Goal: Task Accomplishment & Management: Use online tool/utility

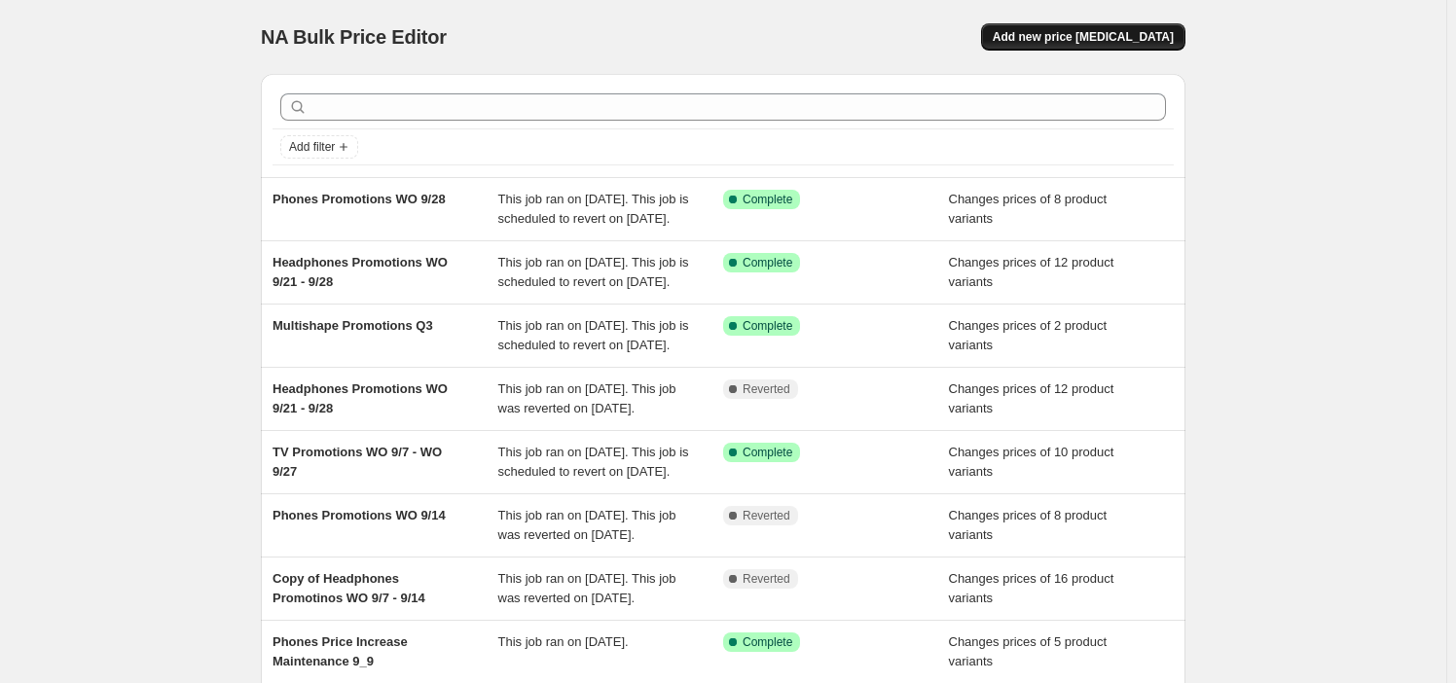
click at [1113, 41] on span "Add new price [MEDICAL_DATA]" at bounding box center [1083, 37] width 181 height 16
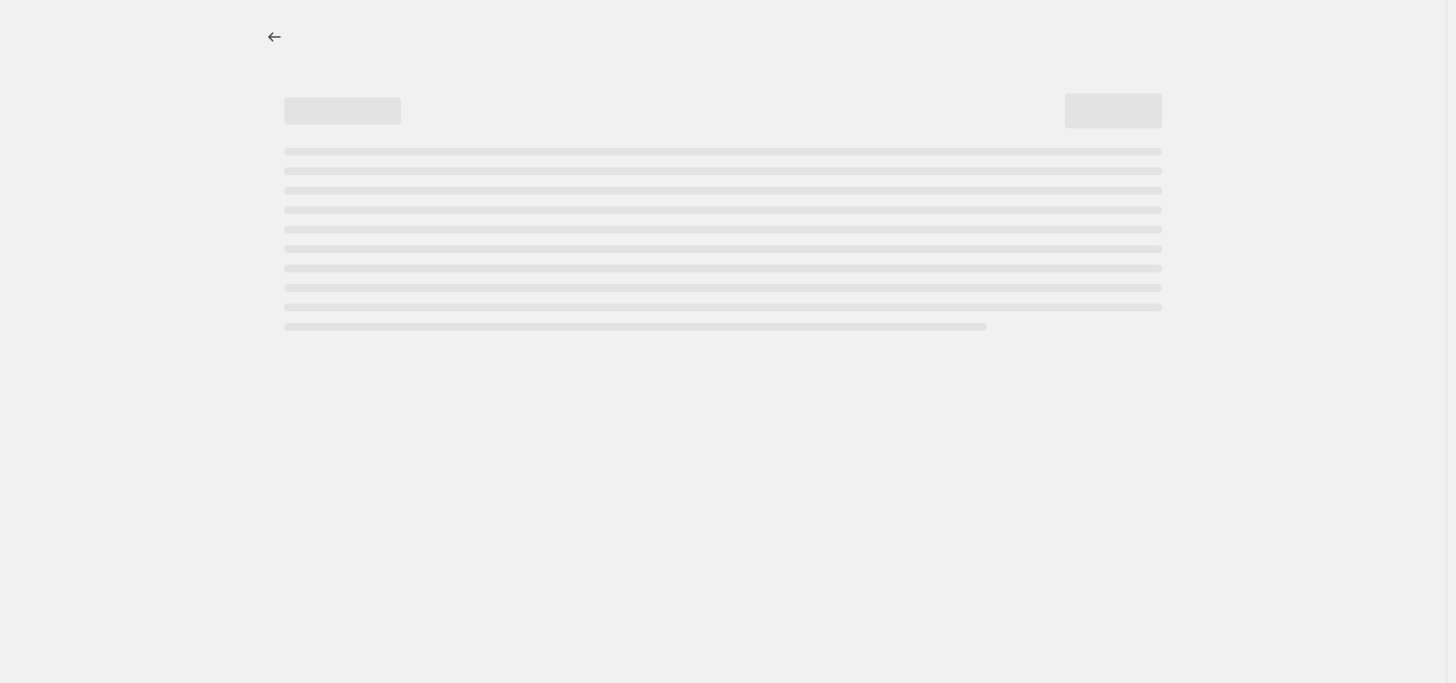
select select "percentage"
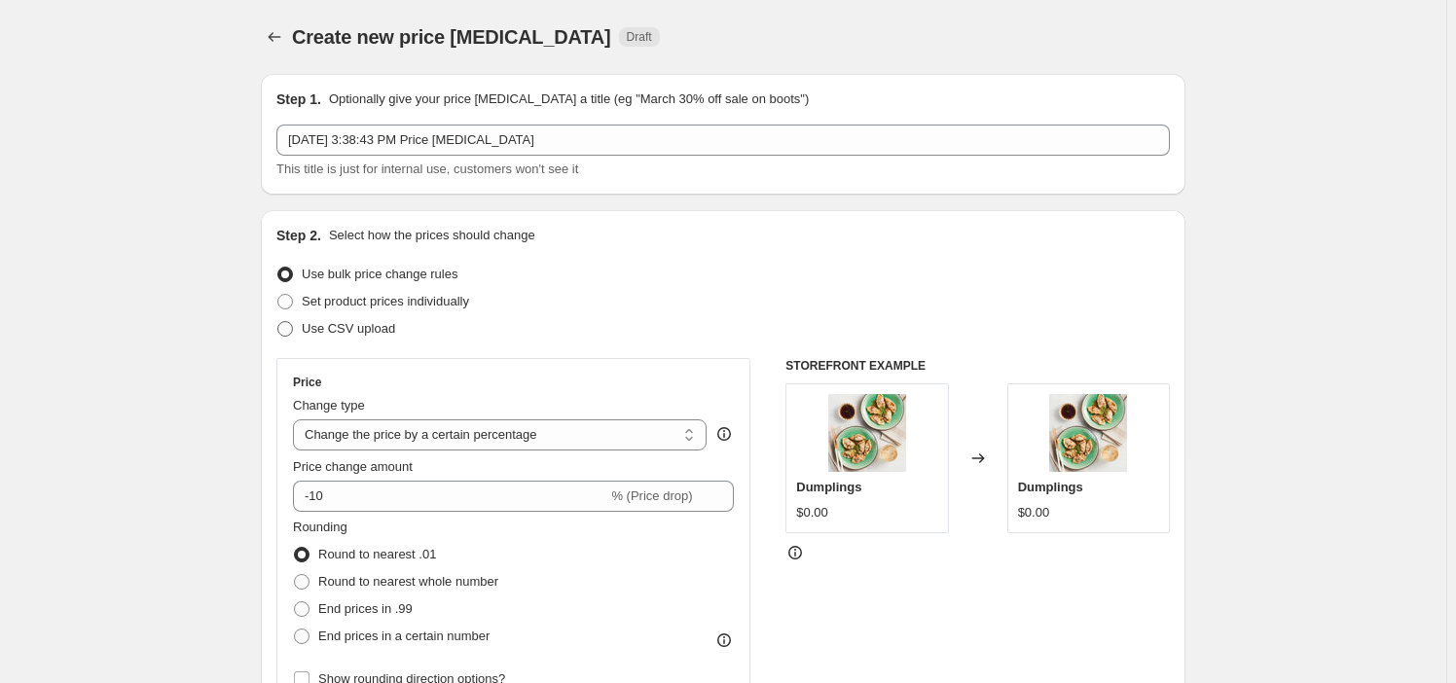
click at [344, 340] on label "Use CSV upload" at bounding box center [335, 328] width 119 height 27
click at [278, 322] on input "Use CSV upload" at bounding box center [277, 321] width 1 height 1
radio input "true"
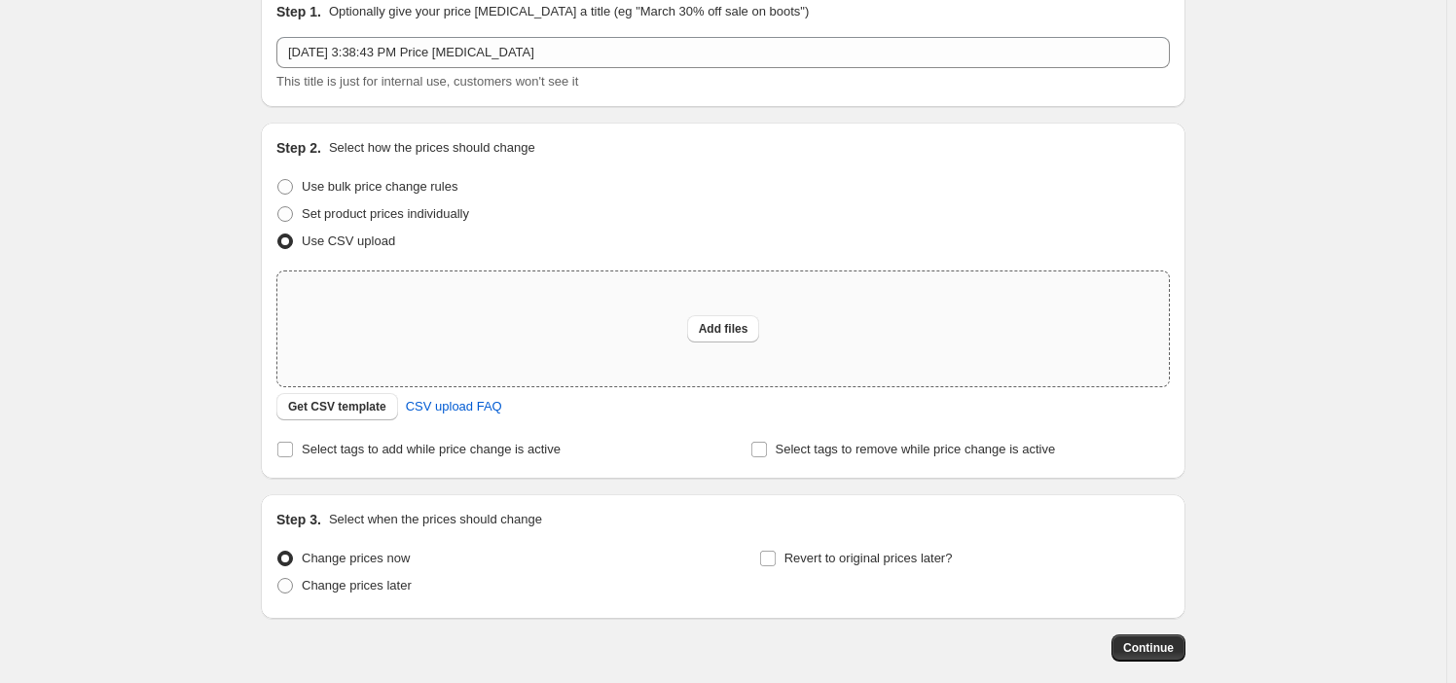
scroll to position [88, 0]
click at [354, 398] on button "Get CSV template" at bounding box center [337, 406] width 122 height 27
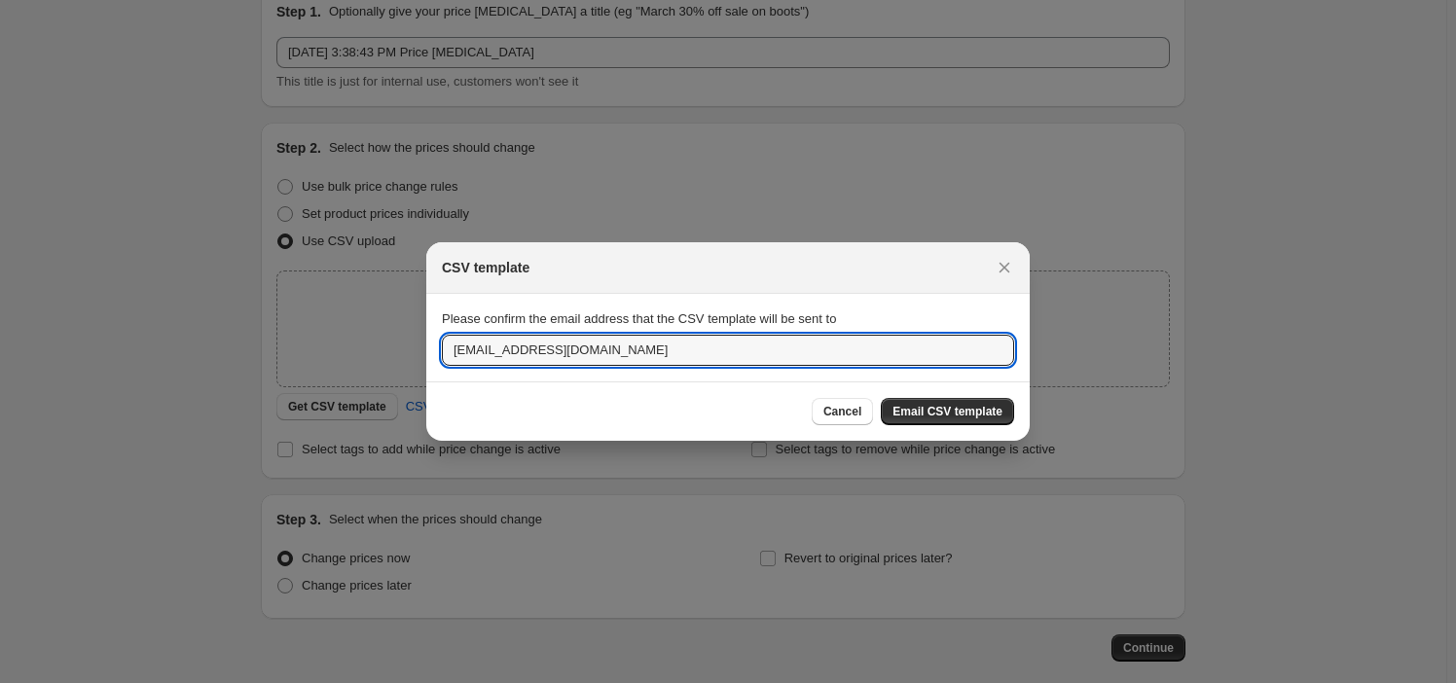
drag, startPoint x: 535, startPoint y: 353, endPoint x: 302, endPoint y: 348, distance: 233.7
type input "davontae.anderson@us.panasonic.com"
click at [972, 409] on span "Email CSV template" at bounding box center [948, 412] width 110 height 16
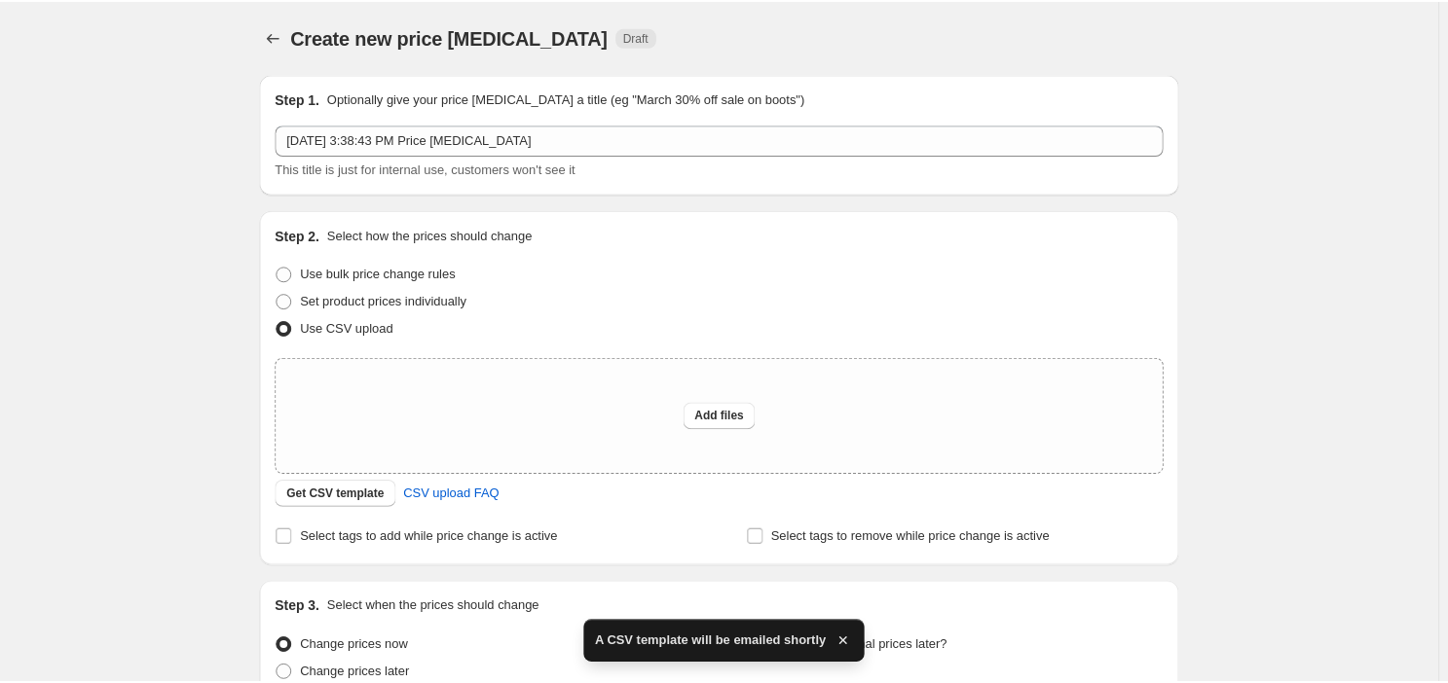
scroll to position [88, 0]
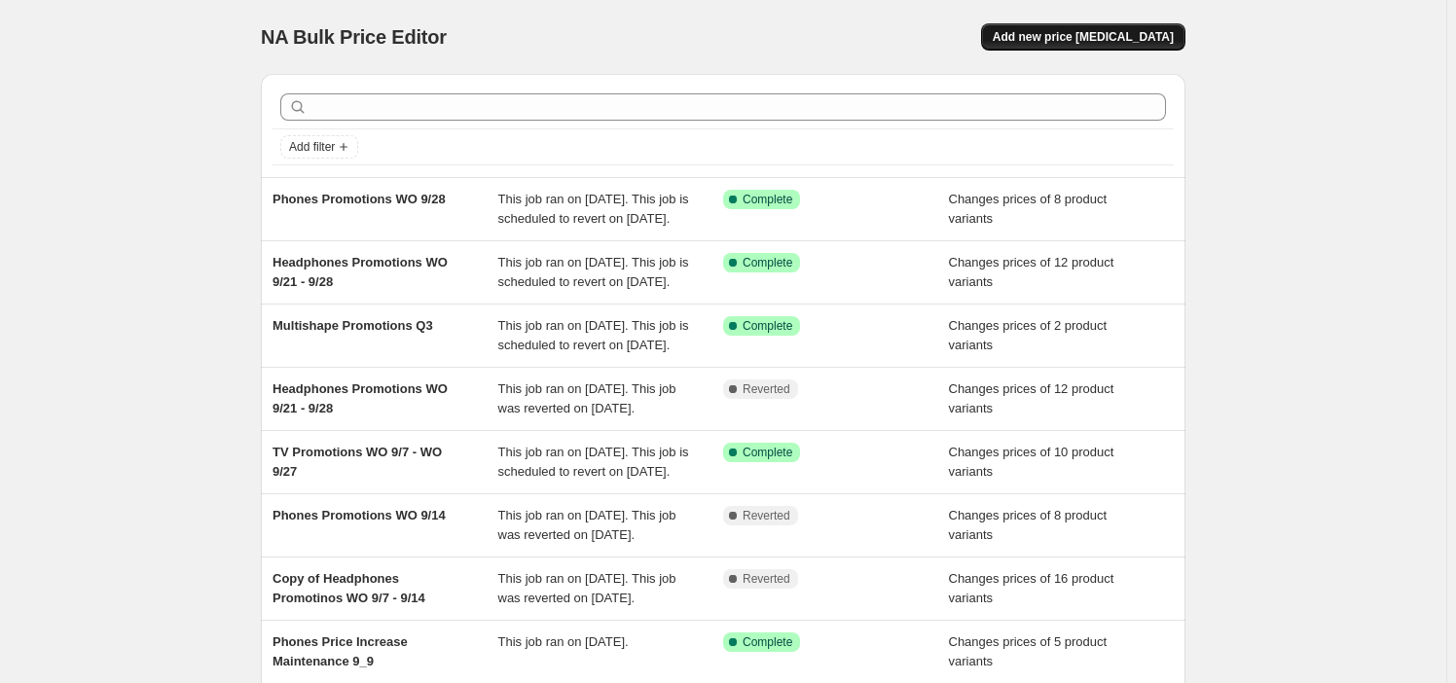
click at [1079, 30] on span "Add new price [MEDICAL_DATA]" at bounding box center [1083, 37] width 181 height 16
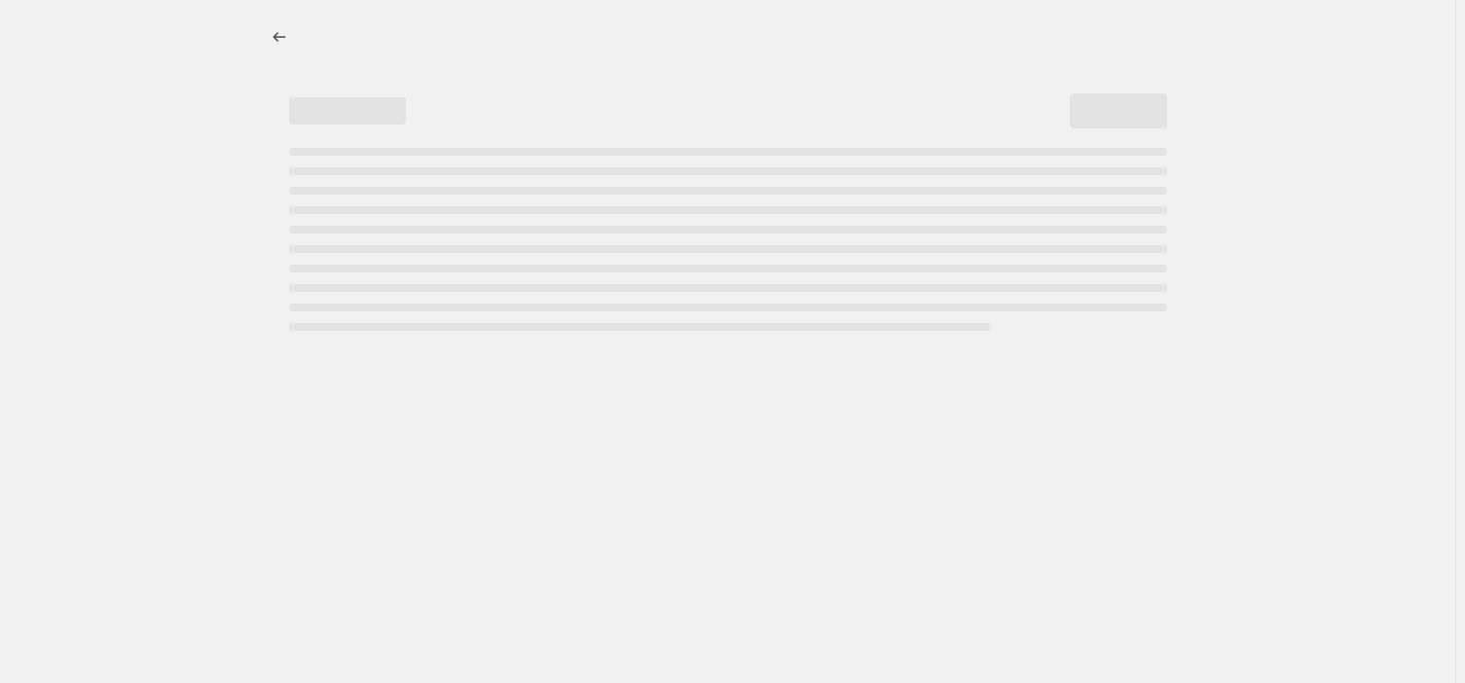
select select "percentage"
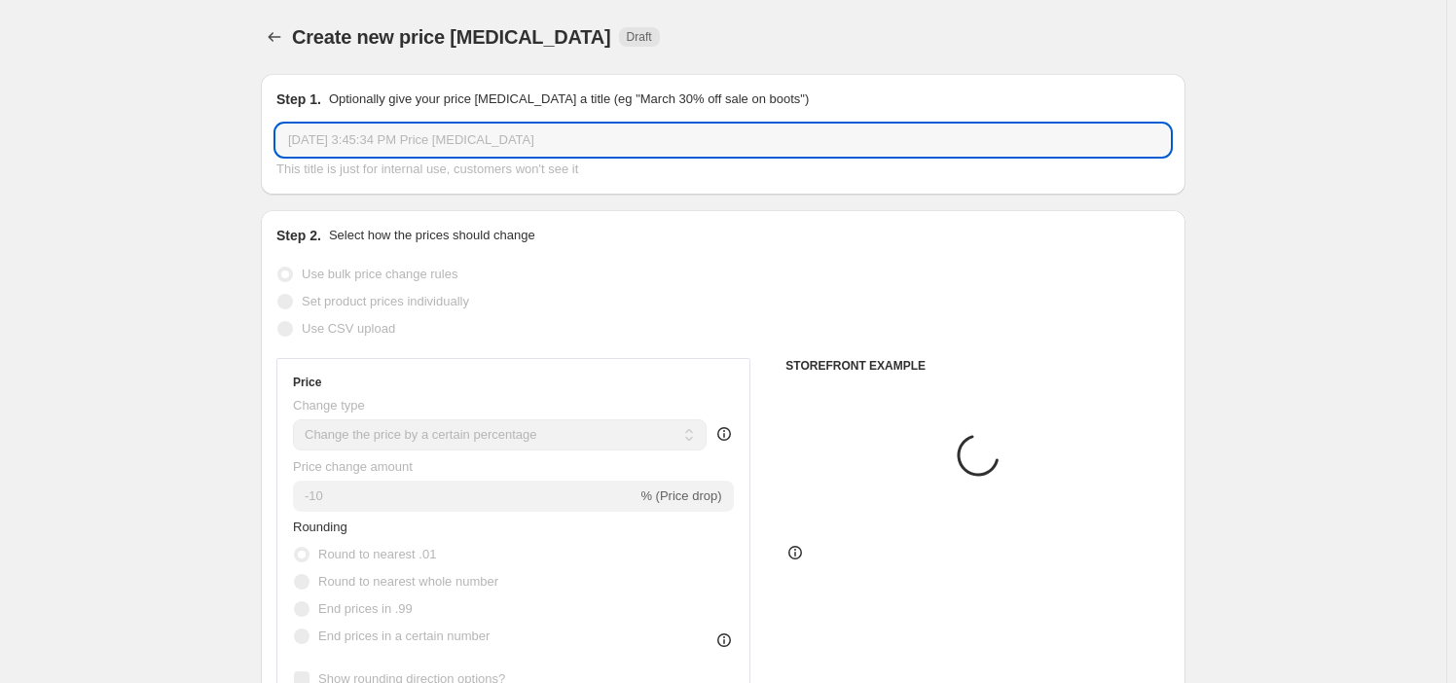
click at [420, 139] on input "Sep 29, 2025, 3:45:34 PM Price change job" at bounding box center [723, 140] width 894 height 31
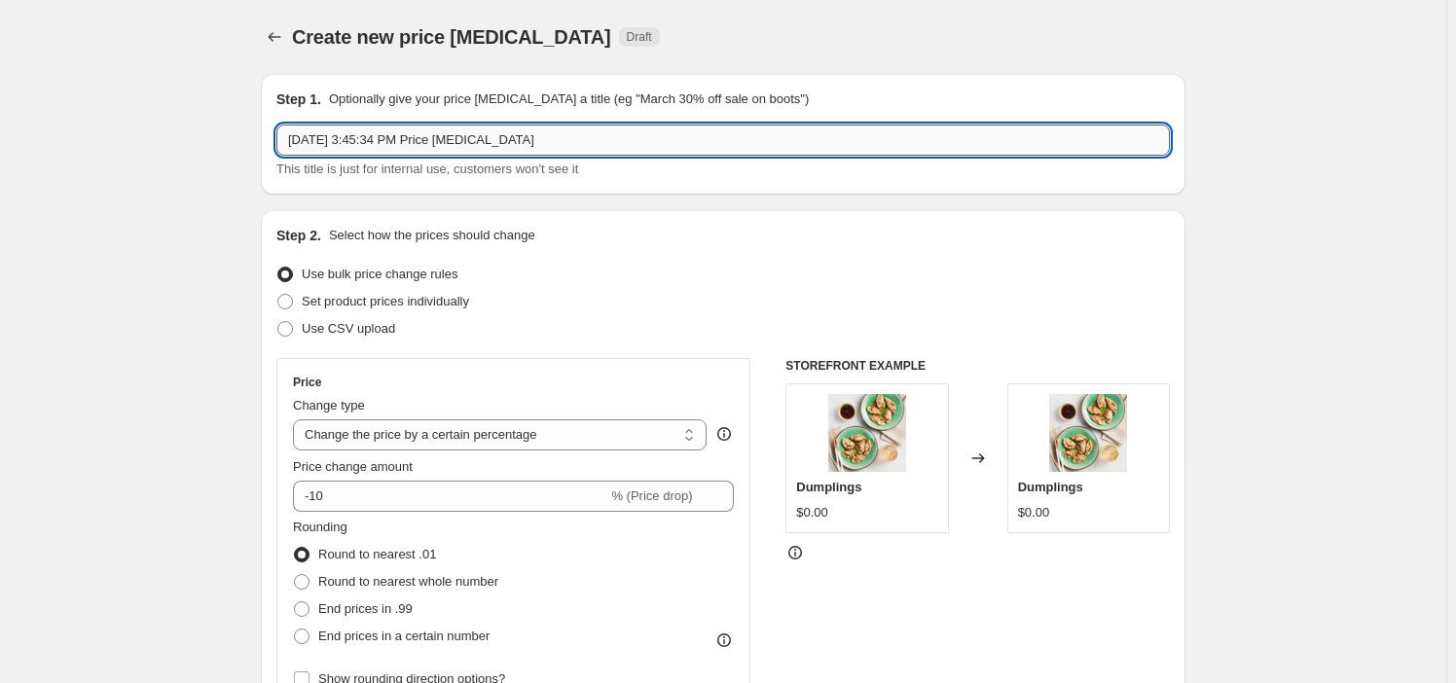
click at [420, 139] on input "Sep 29, 2025, 3:45:34 PM Price change job" at bounding box center [723, 140] width 894 height 31
type input "New Phones Pricing"
click at [360, 329] on span "Use CSV upload" at bounding box center [348, 328] width 93 height 15
click at [278, 322] on input "Use CSV upload" at bounding box center [277, 321] width 1 height 1
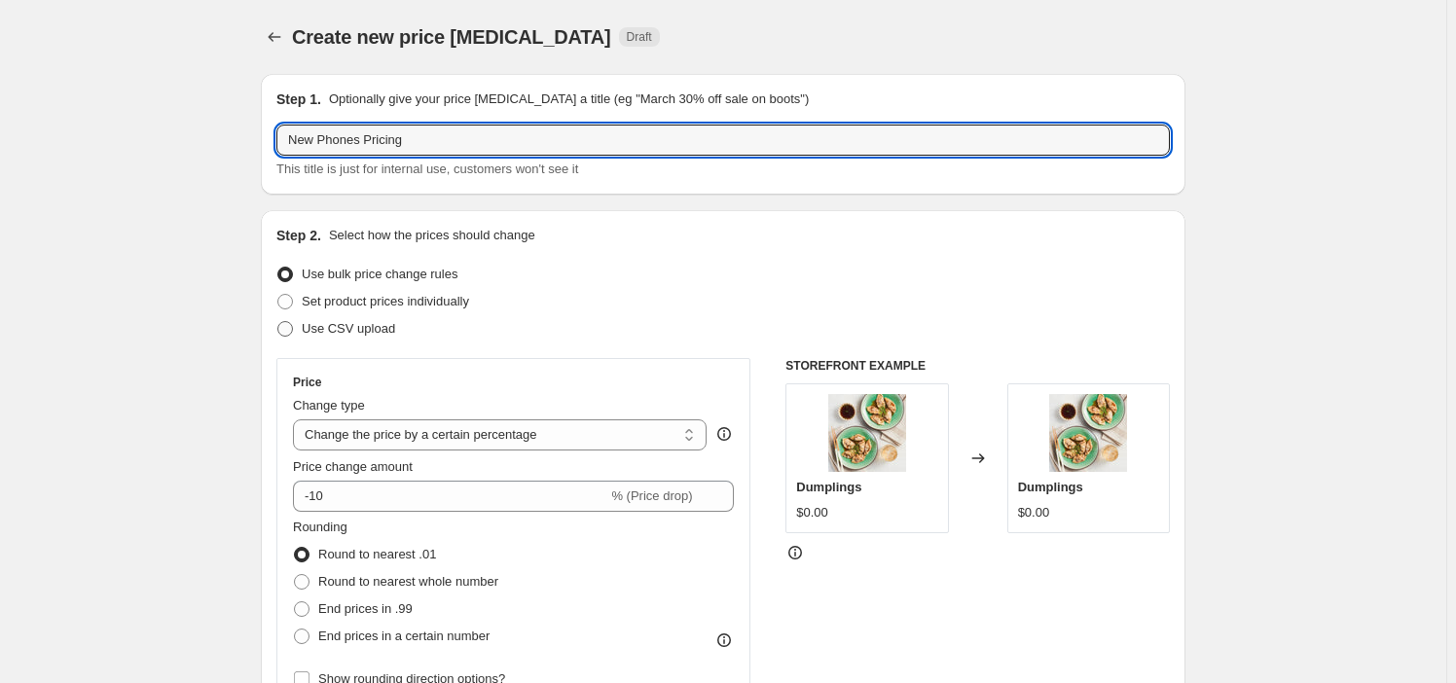
radio input "true"
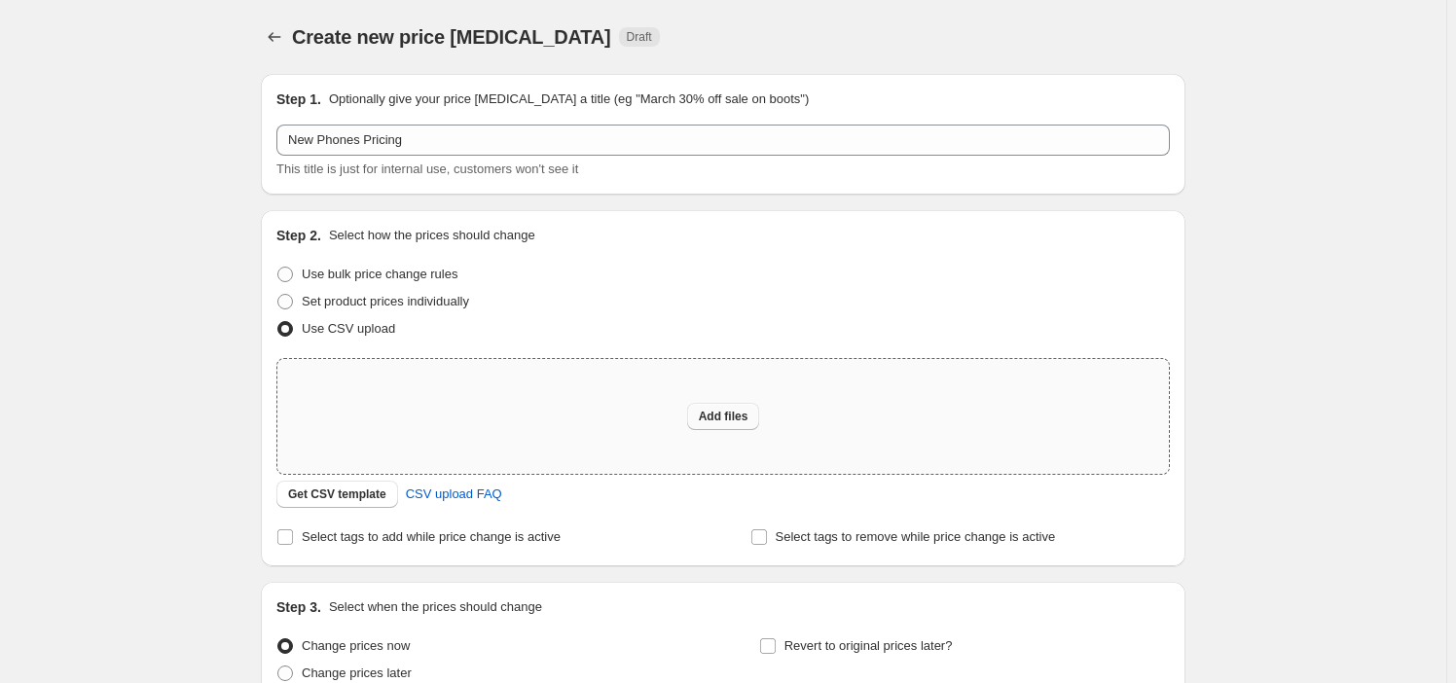
click at [730, 423] on span "Add files" at bounding box center [724, 417] width 50 height 16
type input "C:\fakepath\csv_template_user_21890.csv"
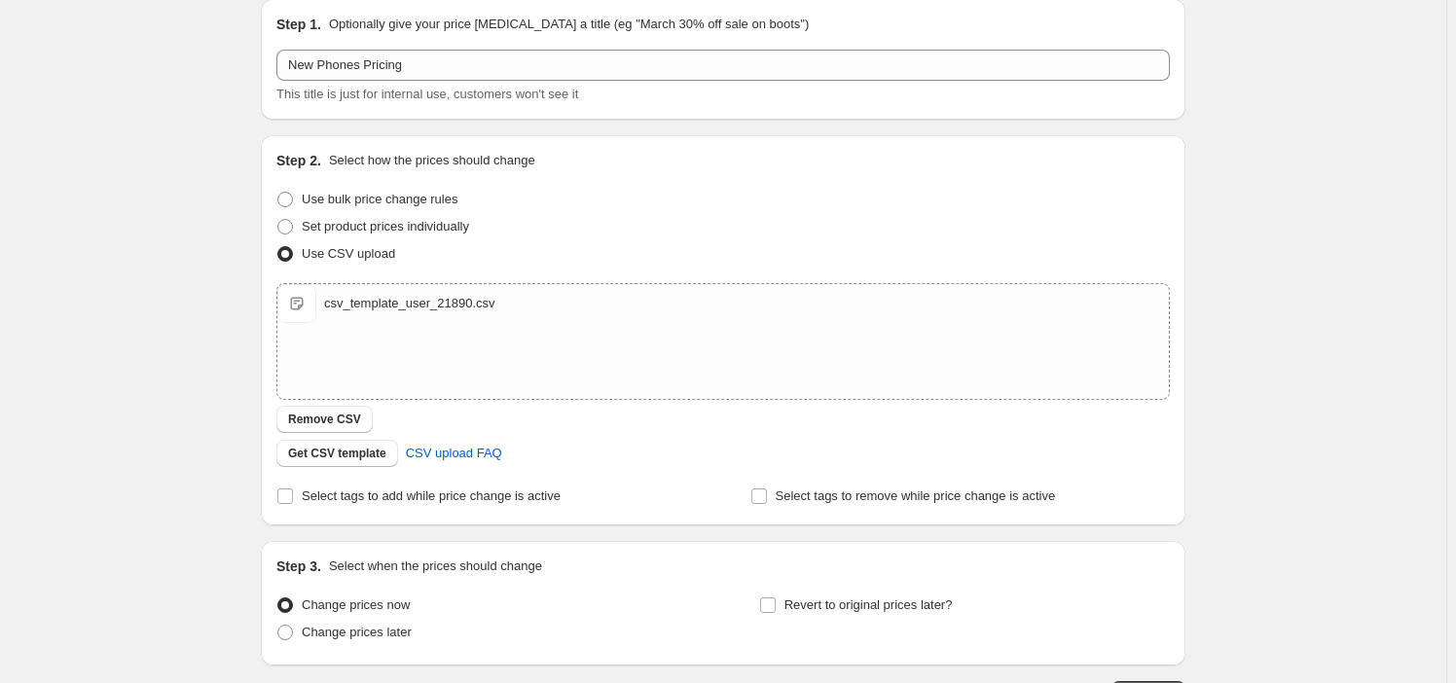
scroll to position [218, 0]
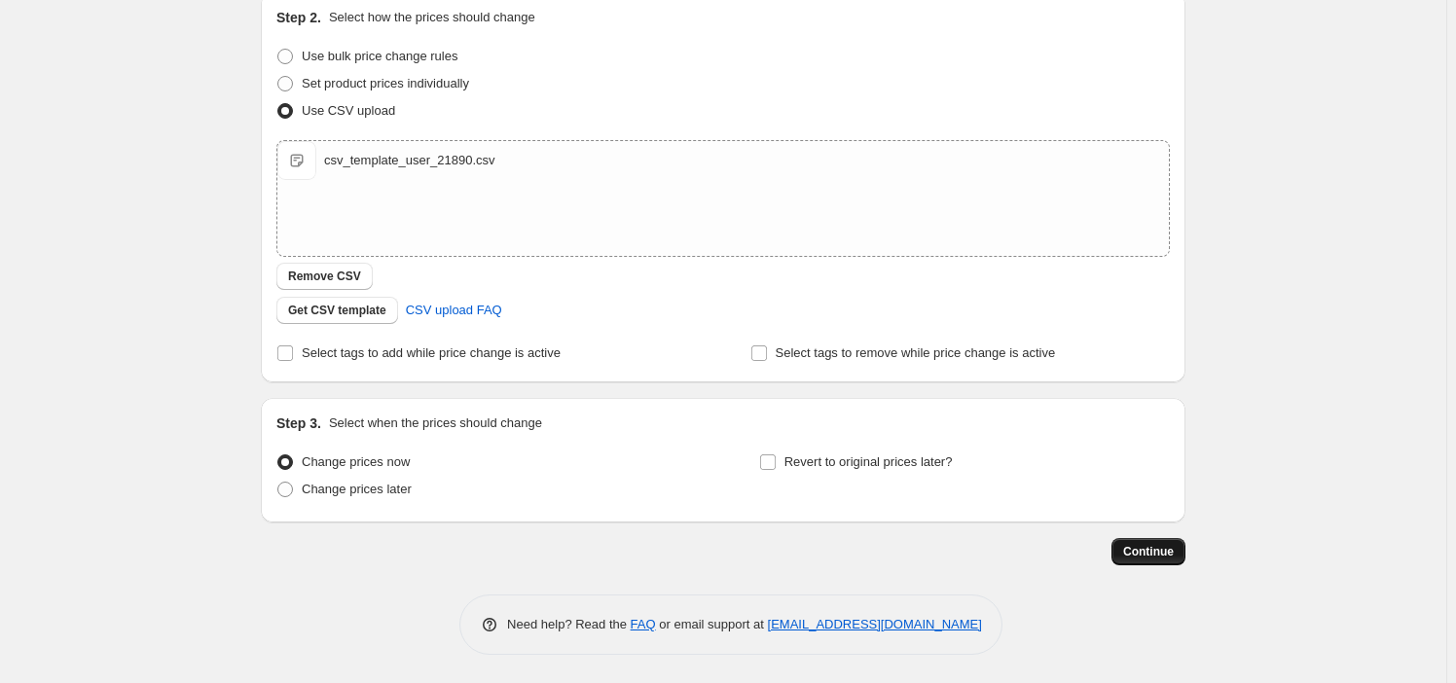
click at [1164, 555] on span "Continue" at bounding box center [1148, 552] width 51 height 16
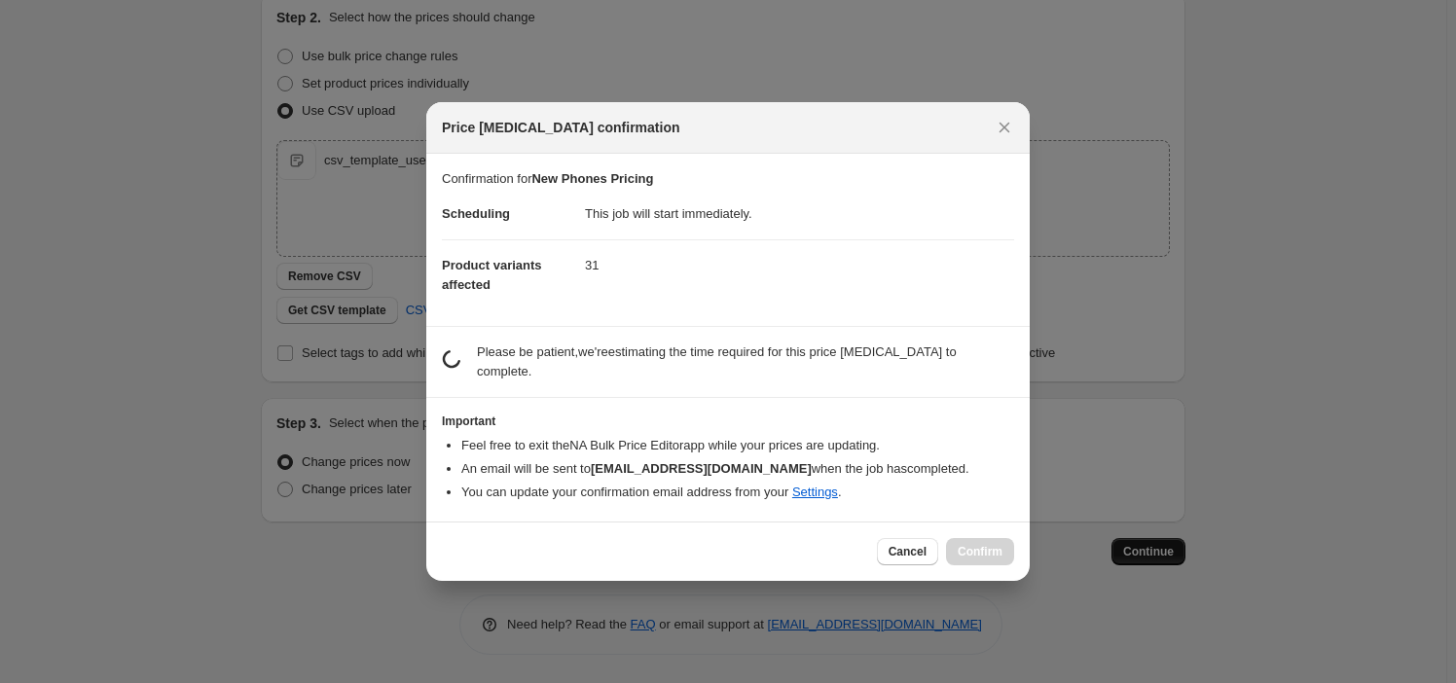
scroll to position [0, 0]
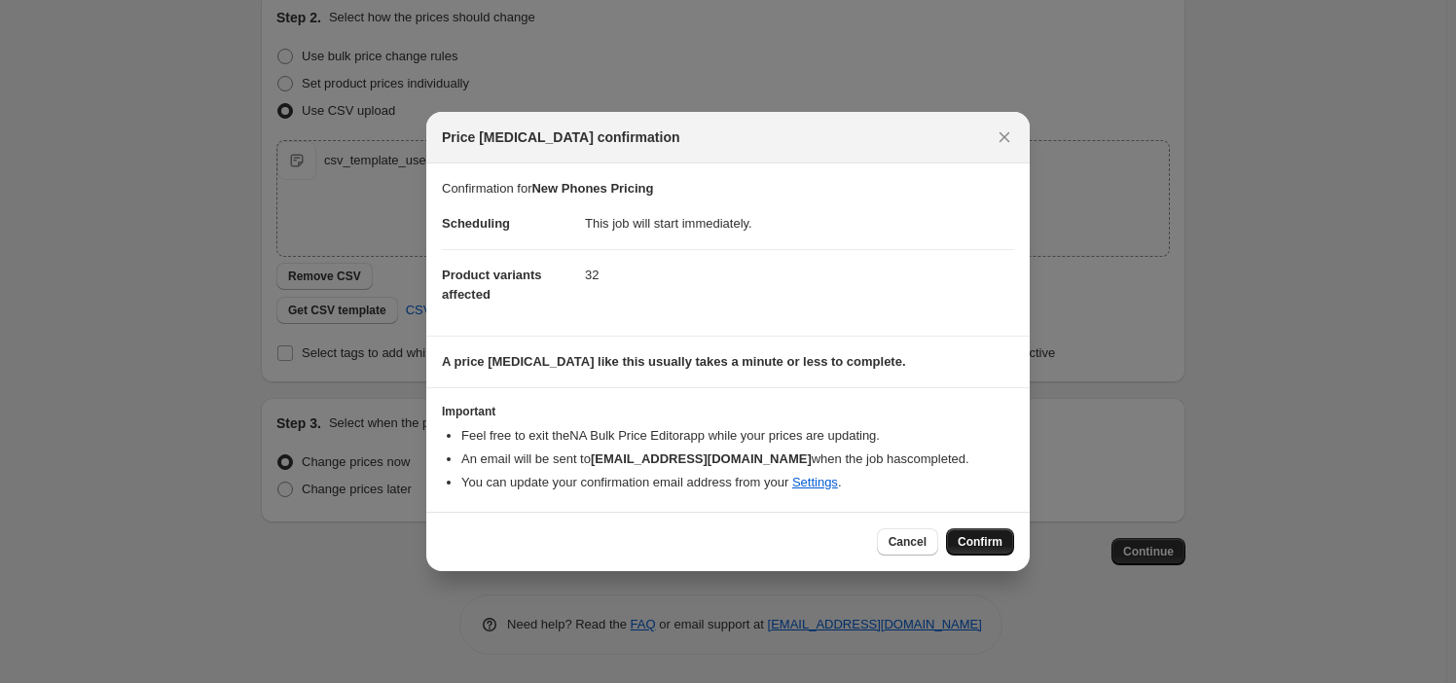
click at [1012, 549] on button "Confirm" at bounding box center [980, 542] width 68 height 27
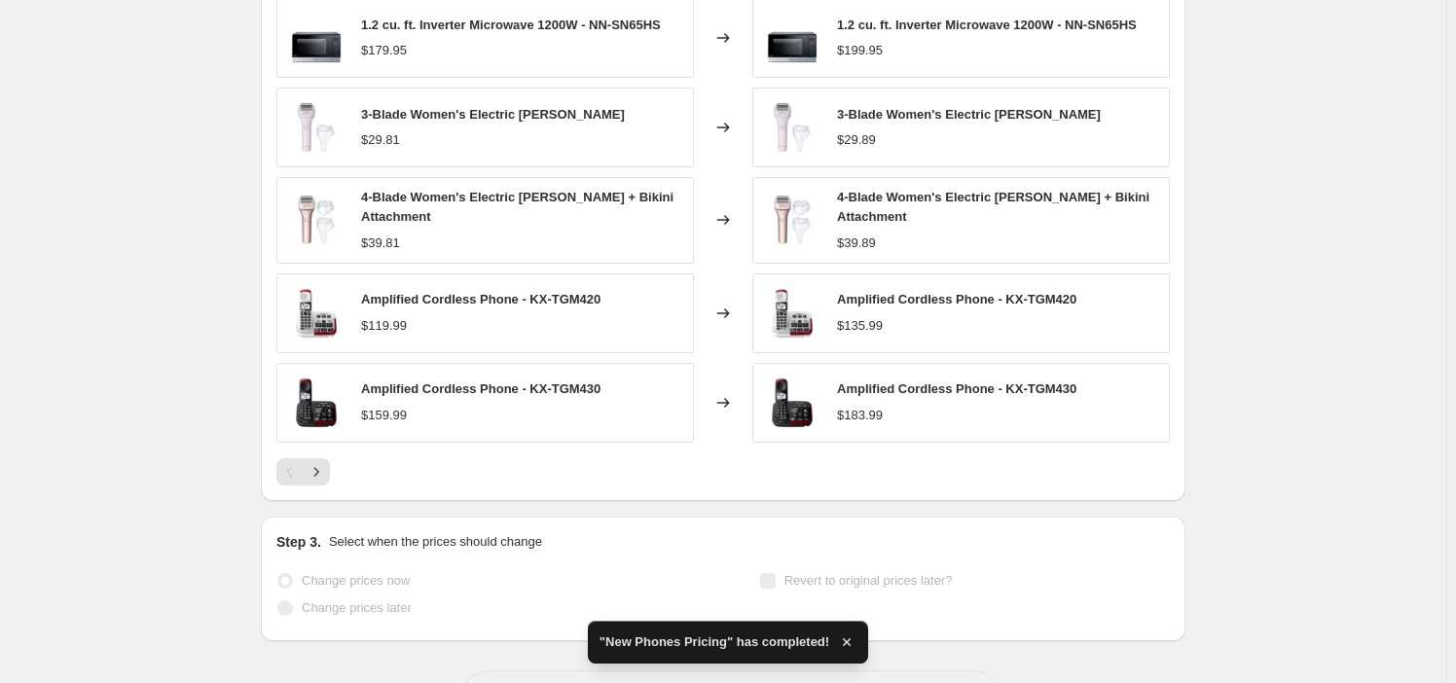
scroll to position [885, 0]
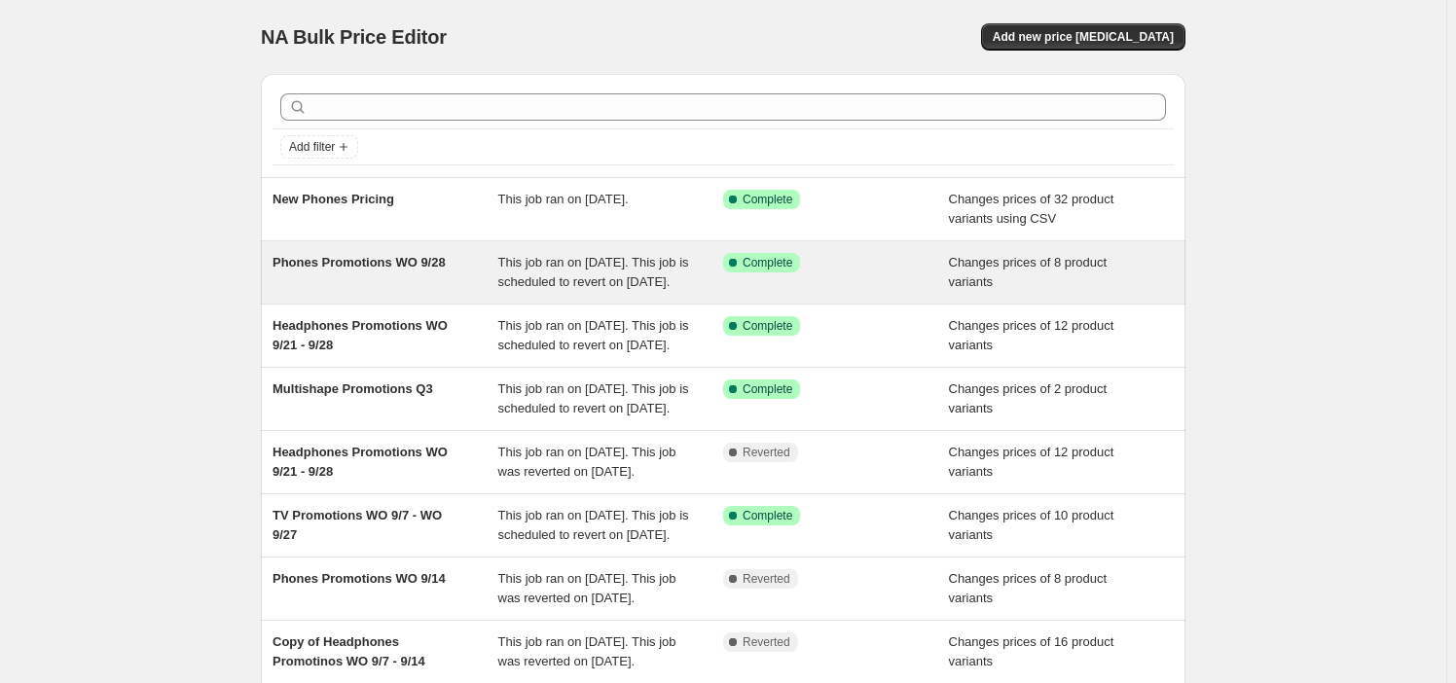
click at [383, 280] on div "Phones Promotions WO 9/28" at bounding box center [386, 272] width 226 height 39
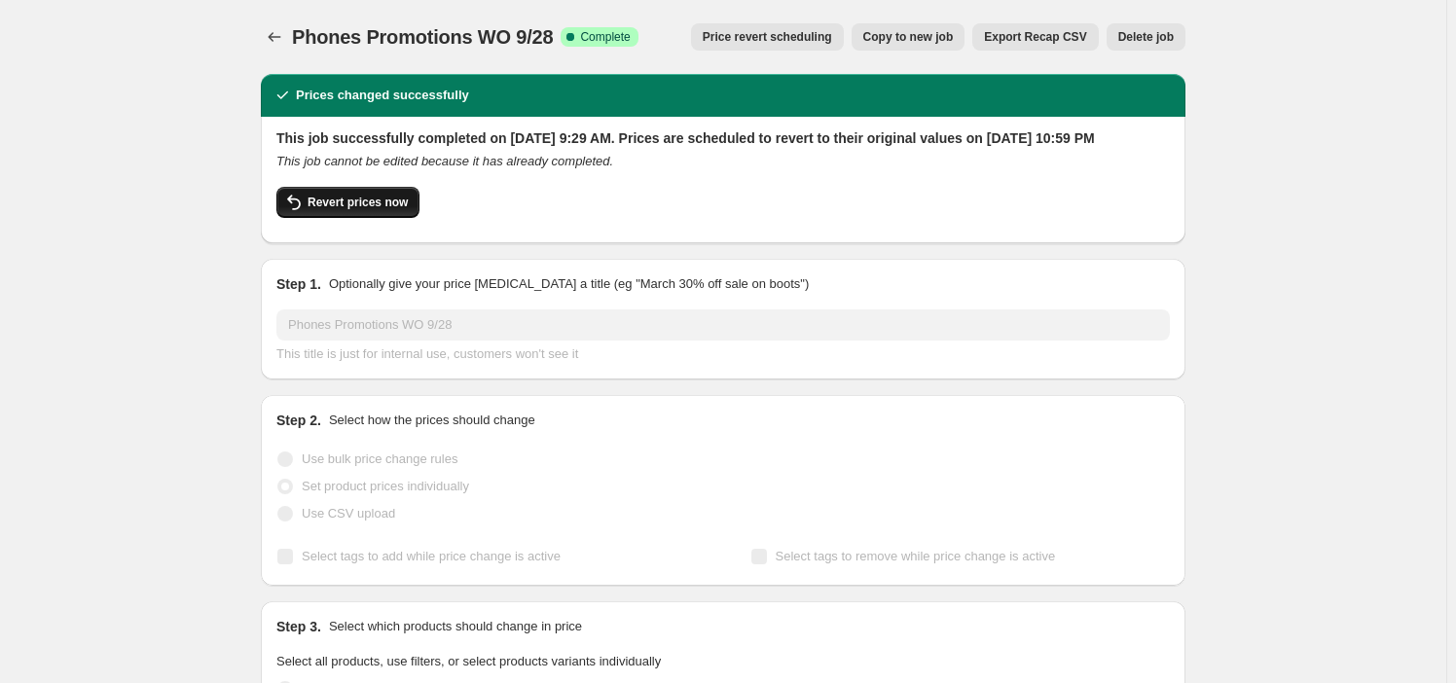
click at [346, 218] on button "Revert prices now" at bounding box center [347, 202] width 143 height 31
checkbox input "false"
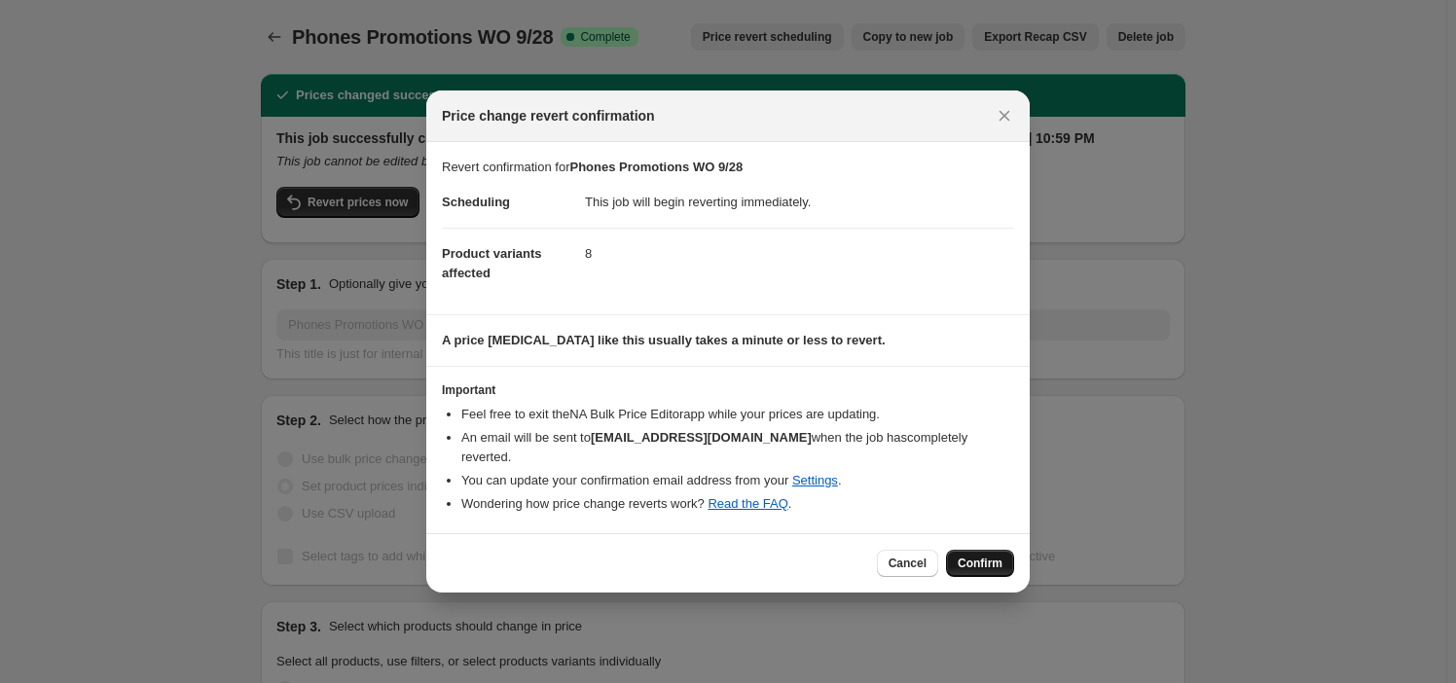
click at [979, 559] on span "Confirm" at bounding box center [980, 564] width 45 height 16
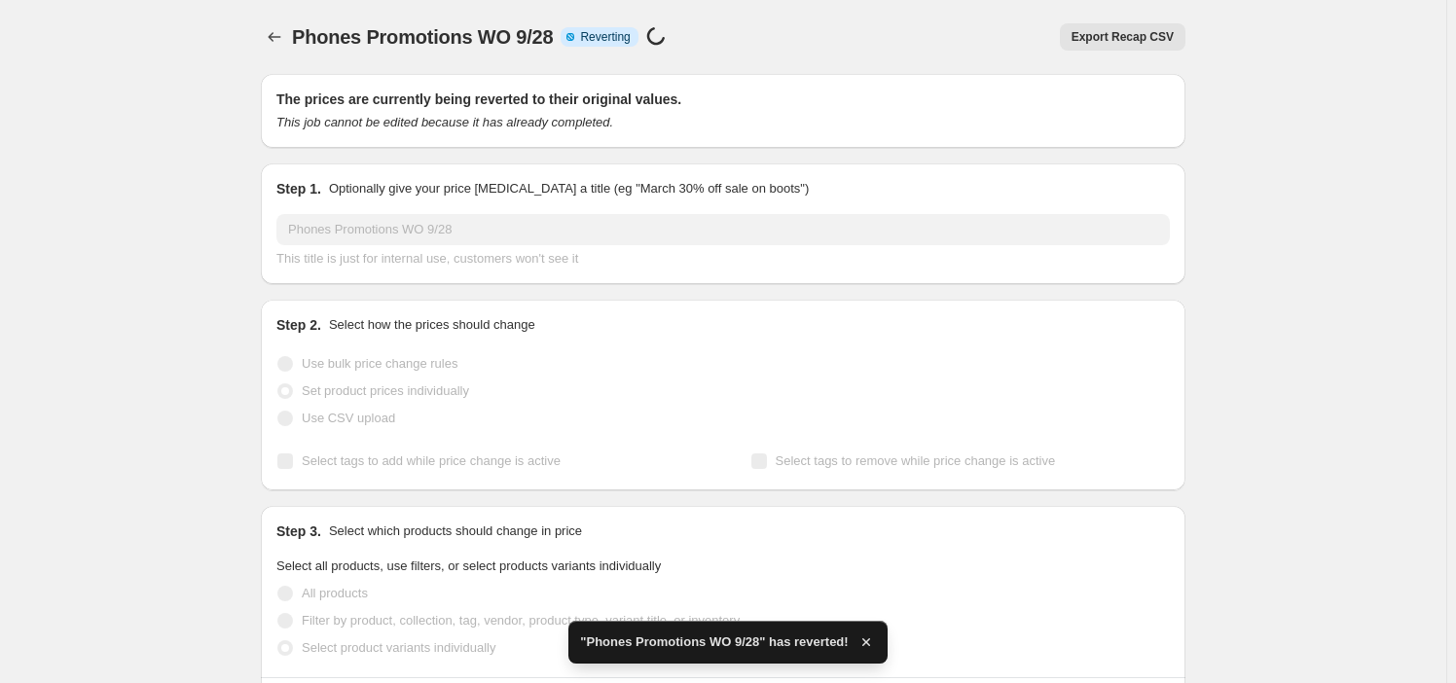
checkbox input "true"
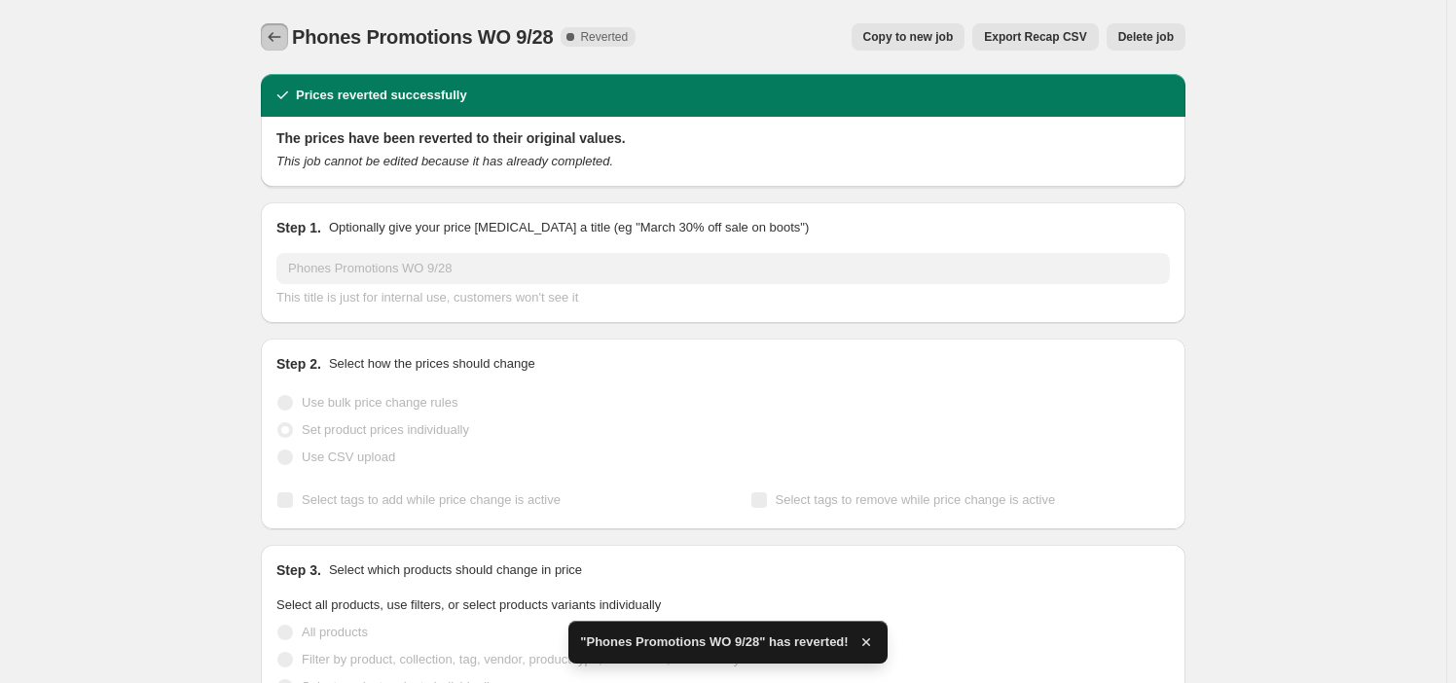
click at [284, 29] on icon "Price change jobs" at bounding box center [274, 36] width 19 height 19
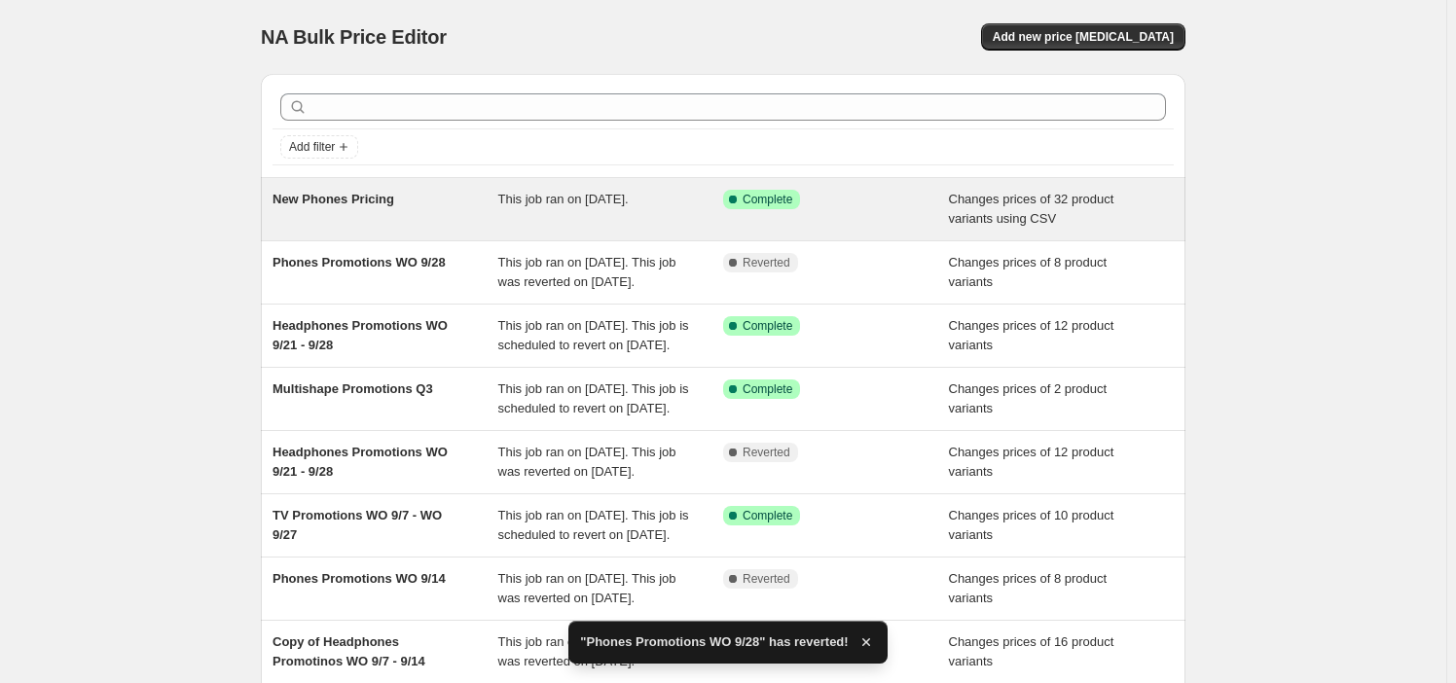
click at [441, 209] on div "New Phones Pricing" at bounding box center [386, 209] width 226 height 39
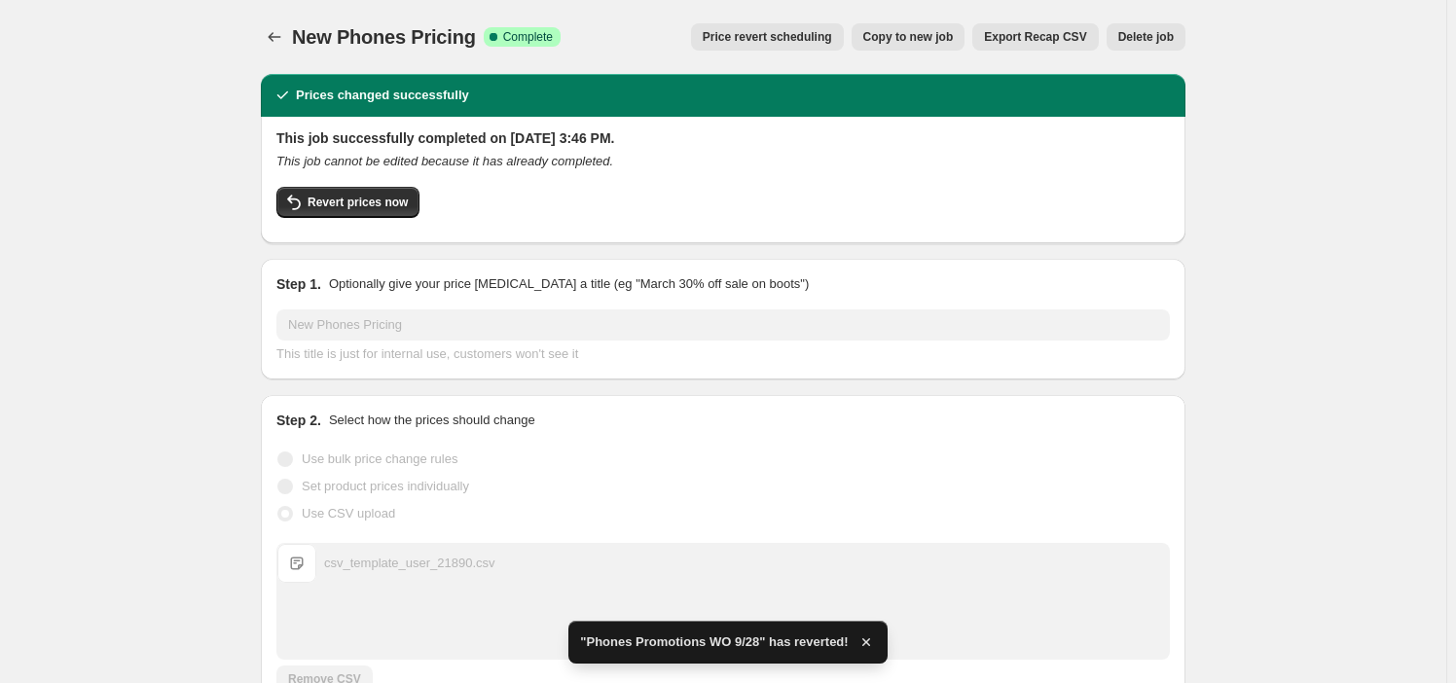
click at [376, 38] on span "New Phones Pricing" at bounding box center [384, 36] width 184 height 21
copy span "New Phones Pricing"
click at [279, 34] on icon "Price change jobs" at bounding box center [274, 36] width 19 height 19
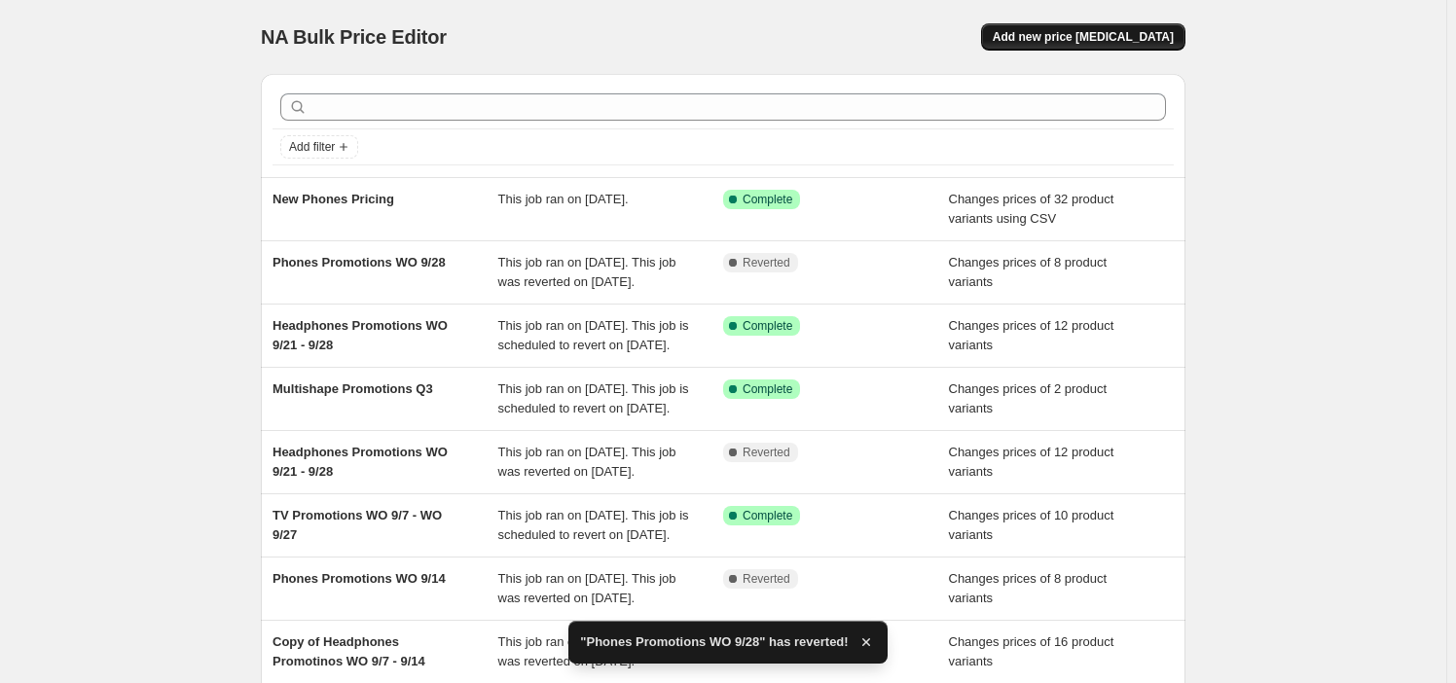
click at [1130, 42] on span "Add new price [MEDICAL_DATA]" at bounding box center [1083, 37] width 181 height 16
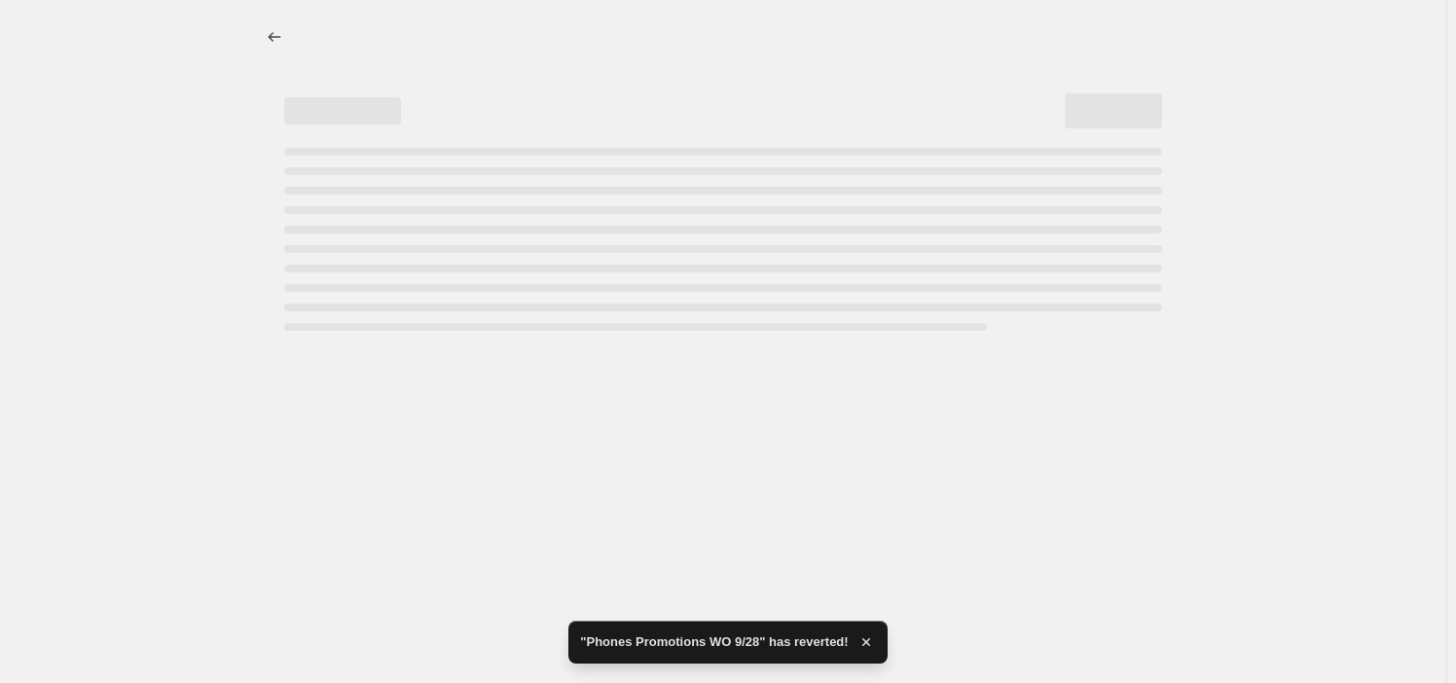
select select "percentage"
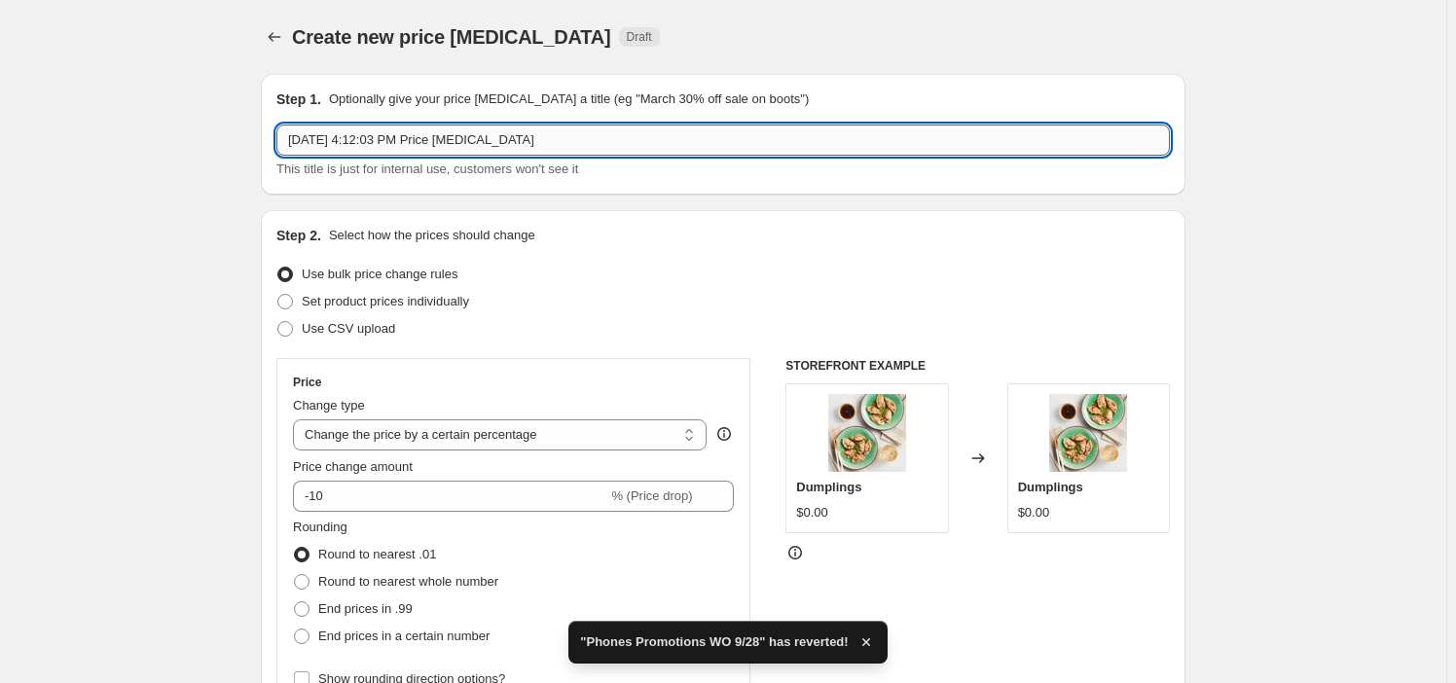
click at [449, 136] on input "[DATE] 4:12:03 PM Price [MEDICAL_DATA]" at bounding box center [723, 140] width 894 height 31
paste input "New Phones Pricing"
type input "New Phones Pricing"
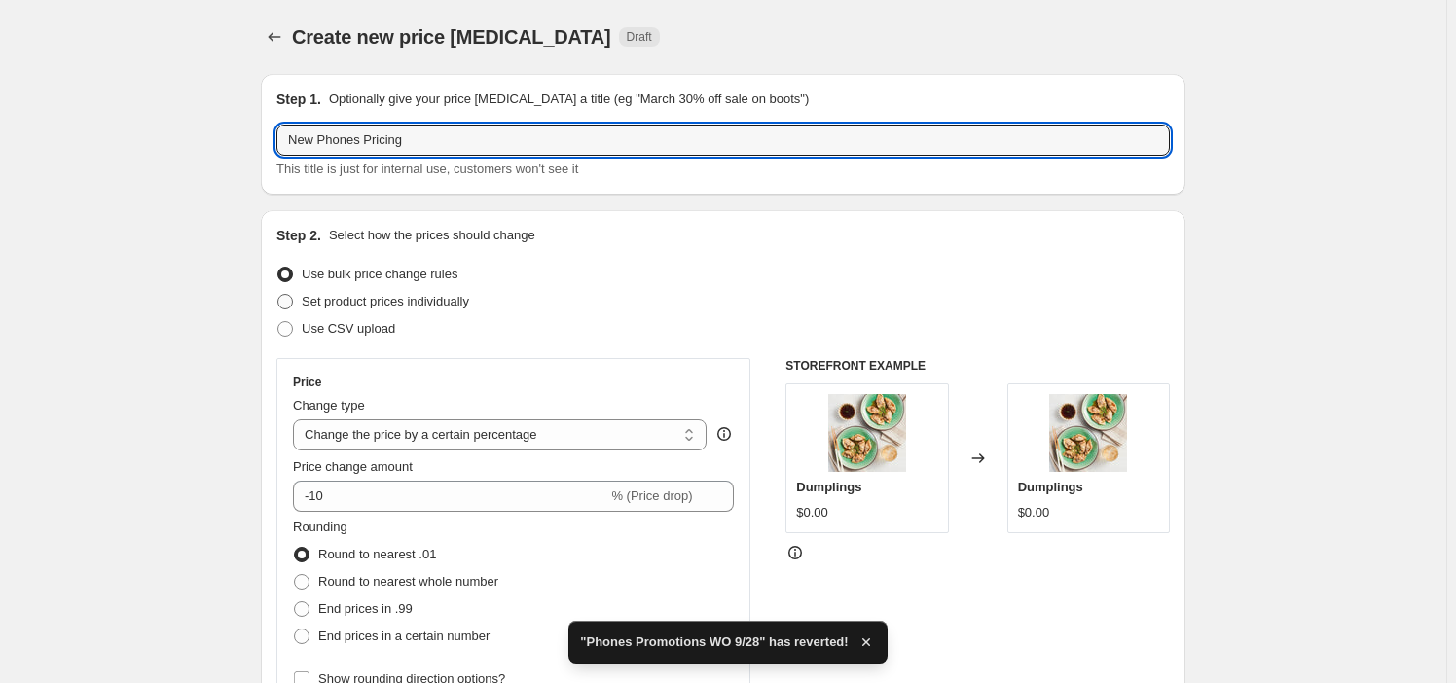
click at [435, 306] on span "Set product prices individually" at bounding box center [385, 301] width 167 height 15
click at [278, 295] on input "Set product prices individually" at bounding box center [277, 294] width 1 height 1
radio input "true"
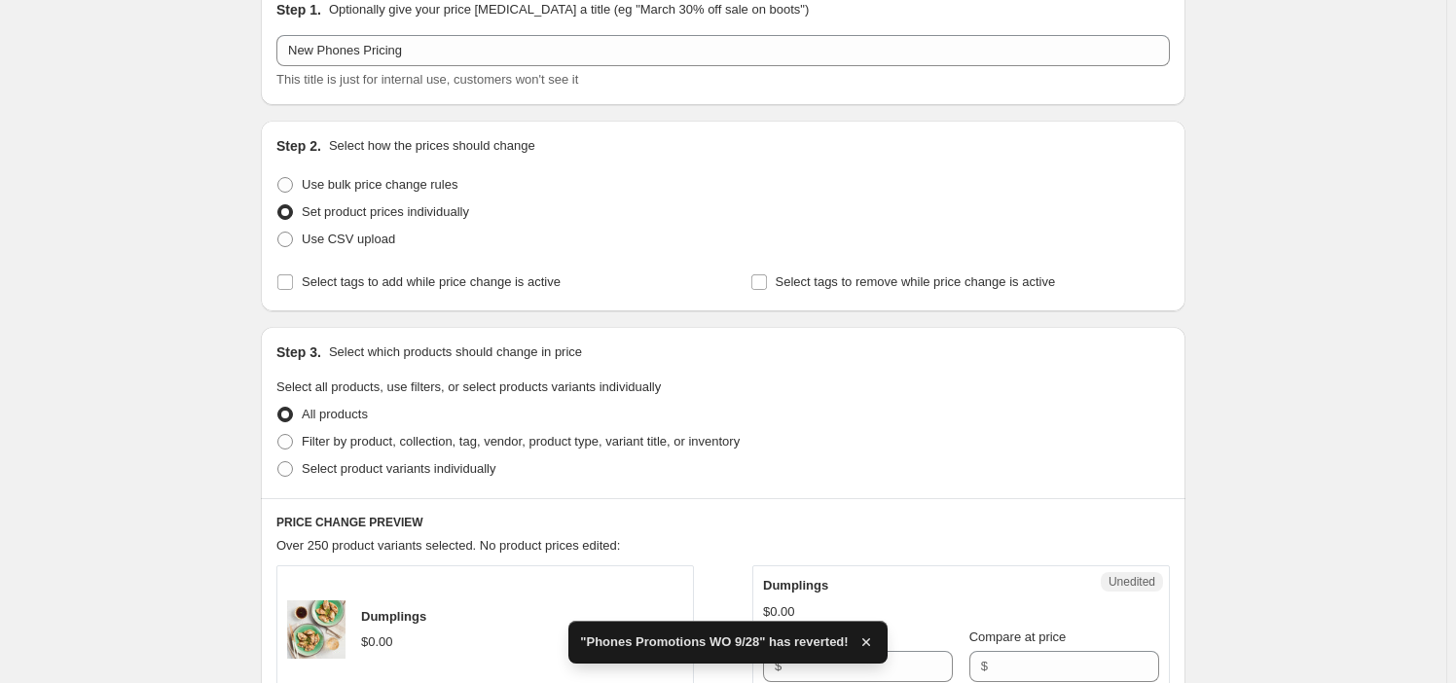
scroll to position [176, 0]
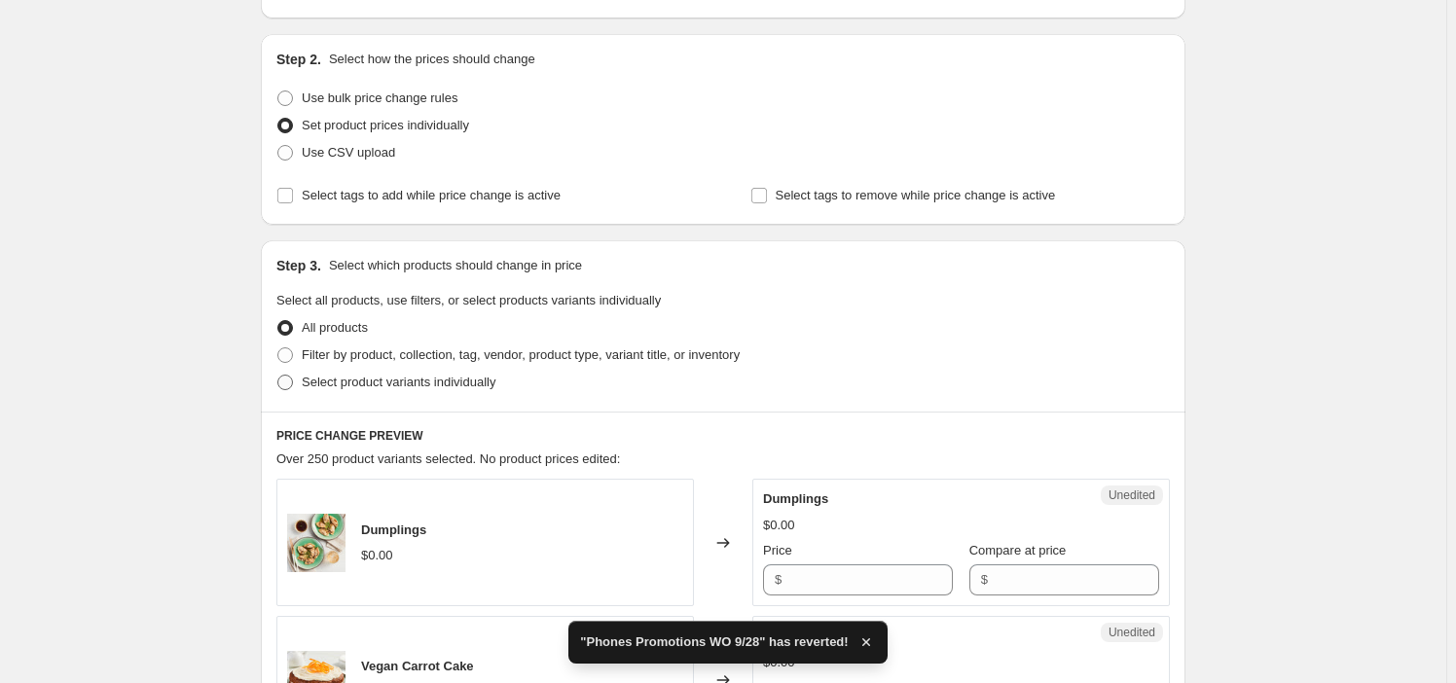
click at [409, 391] on label "Select product variants individually" at bounding box center [385, 382] width 219 height 27
click at [278, 376] on input "Select product variants individually" at bounding box center [277, 375] width 1 height 1
radio input "true"
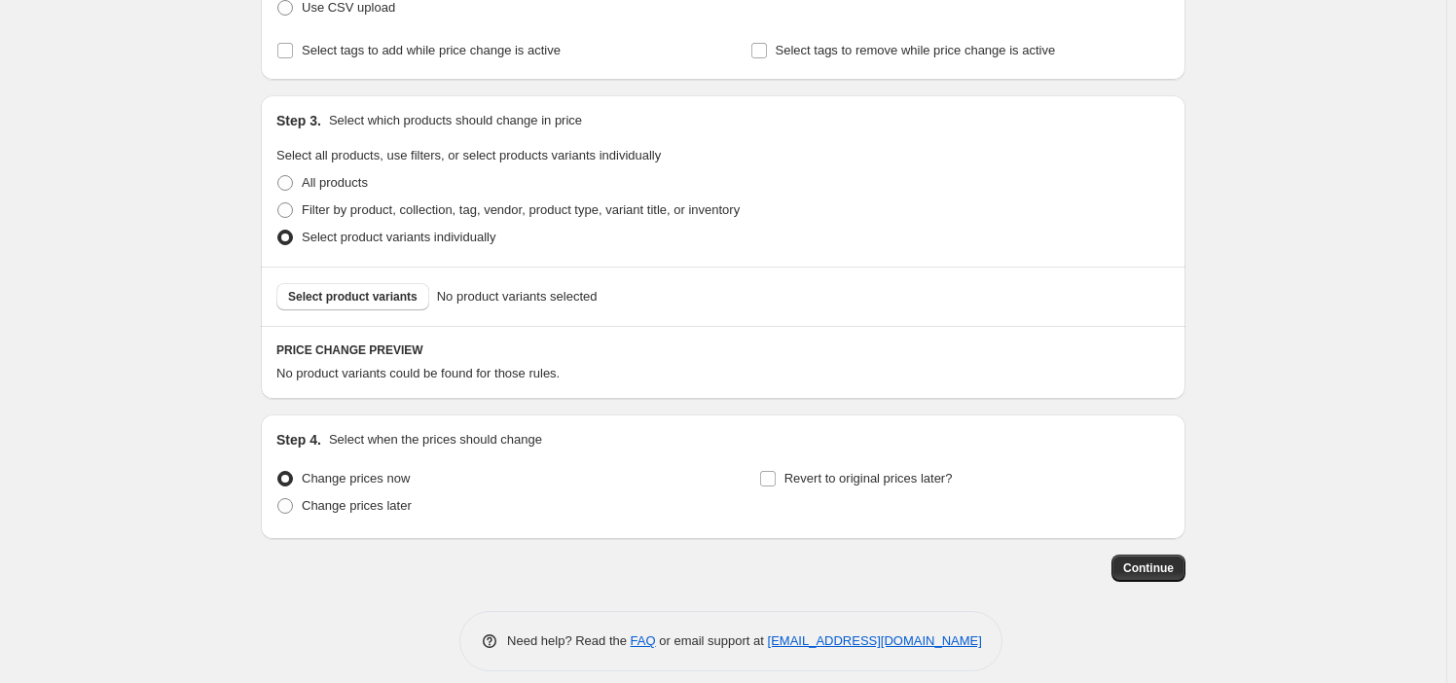
scroll to position [339, 0]
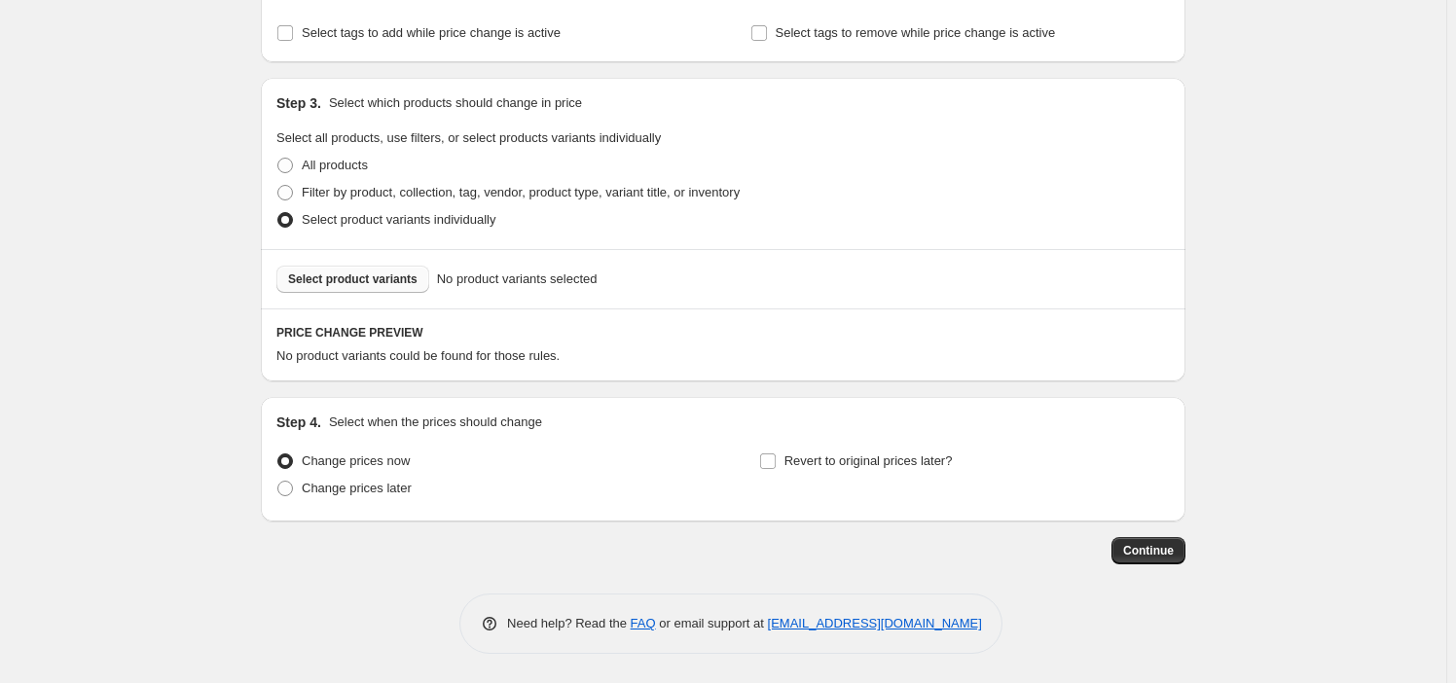
click at [356, 286] on button "Select product variants" at bounding box center [352, 279] width 153 height 27
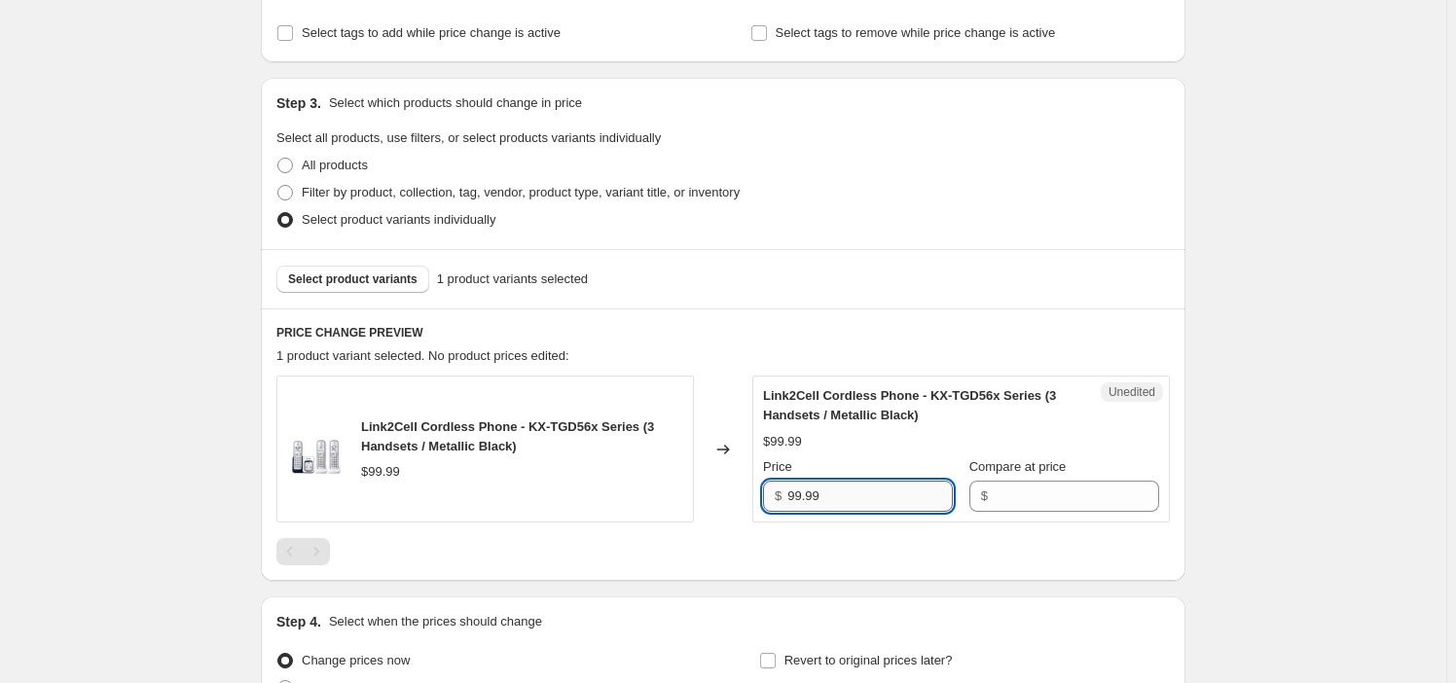
click at [831, 505] on input "99.99" at bounding box center [871, 496] width 166 height 31
paste input "107"
type input "107.99"
click at [799, 563] on div at bounding box center [723, 551] width 894 height 27
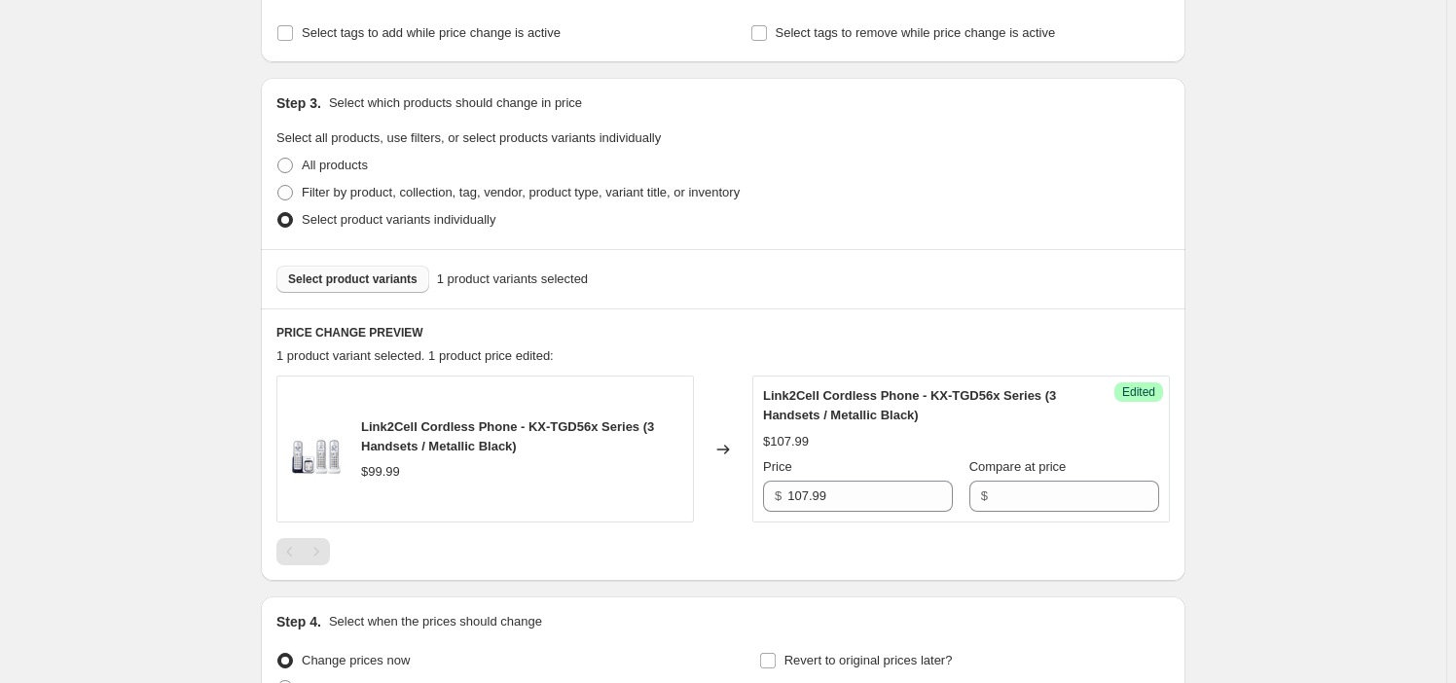
click at [371, 285] on span "Select product variants" at bounding box center [352, 280] width 129 height 16
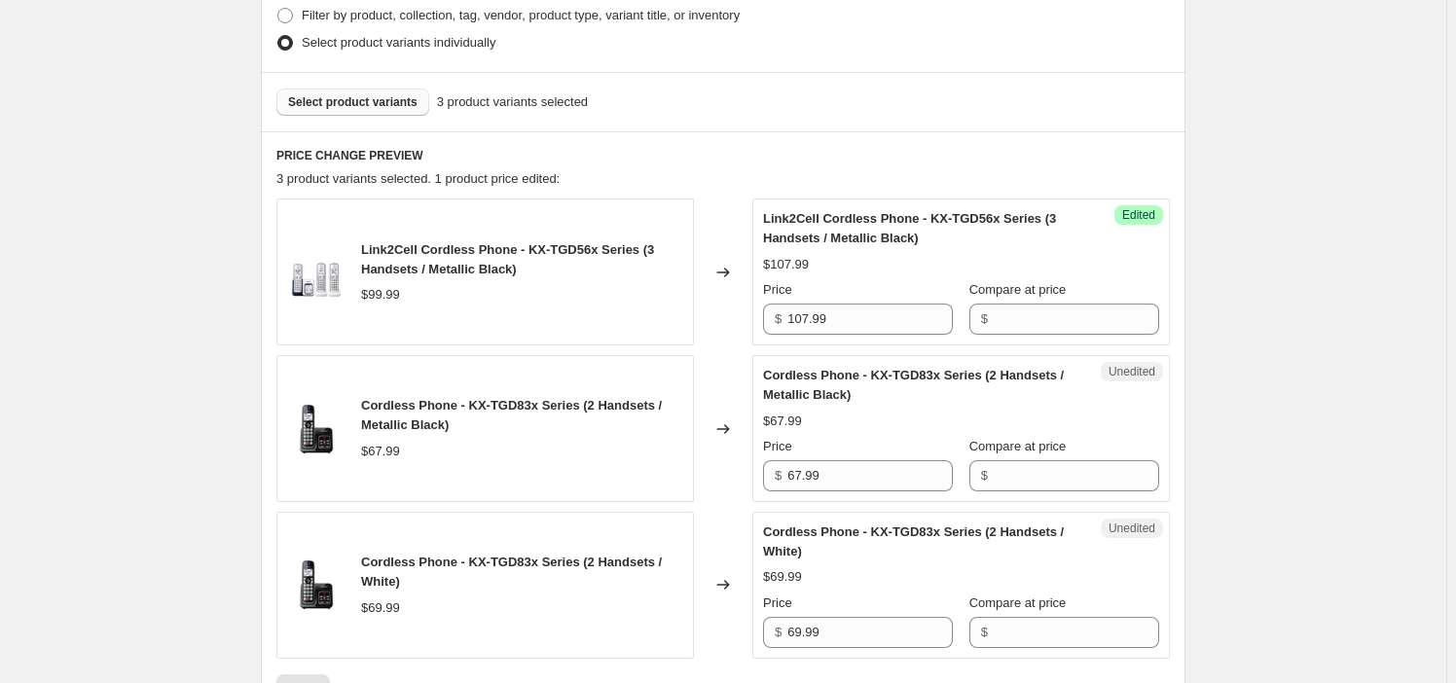
scroll to position [604, 0]
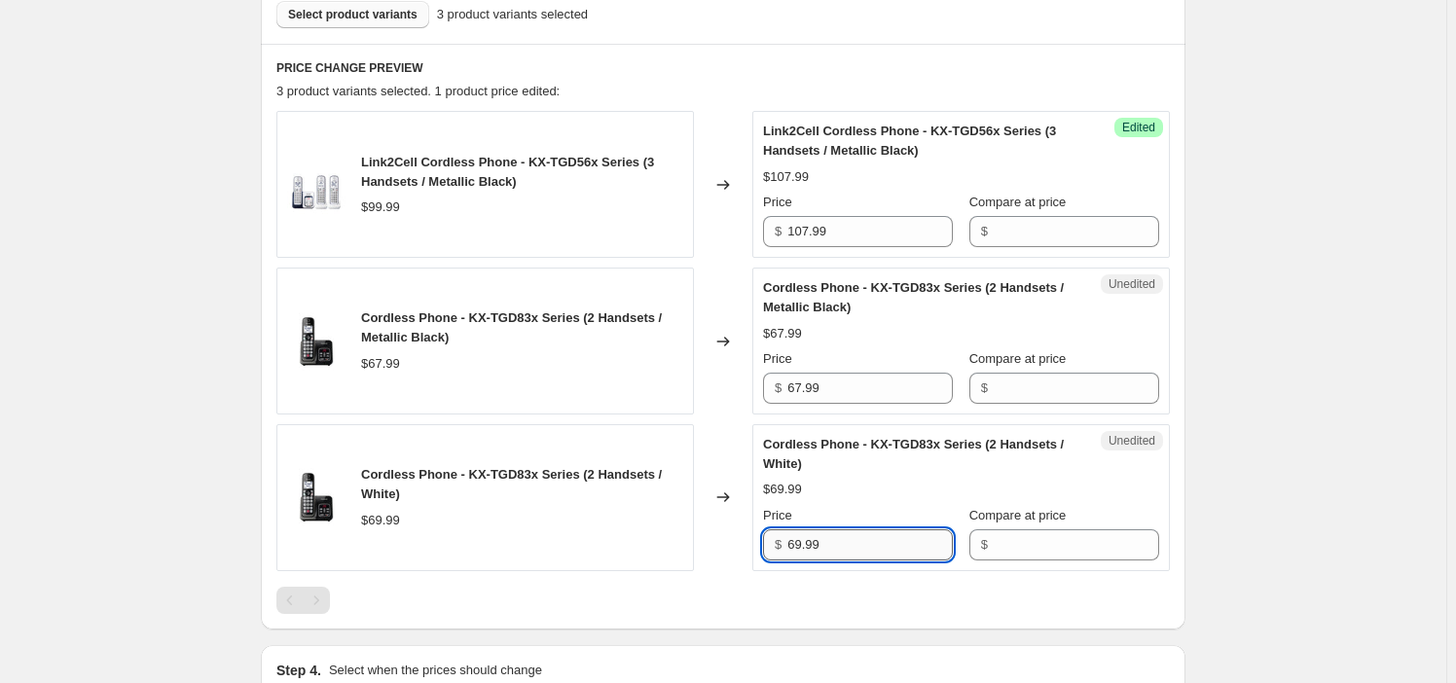
click at [849, 556] on input "69.99" at bounding box center [871, 545] width 166 height 31
paste input "73"
type input "73.99"
click at [840, 590] on div at bounding box center [723, 600] width 894 height 27
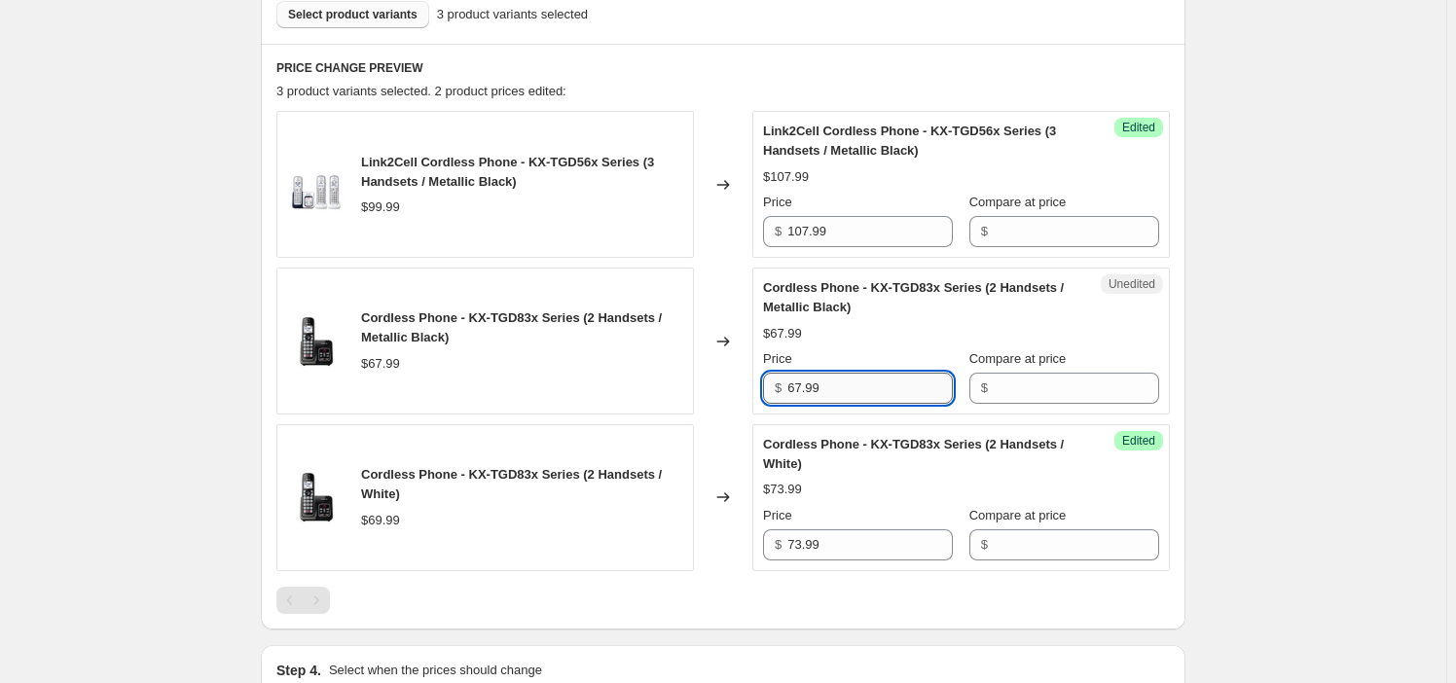
click at [842, 377] on input "67.99" at bounding box center [871, 388] width 166 height 31
click at [845, 341] on div "$67.99" at bounding box center [961, 333] width 396 height 19
click at [865, 385] on input "67.99" at bounding box center [871, 388] width 166 height 31
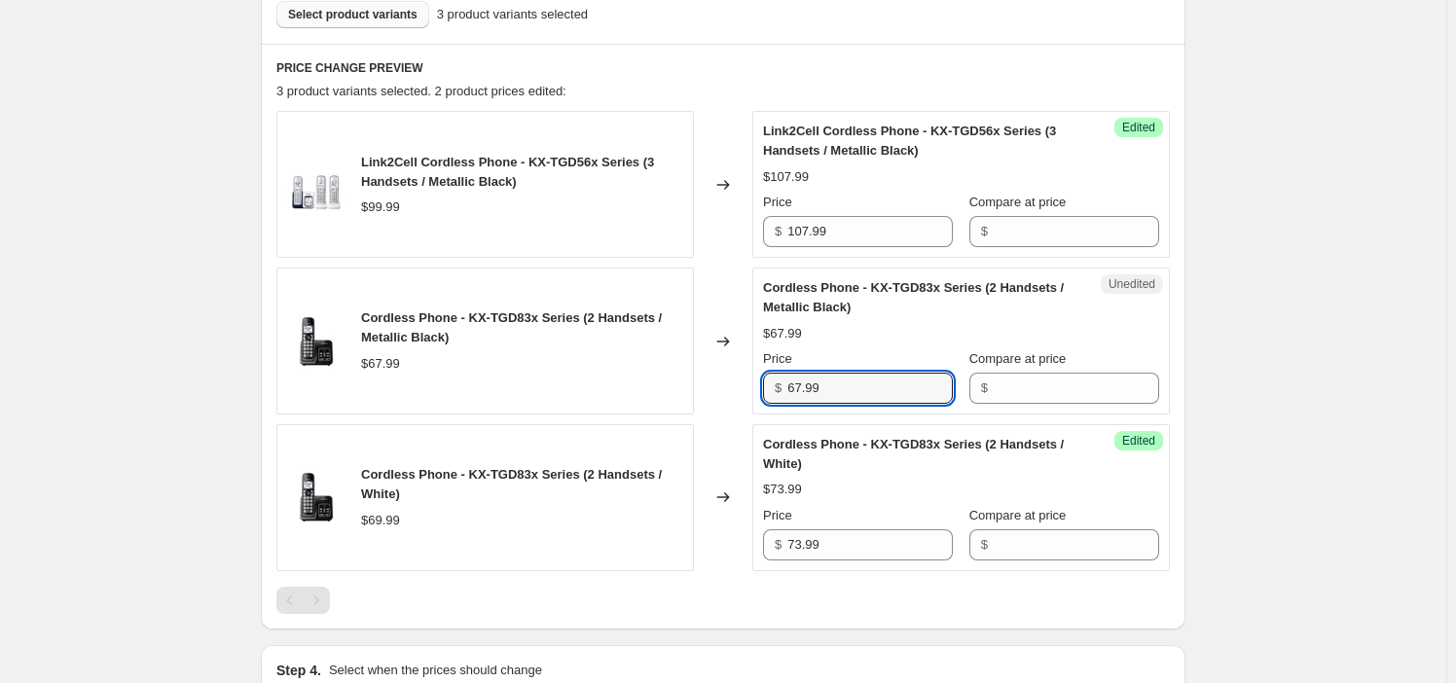
click at [870, 331] on div "$67.99" at bounding box center [961, 333] width 396 height 19
drag, startPoint x: 470, startPoint y: 317, endPoint x: 528, endPoint y: 319, distance: 57.5
click at [528, 319] on span "Cordless Phone - KX-TGD83x Series (2 Handsets / Metallic Black)" at bounding box center [511, 328] width 301 height 34
copy span "KX-TGD83"
click at [402, 18] on span "Select product variants" at bounding box center [352, 15] width 129 height 16
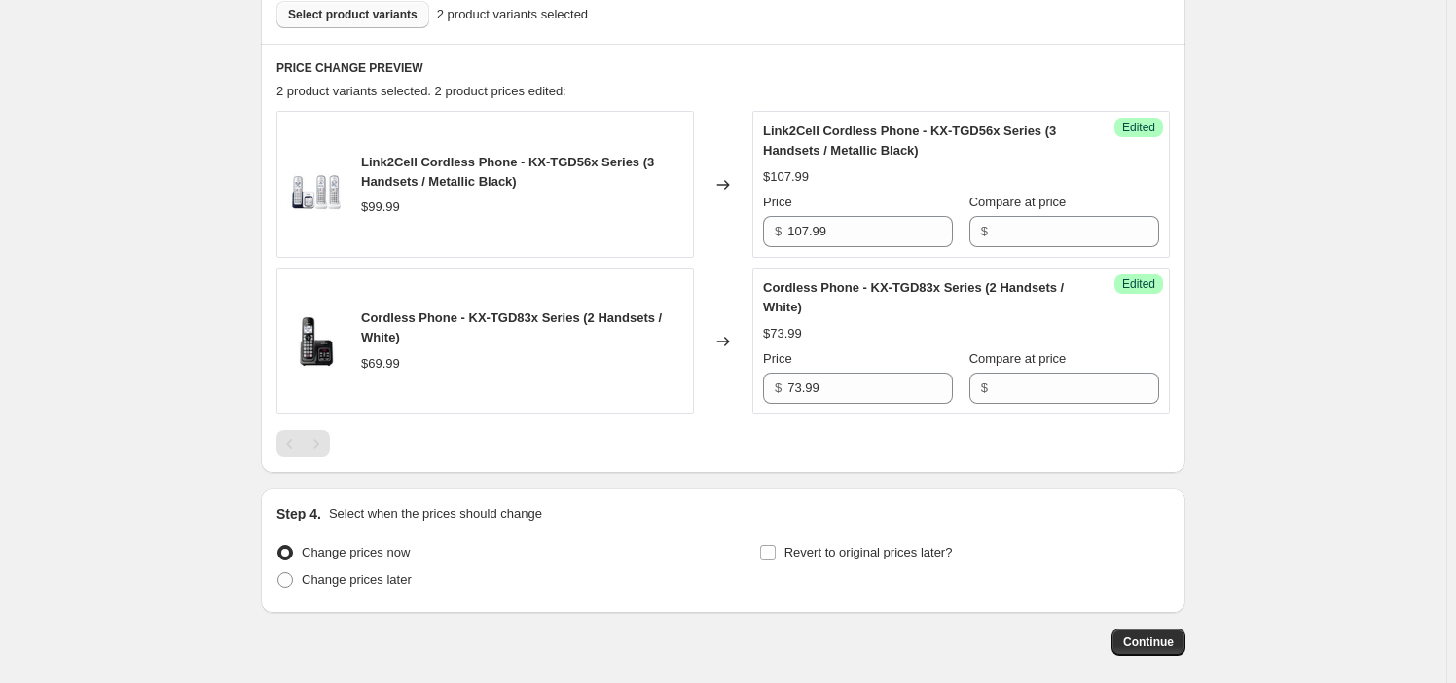
click at [380, 17] on span "Select product variants" at bounding box center [352, 15] width 129 height 16
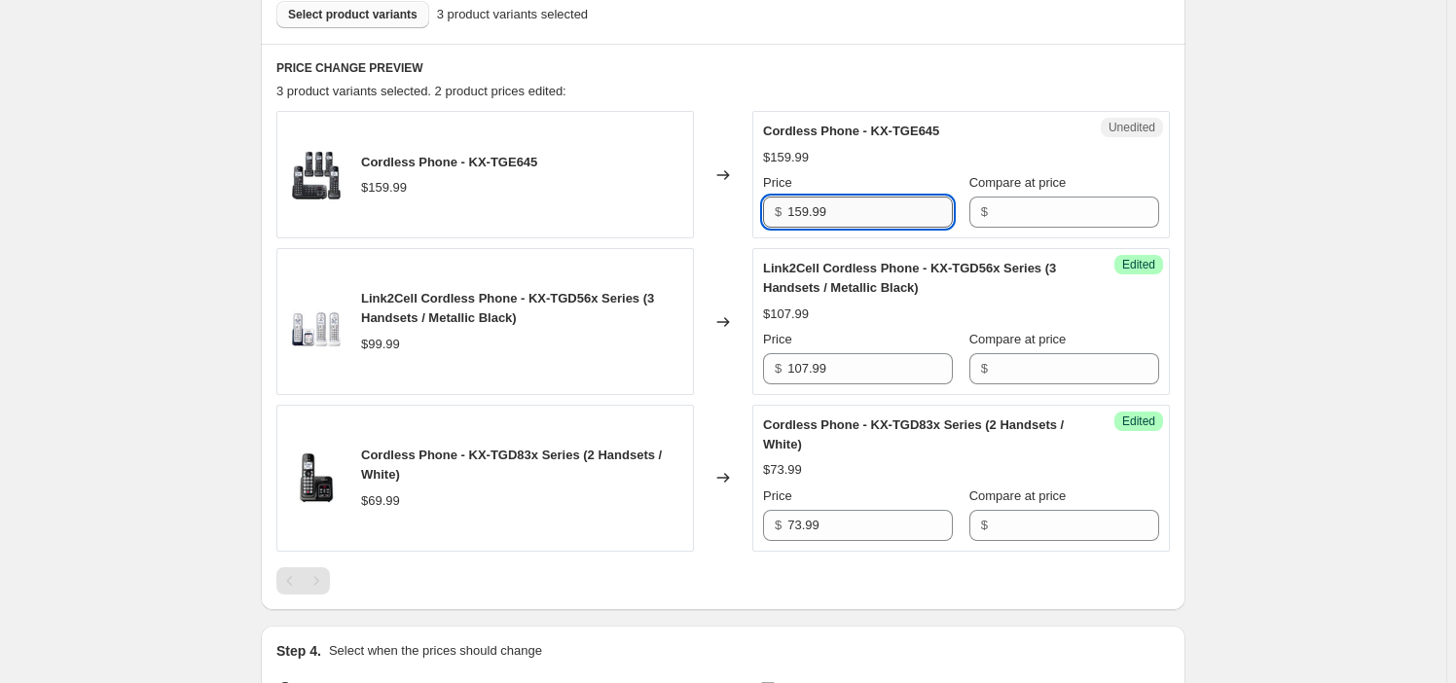
click at [876, 209] on input "159.99" at bounding box center [871, 212] width 166 height 31
paste input "9"
type input "199.99"
click at [156, 359] on div "Create new price [MEDICAL_DATA]. This page is ready Create new price [MEDICAL_D…" at bounding box center [723, 154] width 1447 height 1516
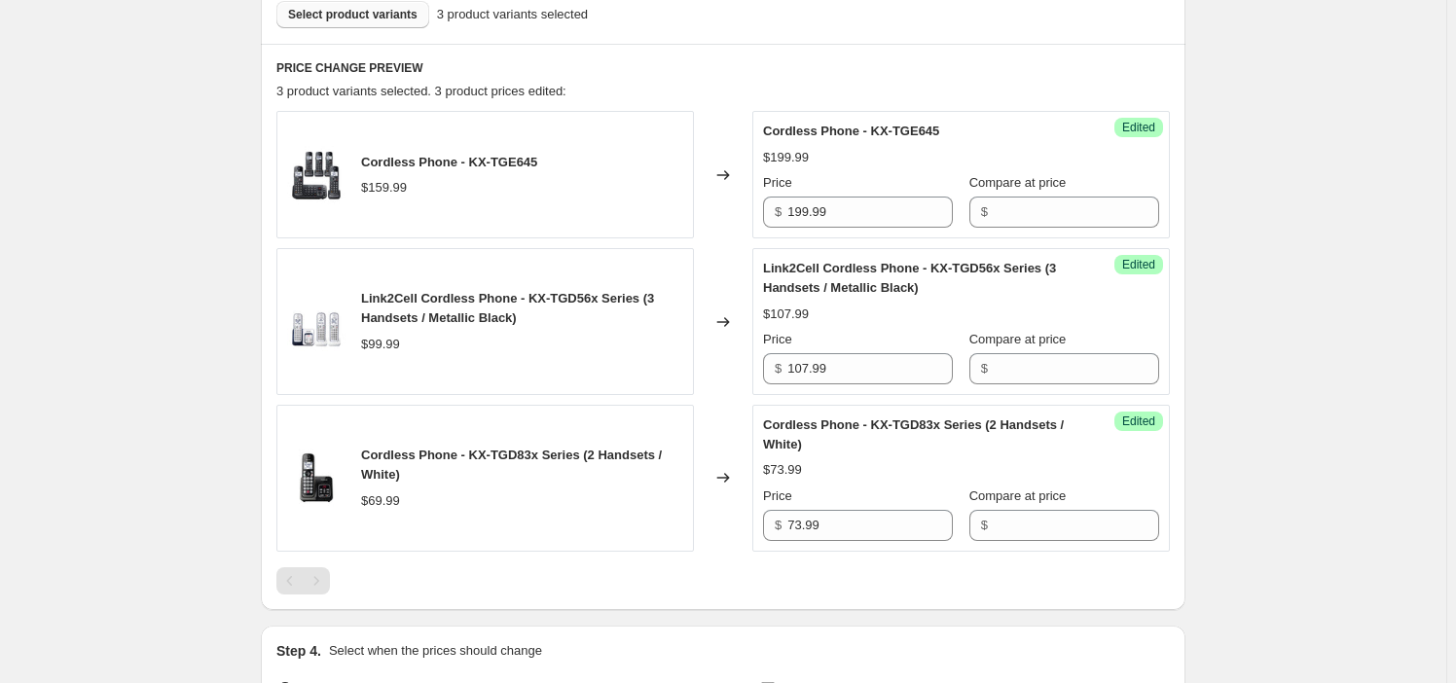
click at [342, 19] on span "Select product variants" at bounding box center [352, 15] width 129 height 16
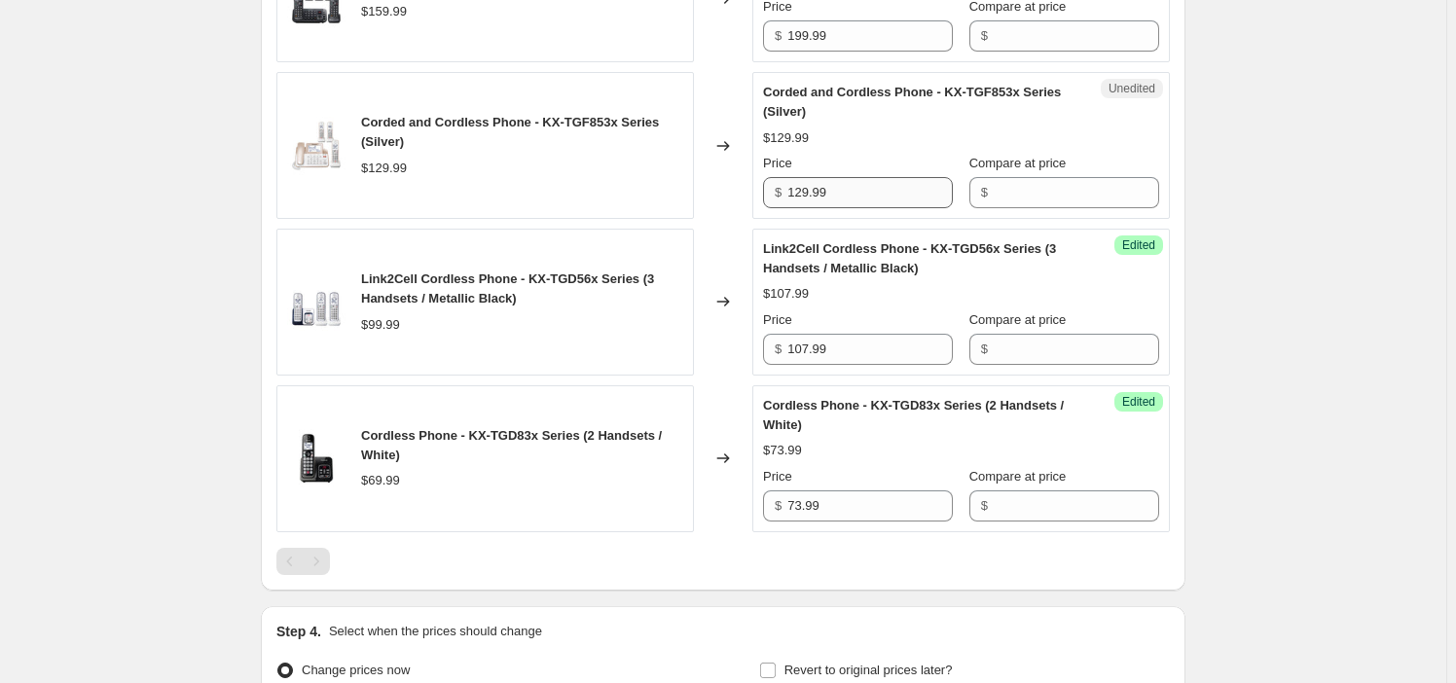
scroll to position [781, 0]
click at [888, 185] on input "129.99" at bounding box center [871, 191] width 166 height 31
paste input "53"
type input "153.99"
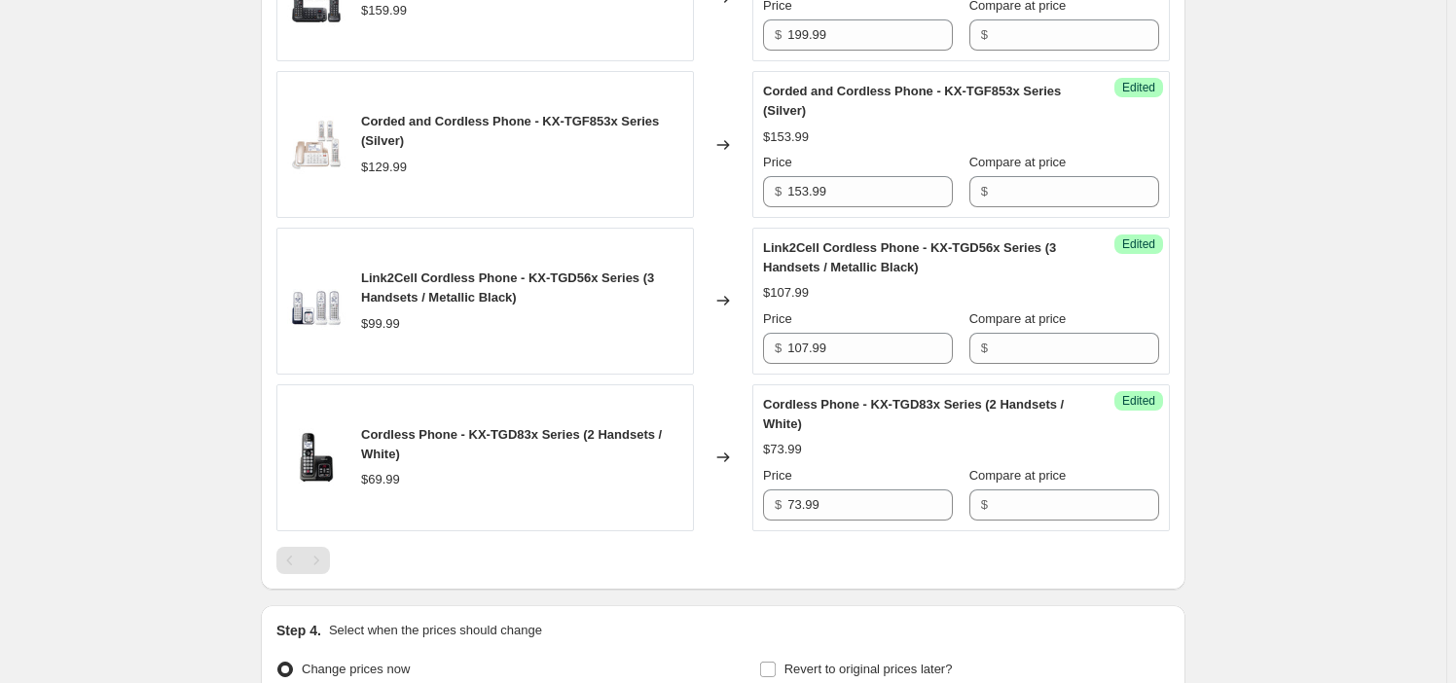
click at [166, 187] on div "Create new price [MEDICAL_DATA]. This page is ready Create new price [MEDICAL_D…" at bounding box center [723, 55] width 1447 height 1673
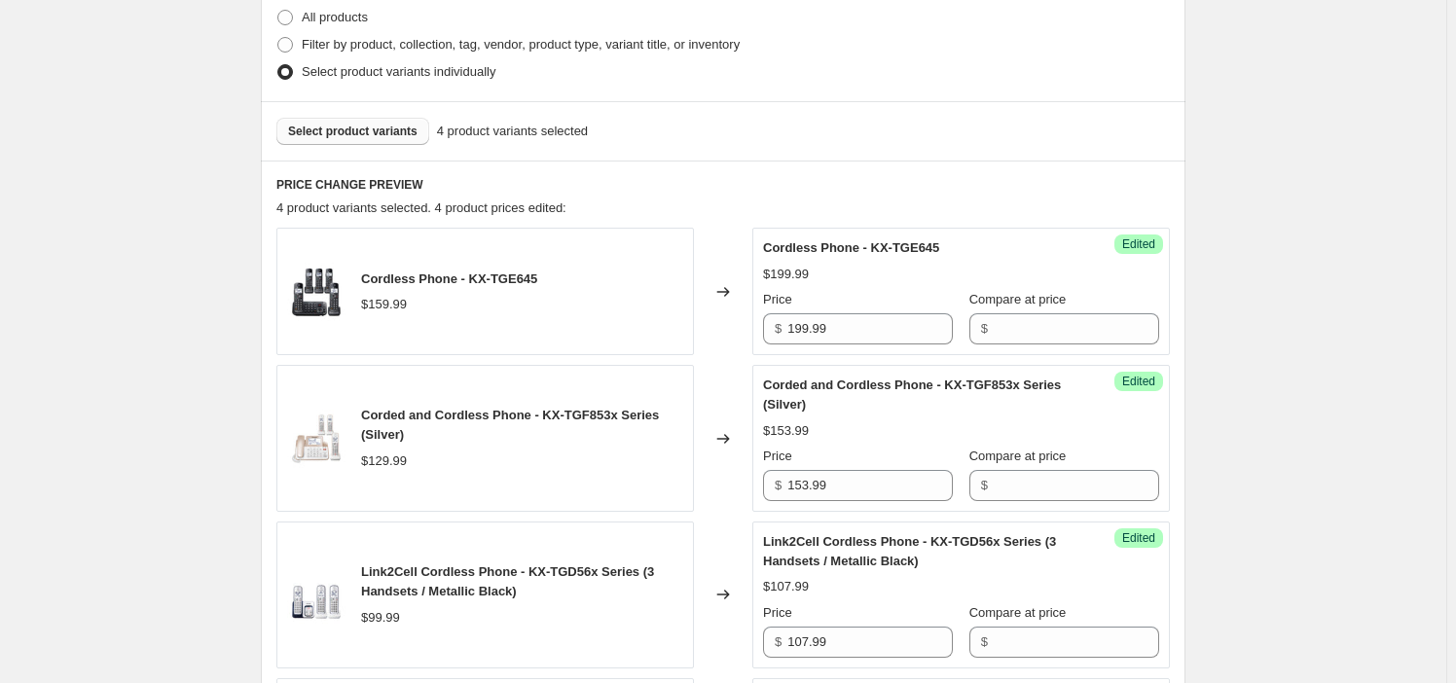
scroll to position [427, 0]
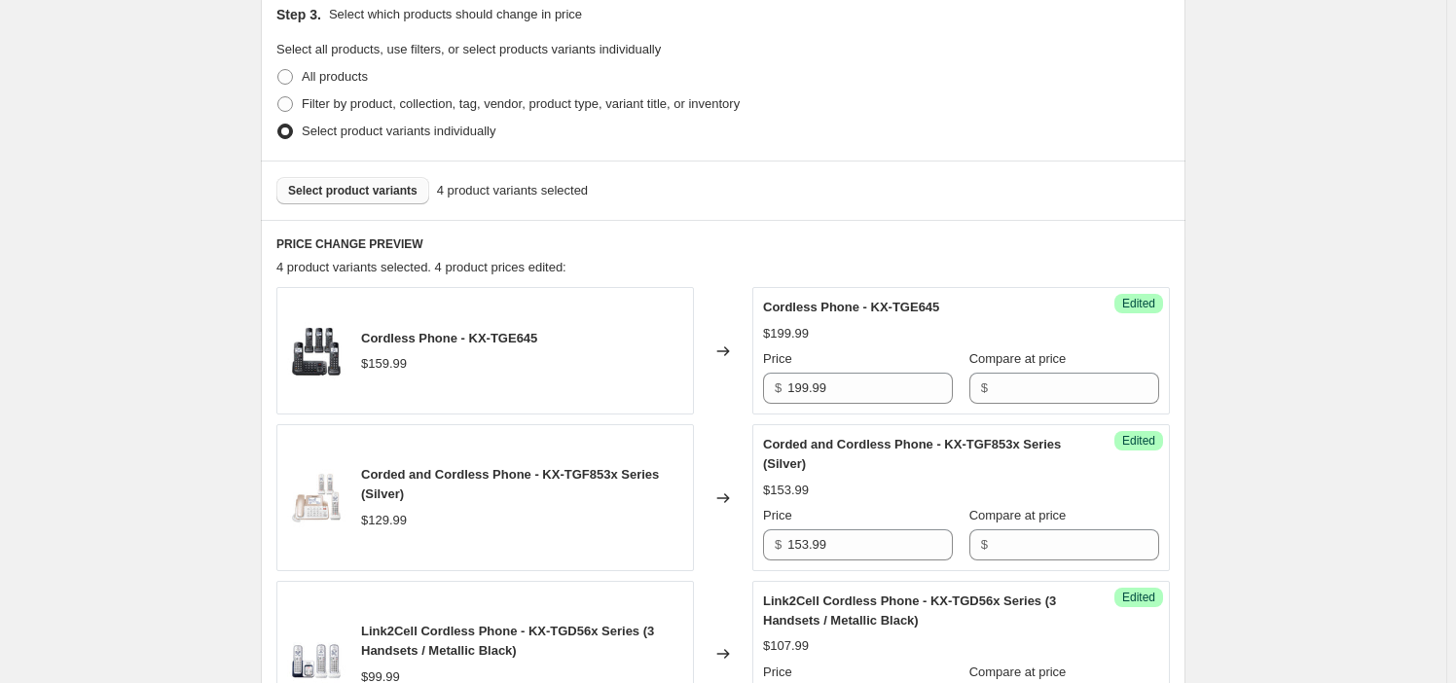
click at [370, 177] on button "Select product variants" at bounding box center [352, 190] width 153 height 27
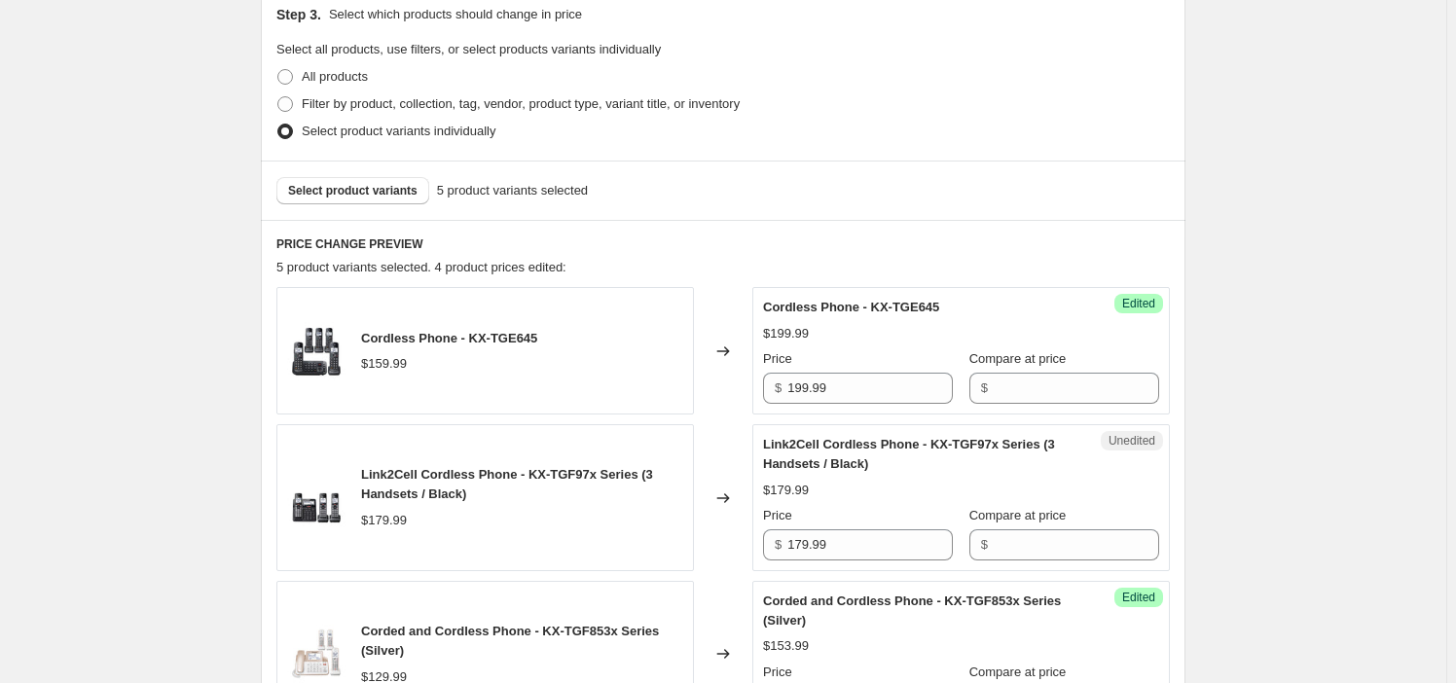
scroll to position [604, 0]
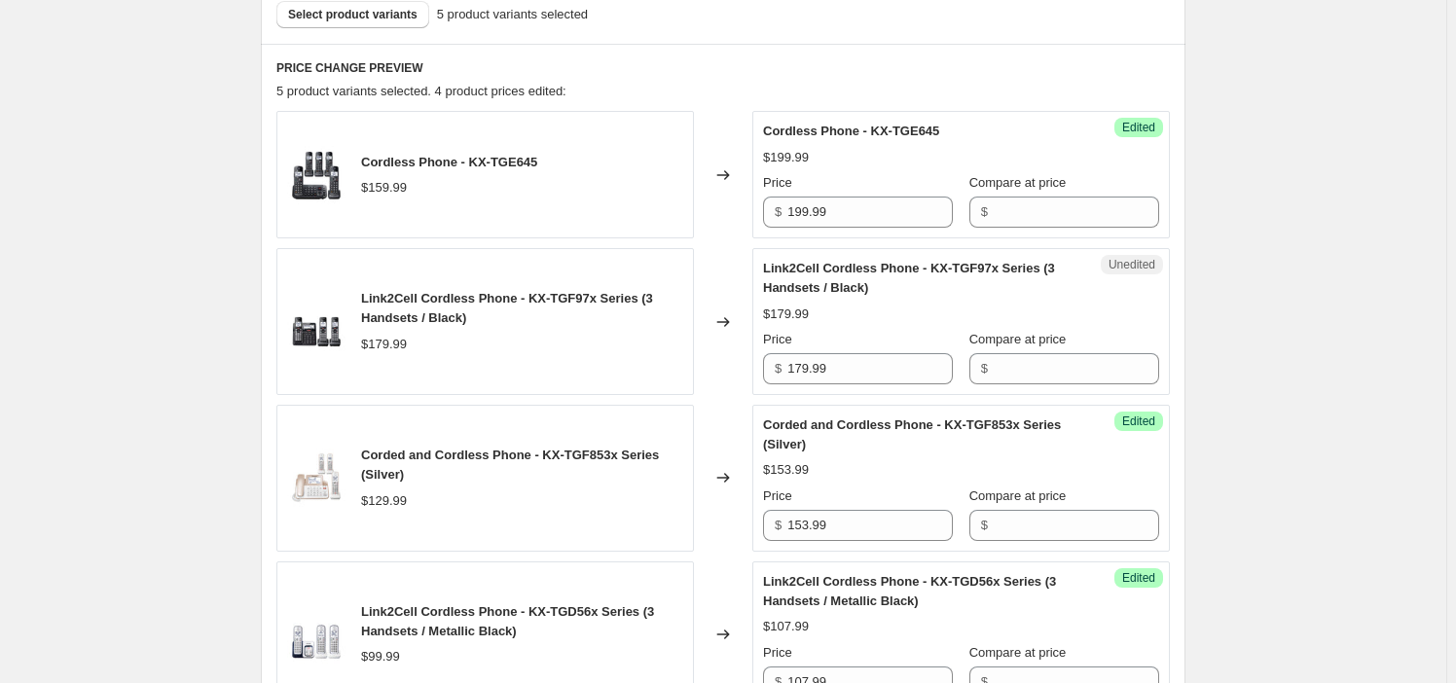
click at [862, 383] on div "Unedited Link2Cell Cordless Phone - KX-TGF97x Series (3 Handsets / Black) $179.…" at bounding box center [962, 321] width 418 height 147
click at [864, 373] on input "179.99" at bounding box center [871, 368] width 166 height 31
paste input "3"
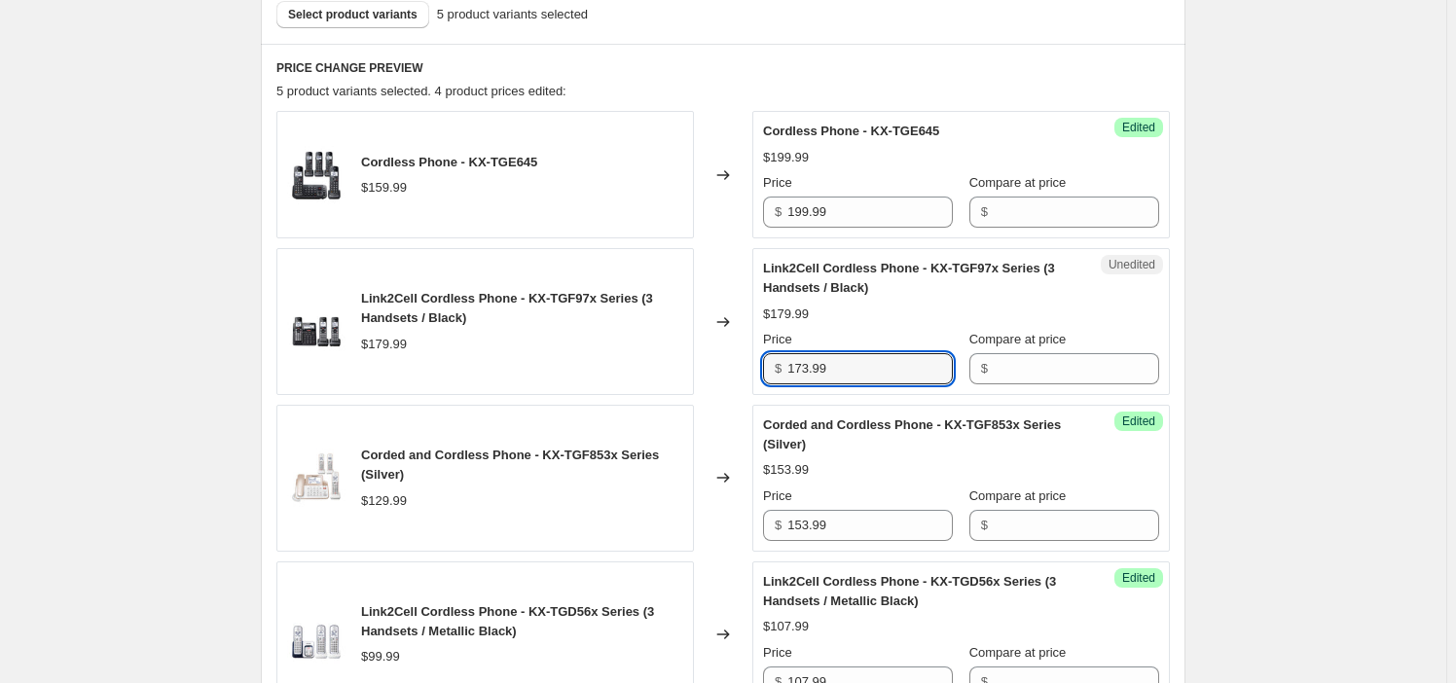
type input "173.99"
click at [186, 311] on div "Create new price [MEDICAL_DATA]. This page is ready Create new price [MEDICAL_D…" at bounding box center [723, 310] width 1447 height 1828
click at [320, 19] on span "Select product variants" at bounding box center [352, 15] width 129 height 16
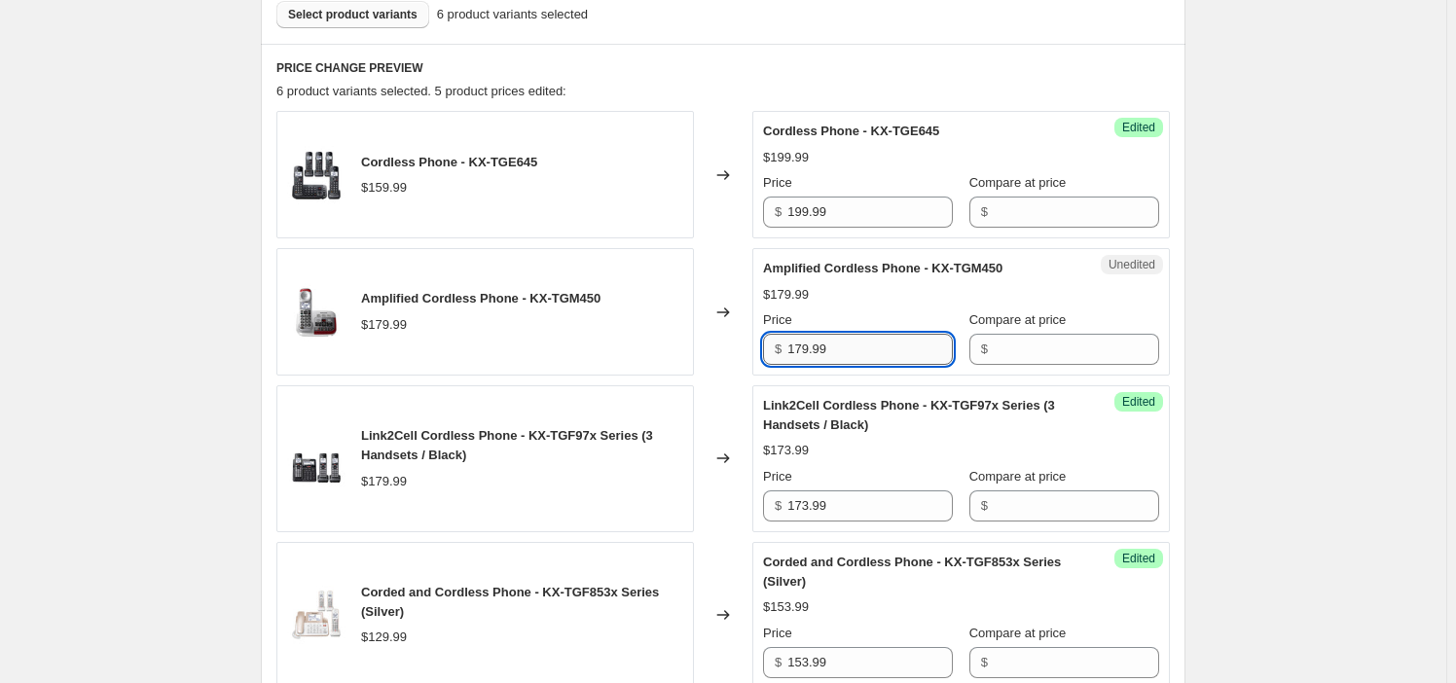
click at [899, 349] on input "179.99" at bounding box center [871, 349] width 166 height 31
paste input "203"
type input "203.99"
click at [1341, 446] on div "Create new price [MEDICAL_DATA]. This page is ready Create new price [MEDICAL_D…" at bounding box center [723, 379] width 1447 height 1966
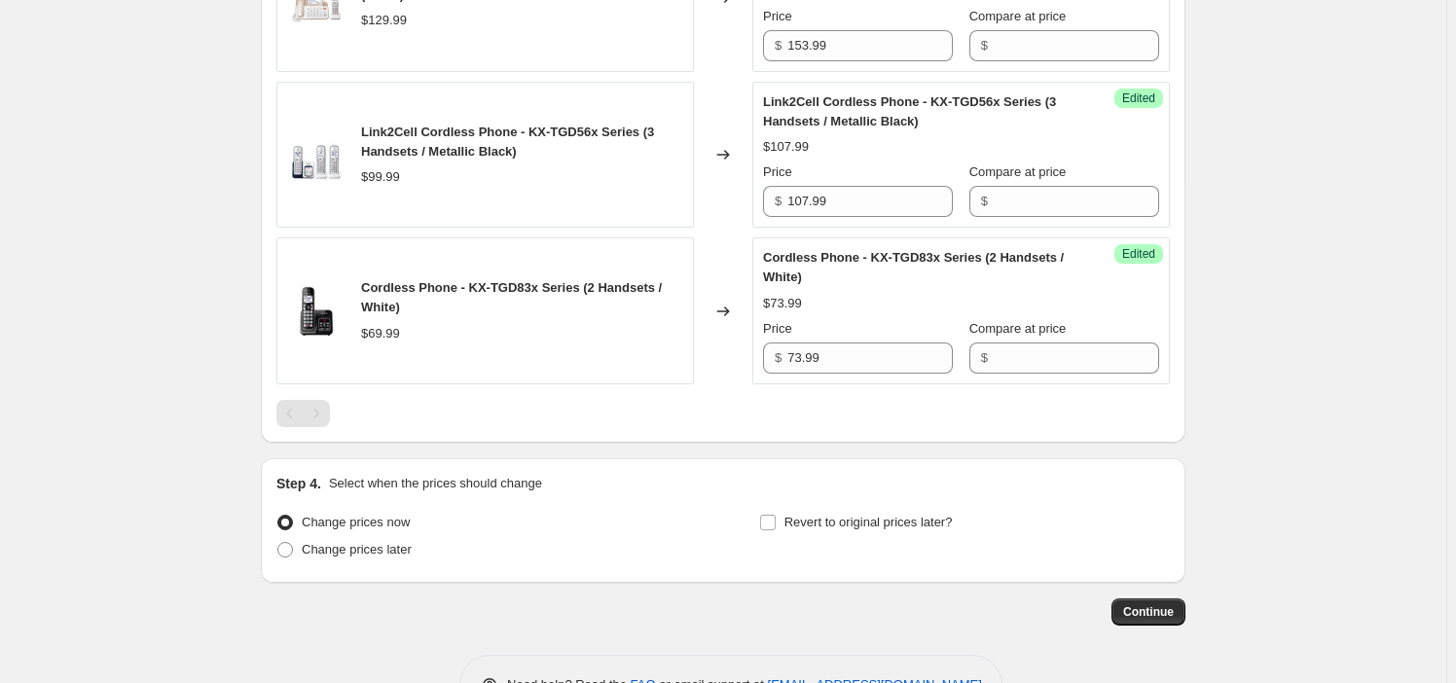
scroll to position [1280, 0]
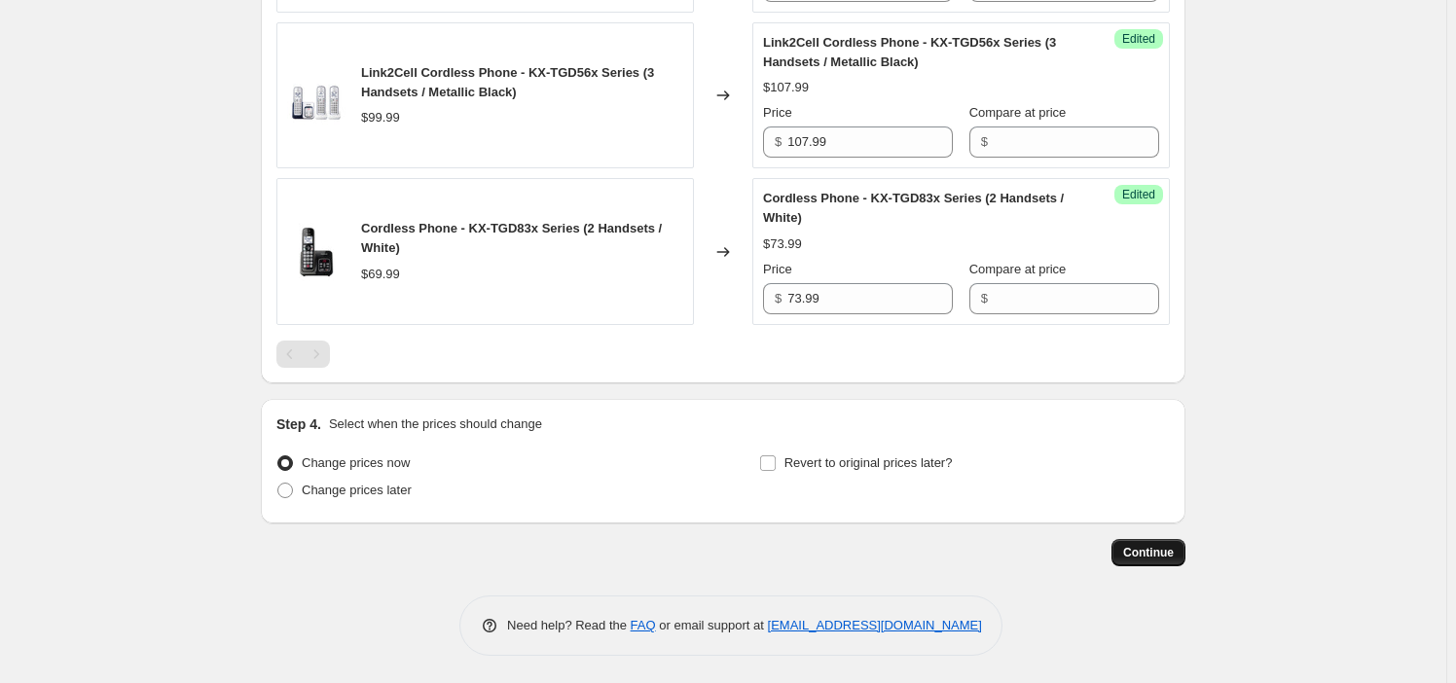
click at [1157, 555] on span "Continue" at bounding box center [1148, 553] width 51 height 16
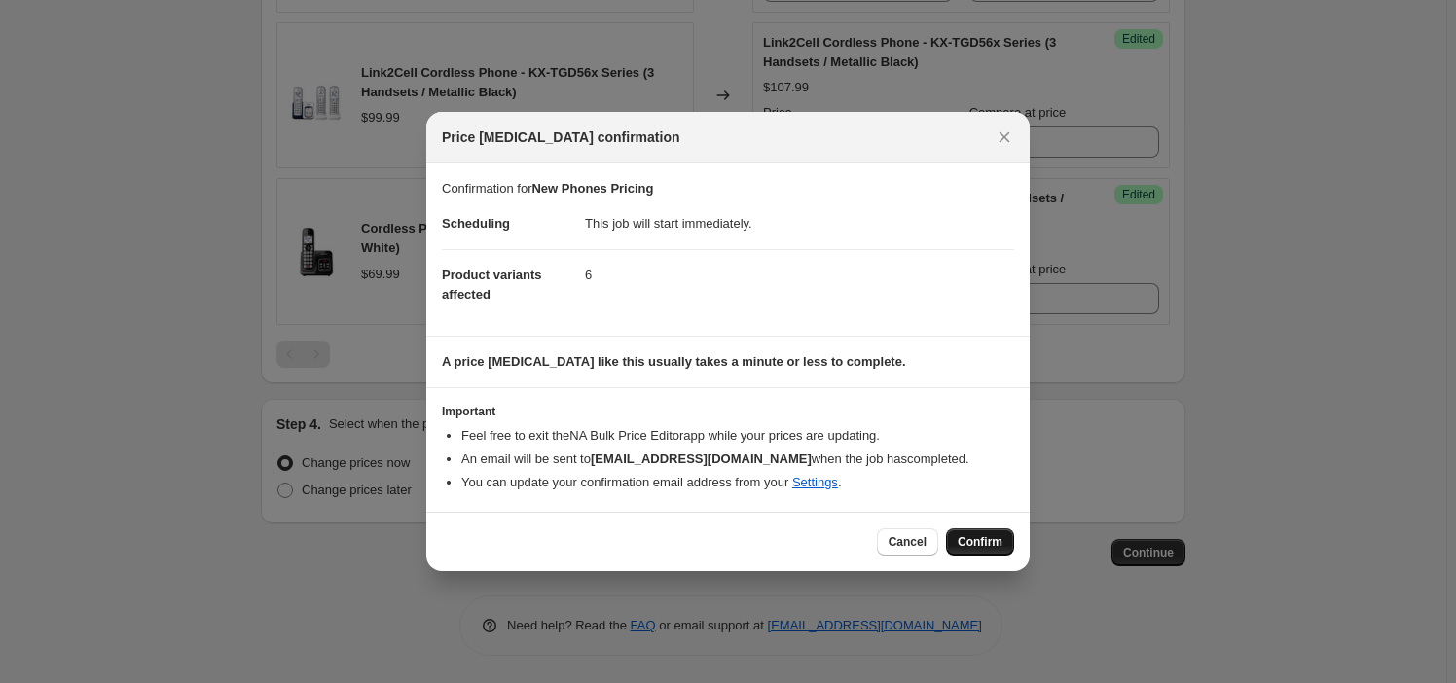
click at [978, 545] on span "Confirm" at bounding box center [980, 542] width 45 height 16
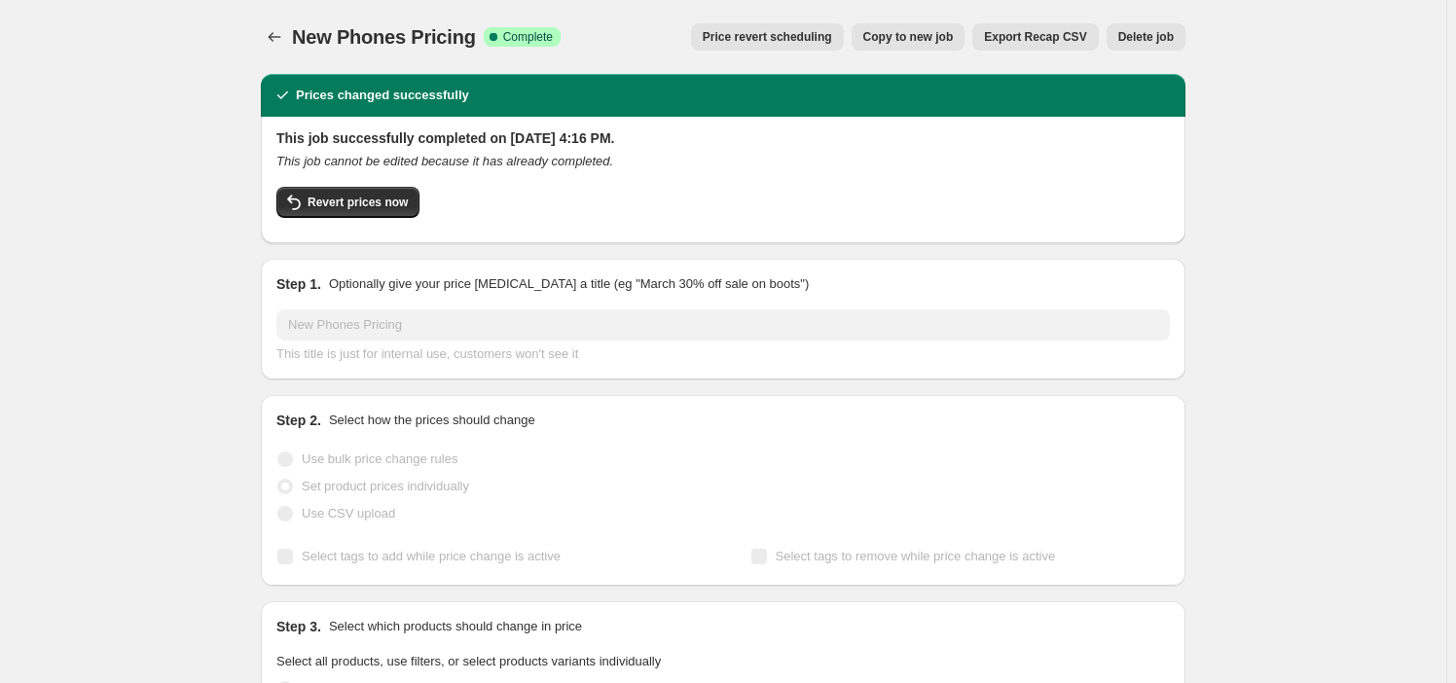
click at [278, 8] on div "New Phones Pricing. This page is ready New Phones Pricing Success Complete Comp…" at bounding box center [723, 37] width 925 height 74
click at [274, 29] on icon "Price change jobs" at bounding box center [274, 36] width 19 height 19
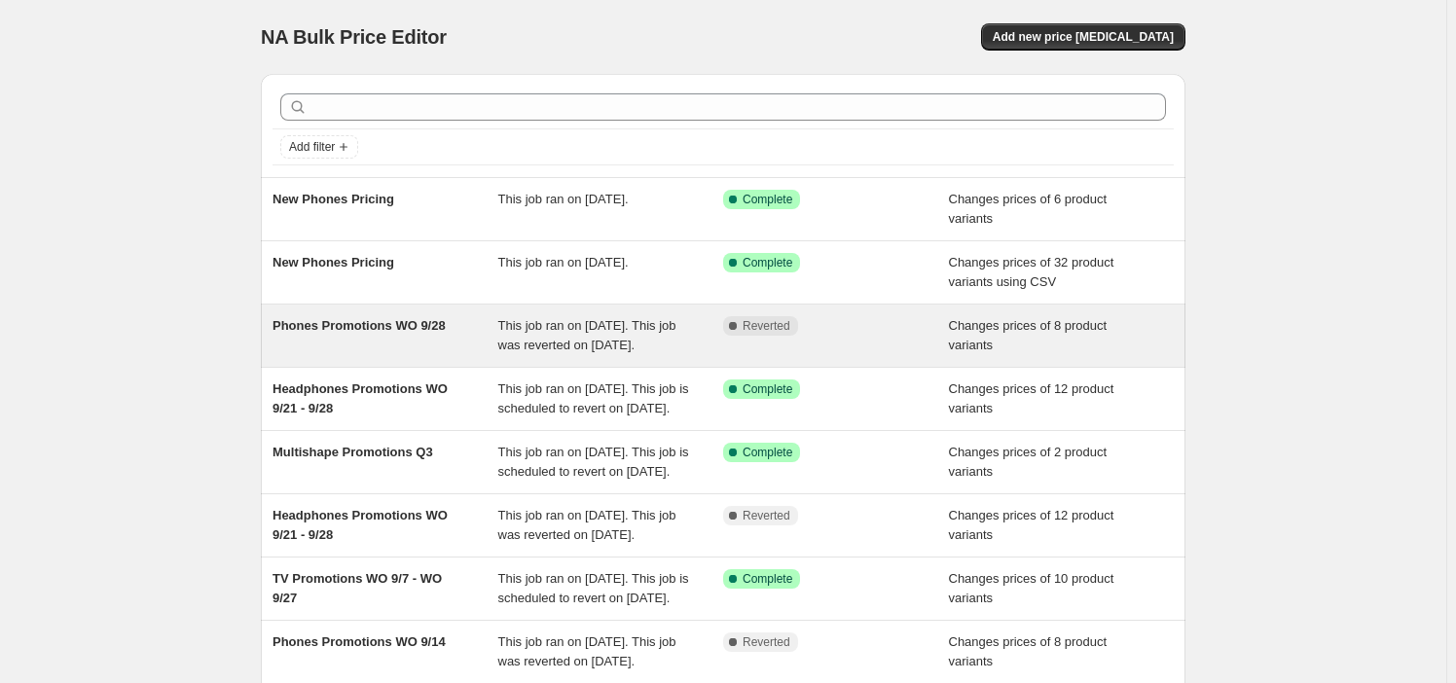
click at [447, 341] on div "Phones Promotions WO 9/28" at bounding box center [386, 335] width 226 height 39
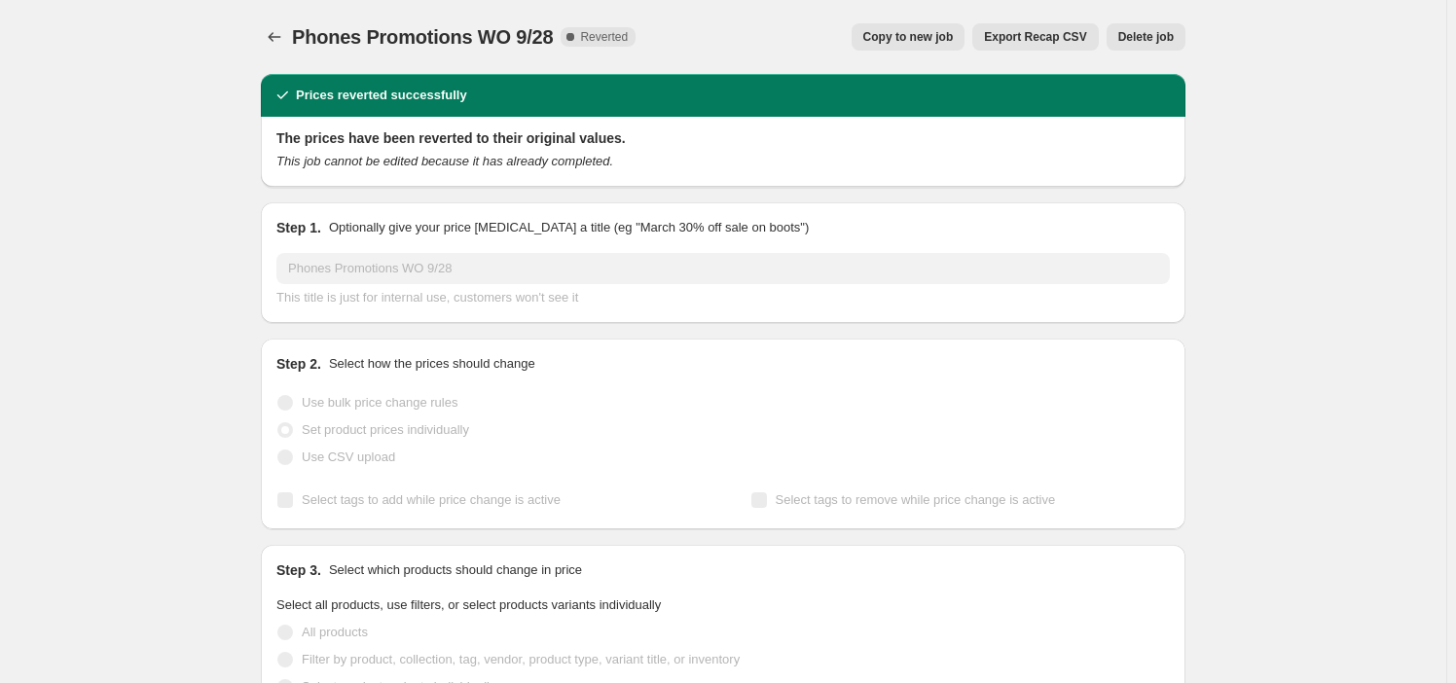
click at [466, 26] on span "Phones Promotions WO 9/28" at bounding box center [422, 36] width 261 height 21
copy span "Phones Promotions WO 9/28"
click at [288, 33] on button "Price change jobs" at bounding box center [274, 36] width 27 height 27
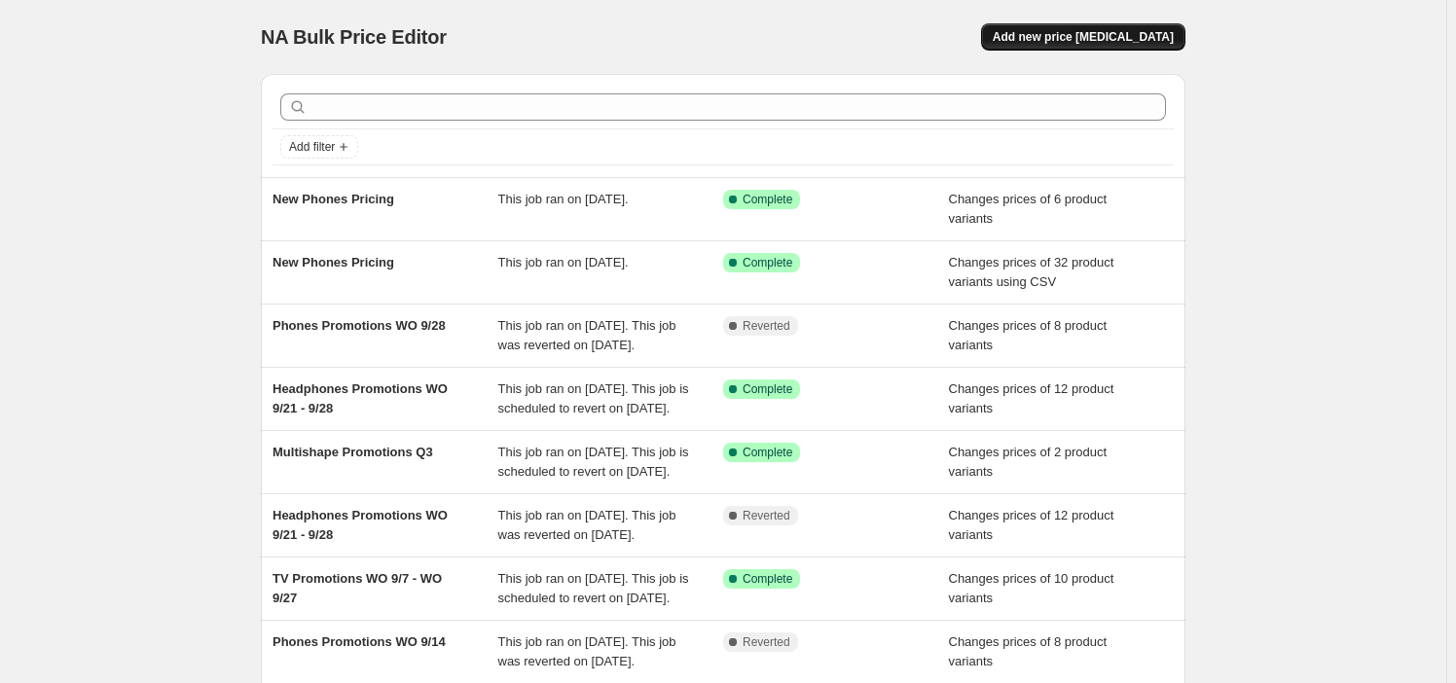
click at [1125, 33] on span "Add new price [MEDICAL_DATA]" at bounding box center [1083, 37] width 181 height 16
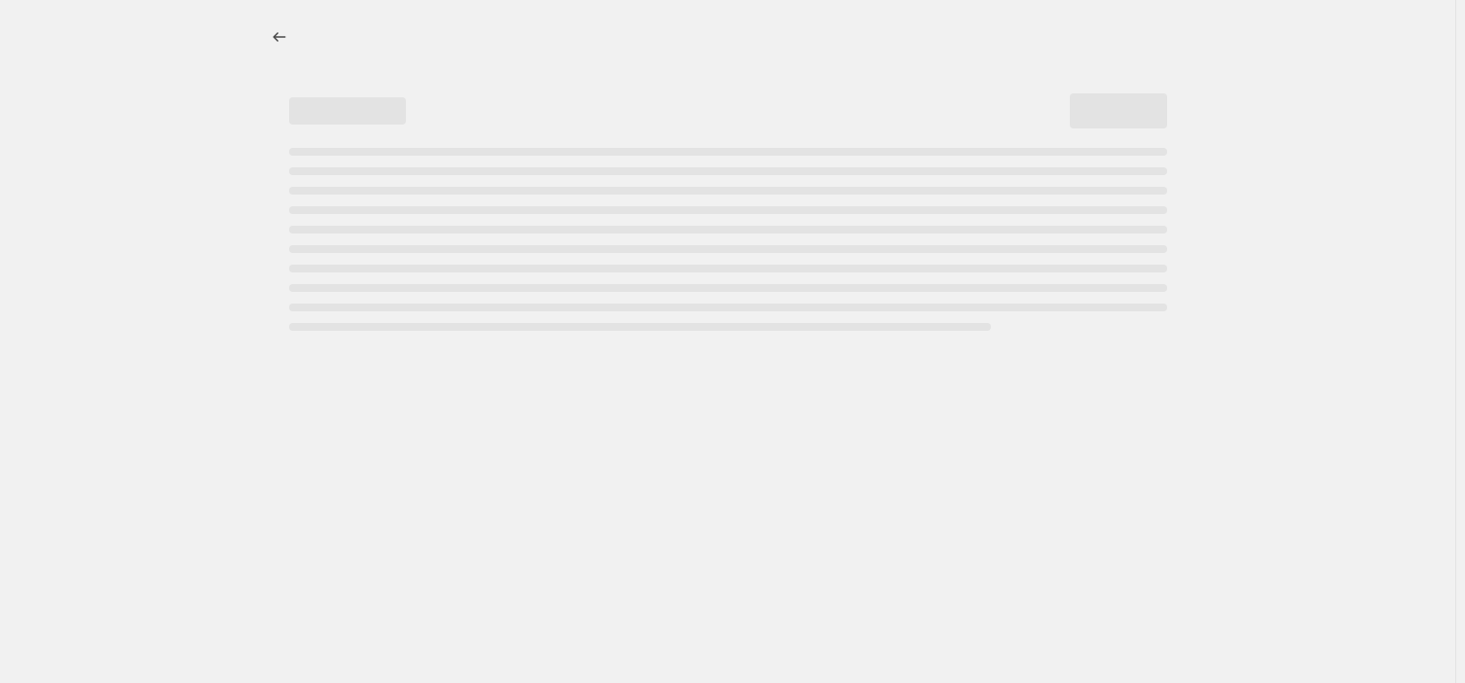
select select "percentage"
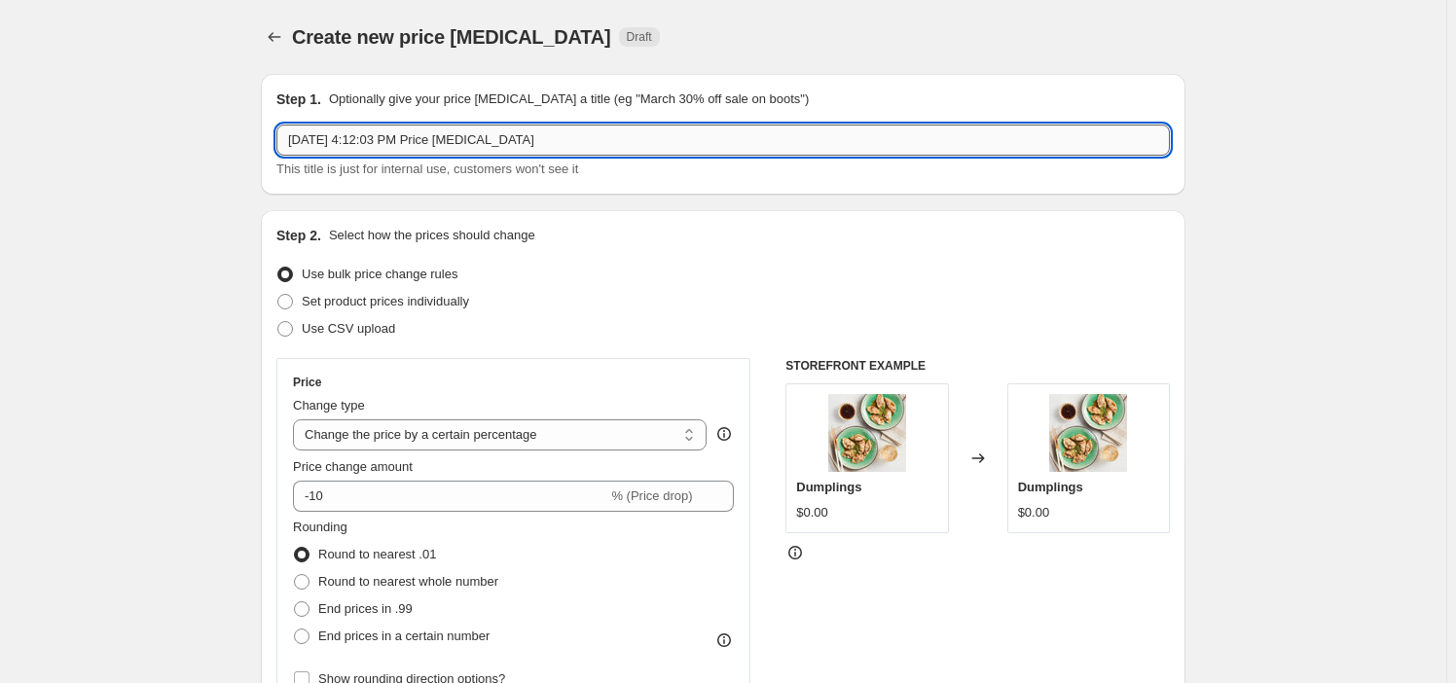
click at [458, 146] on input "[DATE] 4:12:03 PM Price [MEDICAL_DATA]" at bounding box center [723, 140] width 894 height 31
paste input "Phones Promotions WO 9/28"
type input "Phones Promotions WO 9/28"
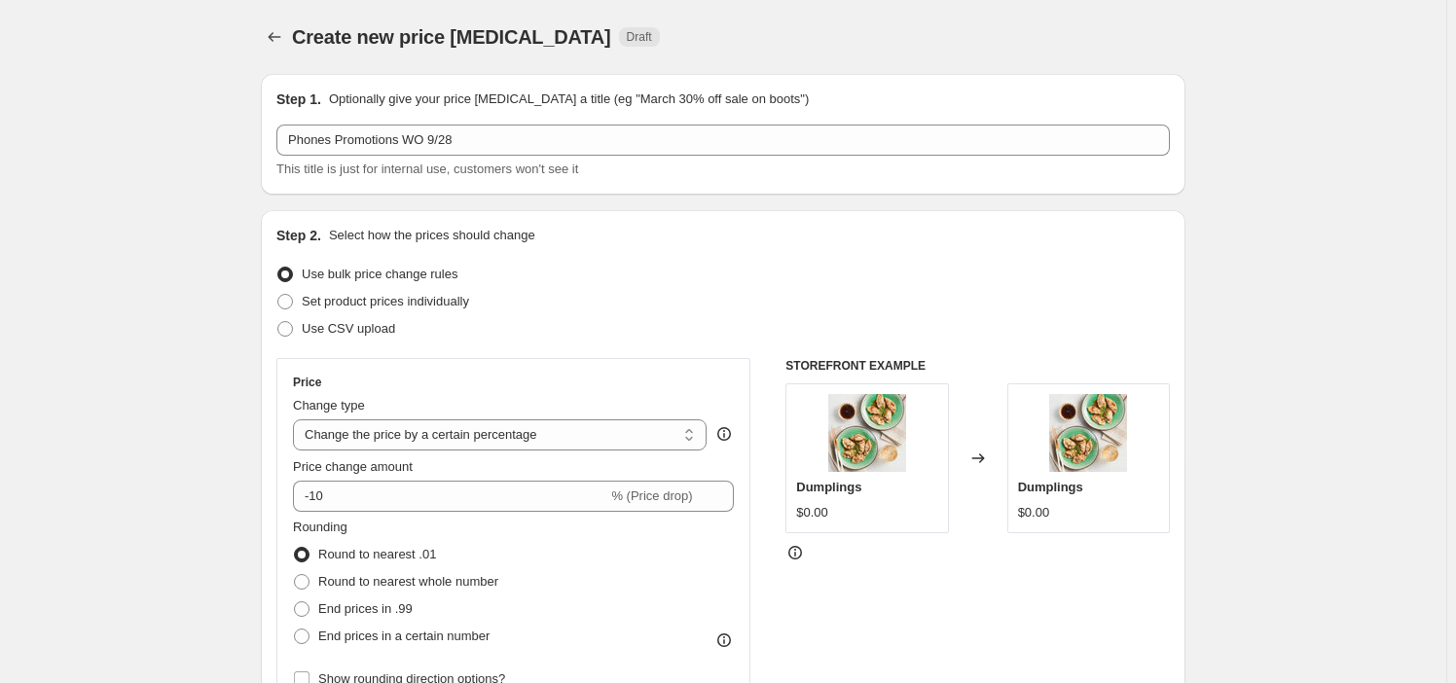
drag, startPoint x: 452, startPoint y: 302, endPoint x: 521, endPoint y: 382, distance: 105.6
click at [451, 302] on span "Set product prices individually" at bounding box center [385, 301] width 167 height 15
drag, startPoint x: 407, startPoint y: 299, endPoint x: 414, endPoint y: 418, distance: 119.0
click at [407, 300] on span "Set product prices individually" at bounding box center [385, 301] width 167 height 15
click at [278, 295] on input "Set product prices individually" at bounding box center [277, 294] width 1 height 1
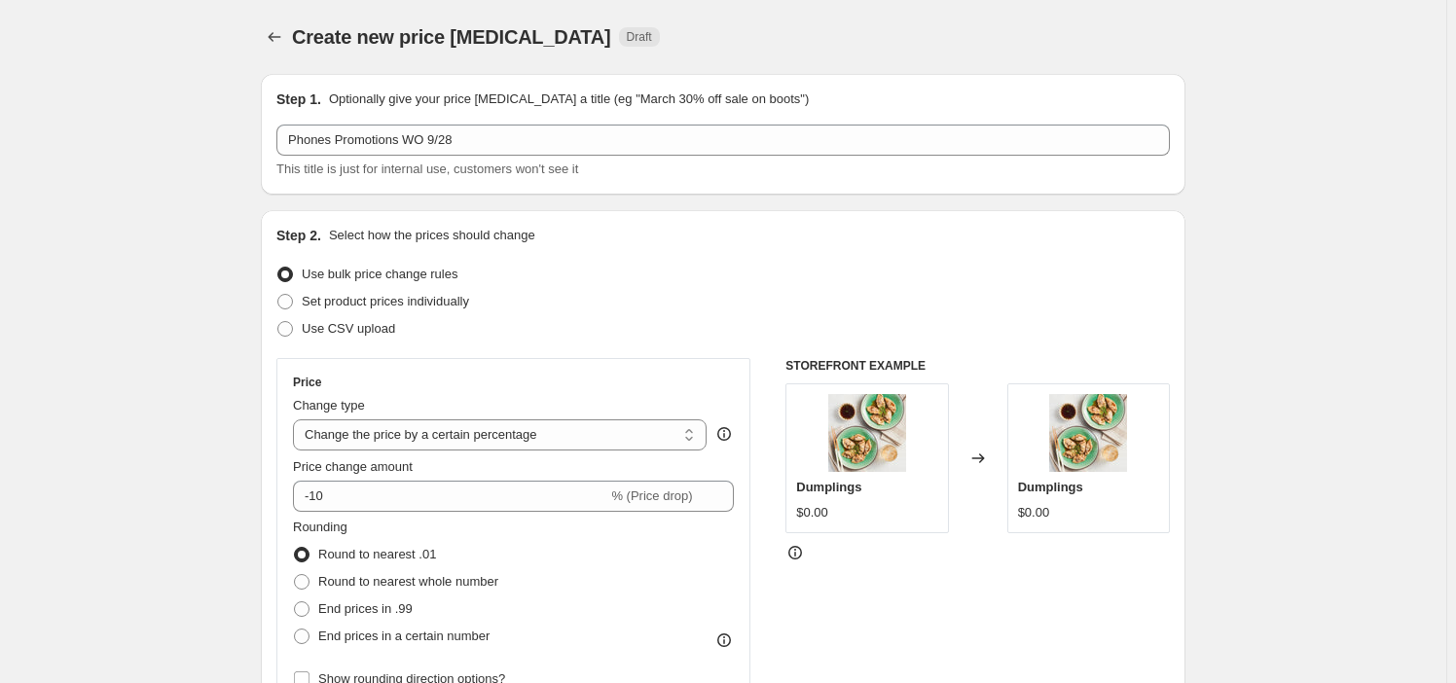
radio input "true"
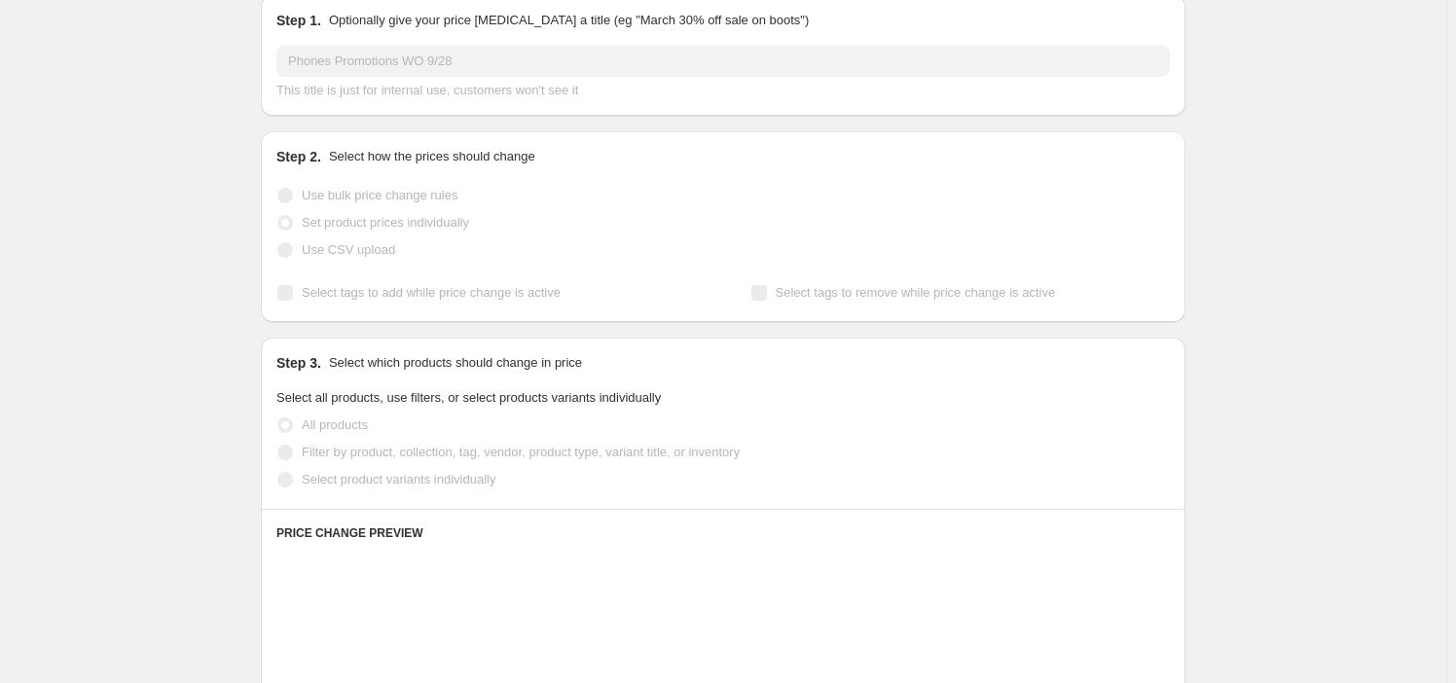
scroll to position [176, 0]
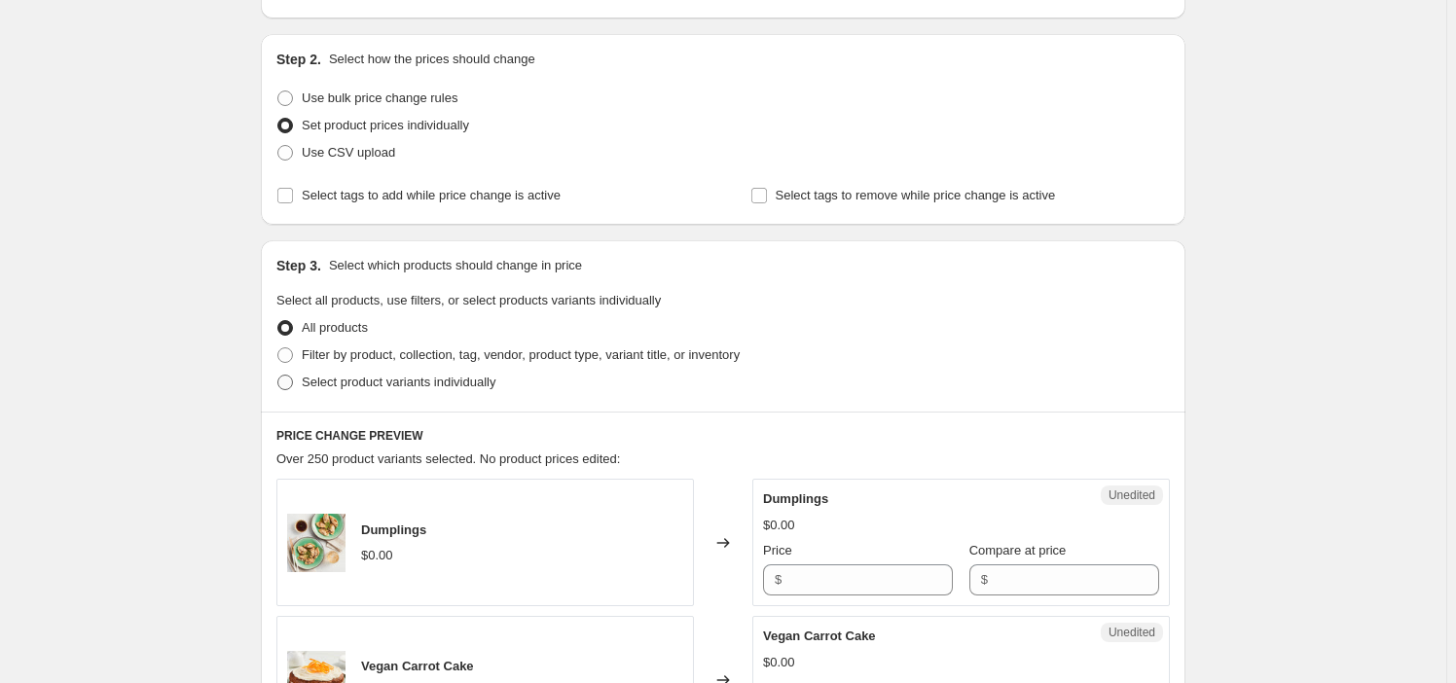
click at [436, 383] on span "Select product variants individually" at bounding box center [399, 382] width 194 height 15
click at [278, 376] on input "Select product variants individually" at bounding box center [277, 375] width 1 height 1
radio input "true"
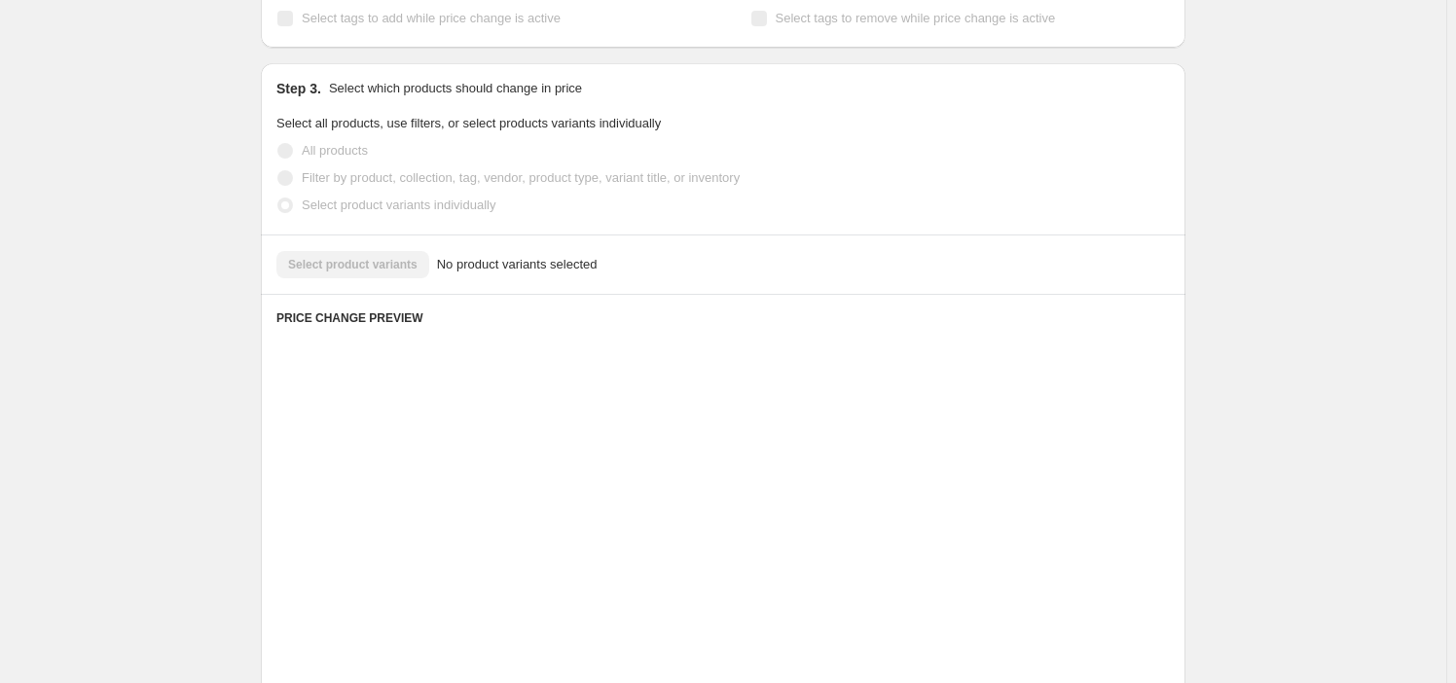
scroll to position [339, 0]
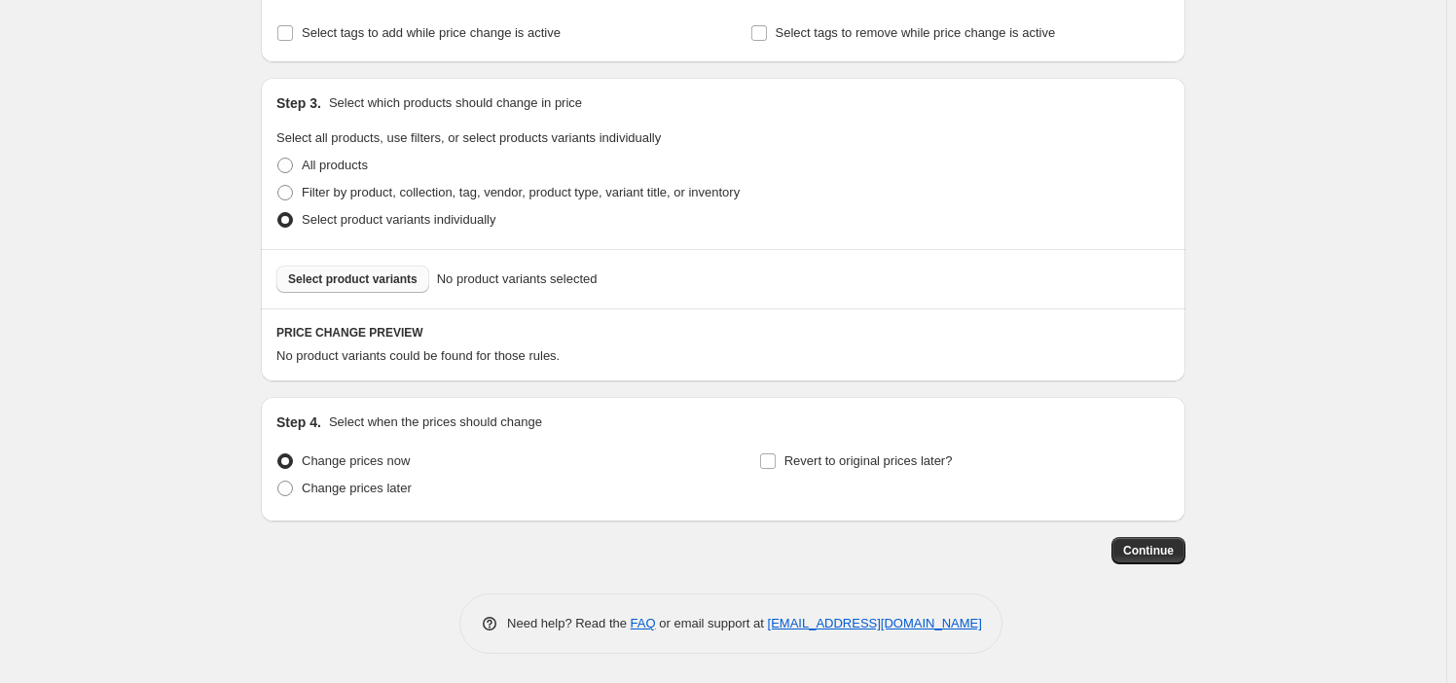
click at [345, 278] on span "Select product variants" at bounding box center [352, 280] width 129 height 16
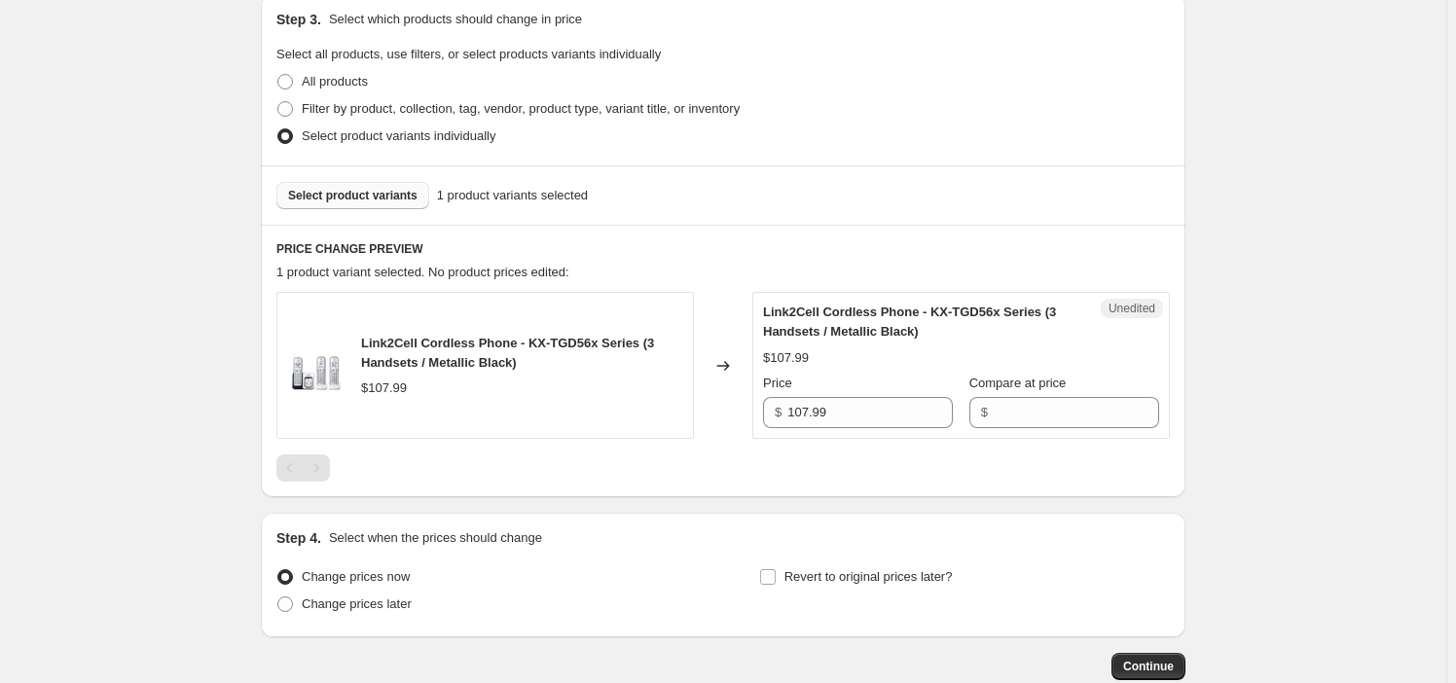
scroll to position [516, 0]
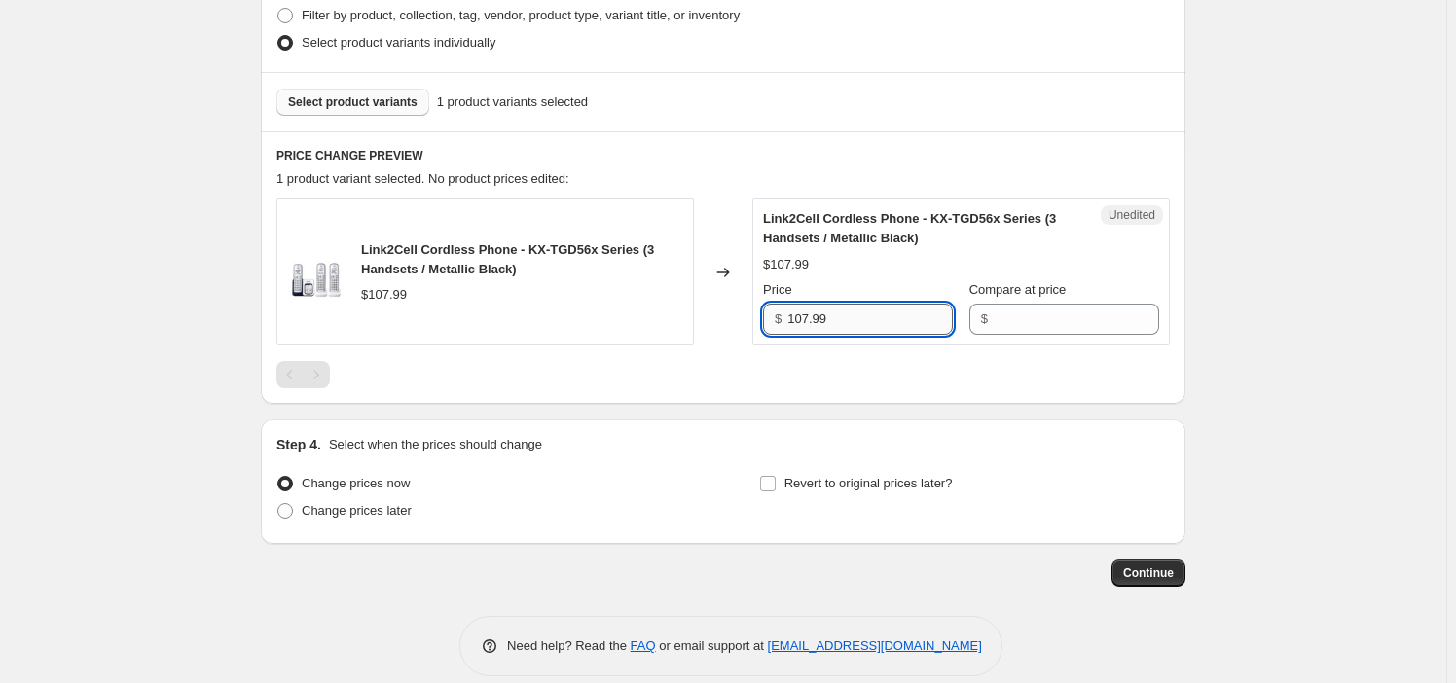
click at [877, 314] on input "107.99" at bounding box center [871, 319] width 166 height 31
type input "107.99"
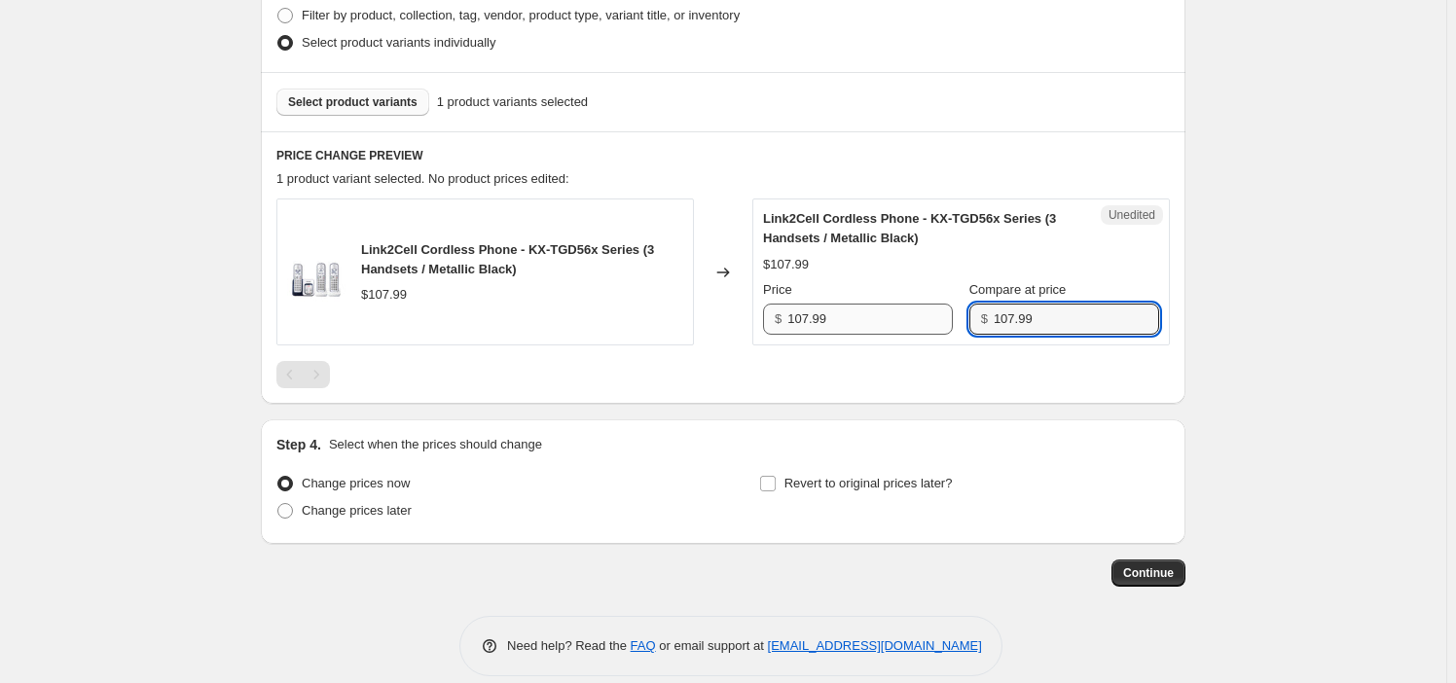
type input "107.99"
click at [914, 321] on input "107.99" at bounding box center [871, 319] width 166 height 31
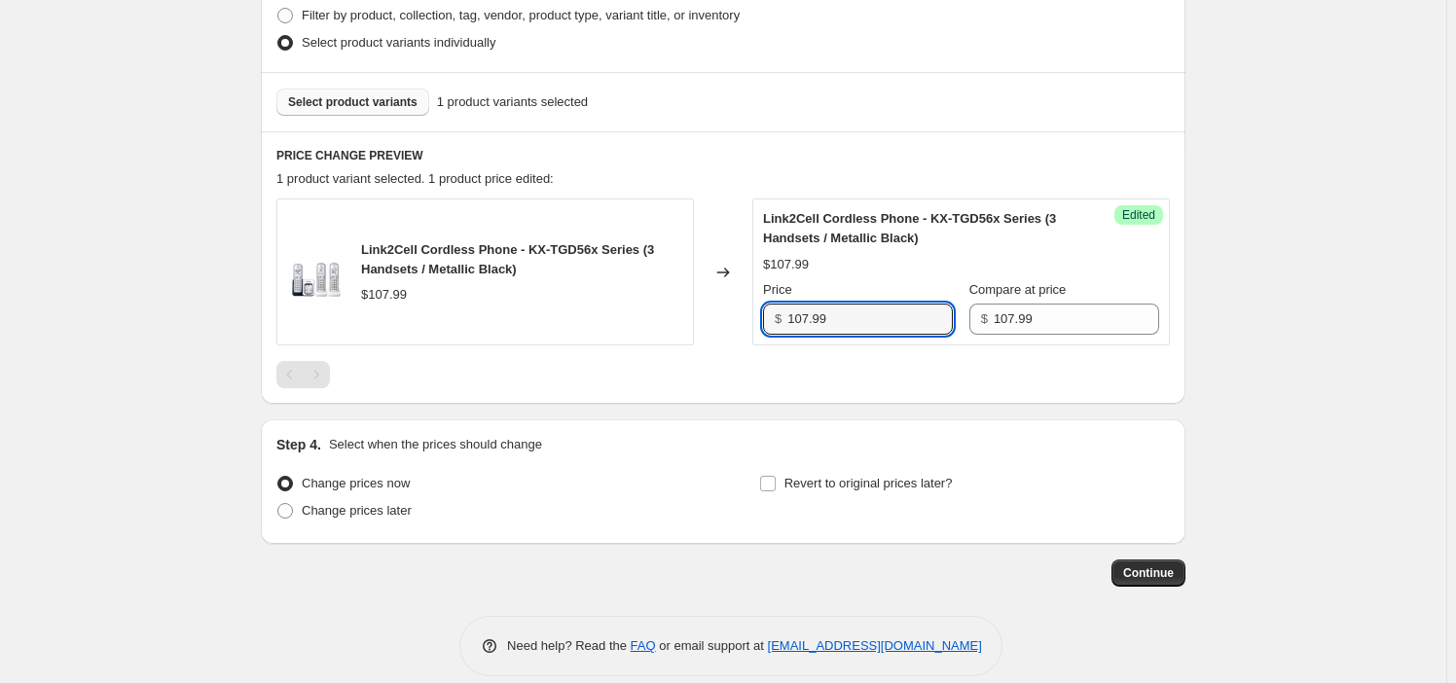
drag, startPoint x: 914, startPoint y: 321, endPoint x: 877, endPoint y: 342, distance: 42.3
click at [914, 321] on input "107.99" at bounding box center [871, 319] width 166 height 31
paste input "9"
type input "97.99"
click at [865, 375] on div at bounding box center [723, 374] width 894 height 27
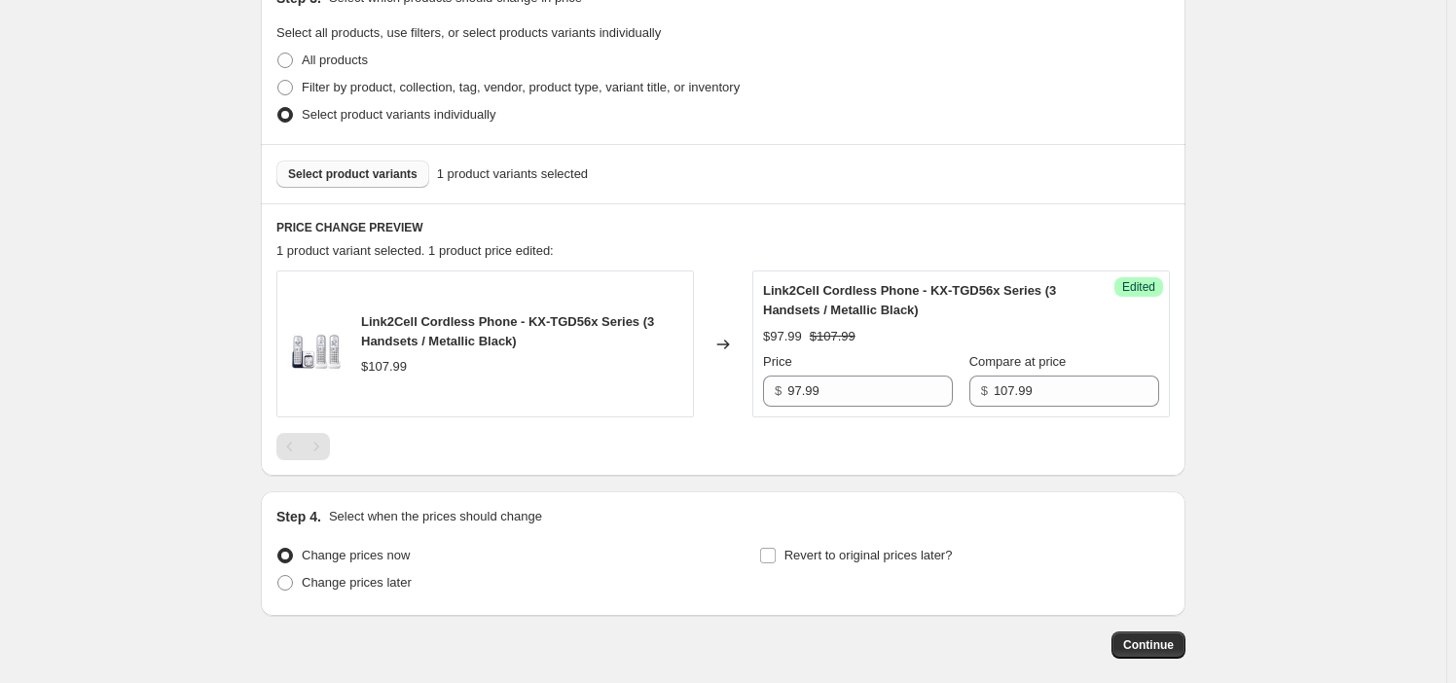
scroll to position [250, 0]
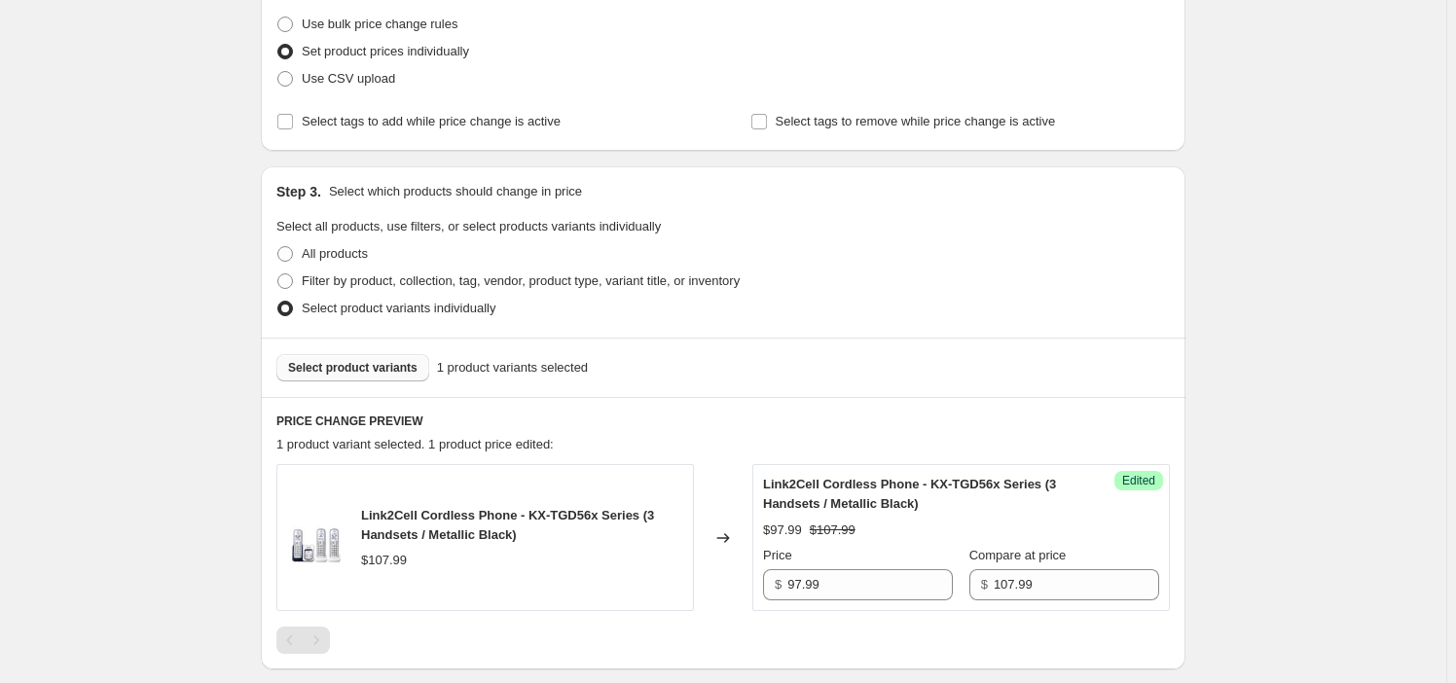
click at [387, 364] on span "Select product variants" at bounding box center [352, 368] width 129 height 16
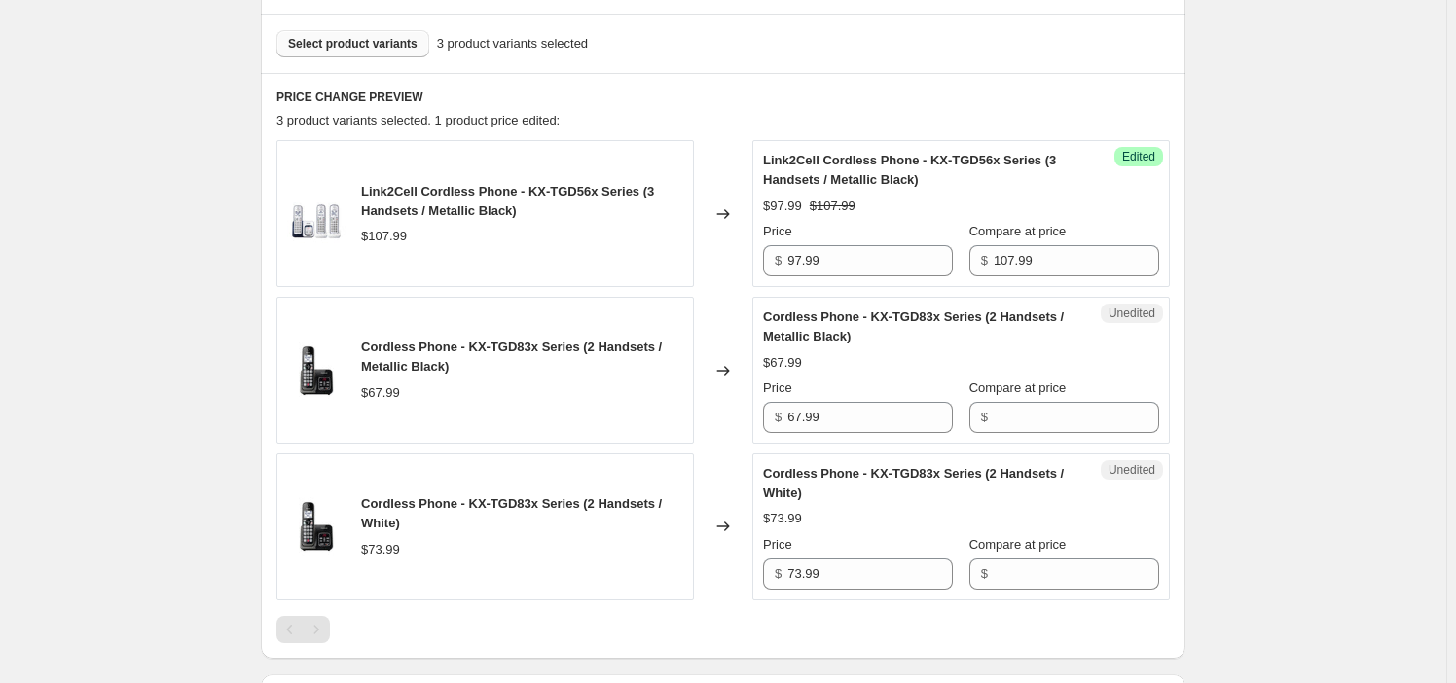
scroll to position [604, 0]
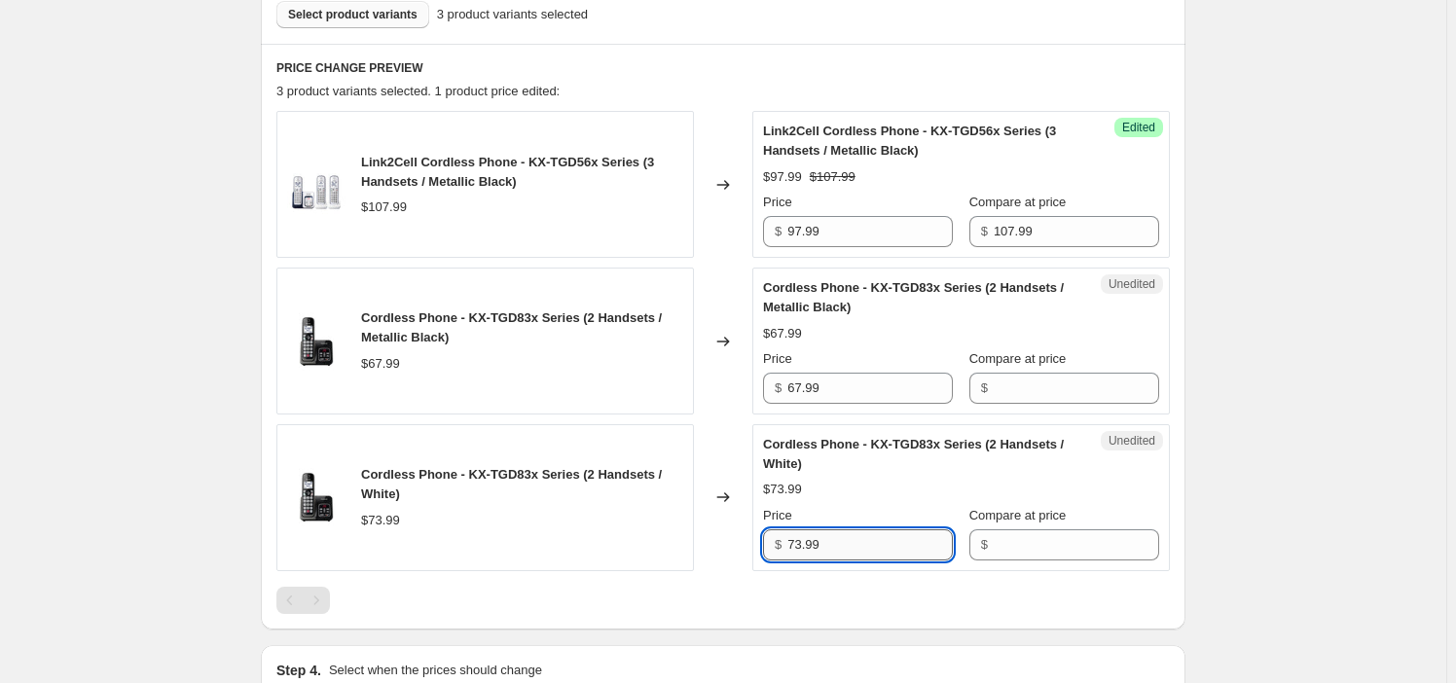
click at [836, 542] on input "73.99" at bounding box center [871, 545] width 166 height 31
type input "73.99"
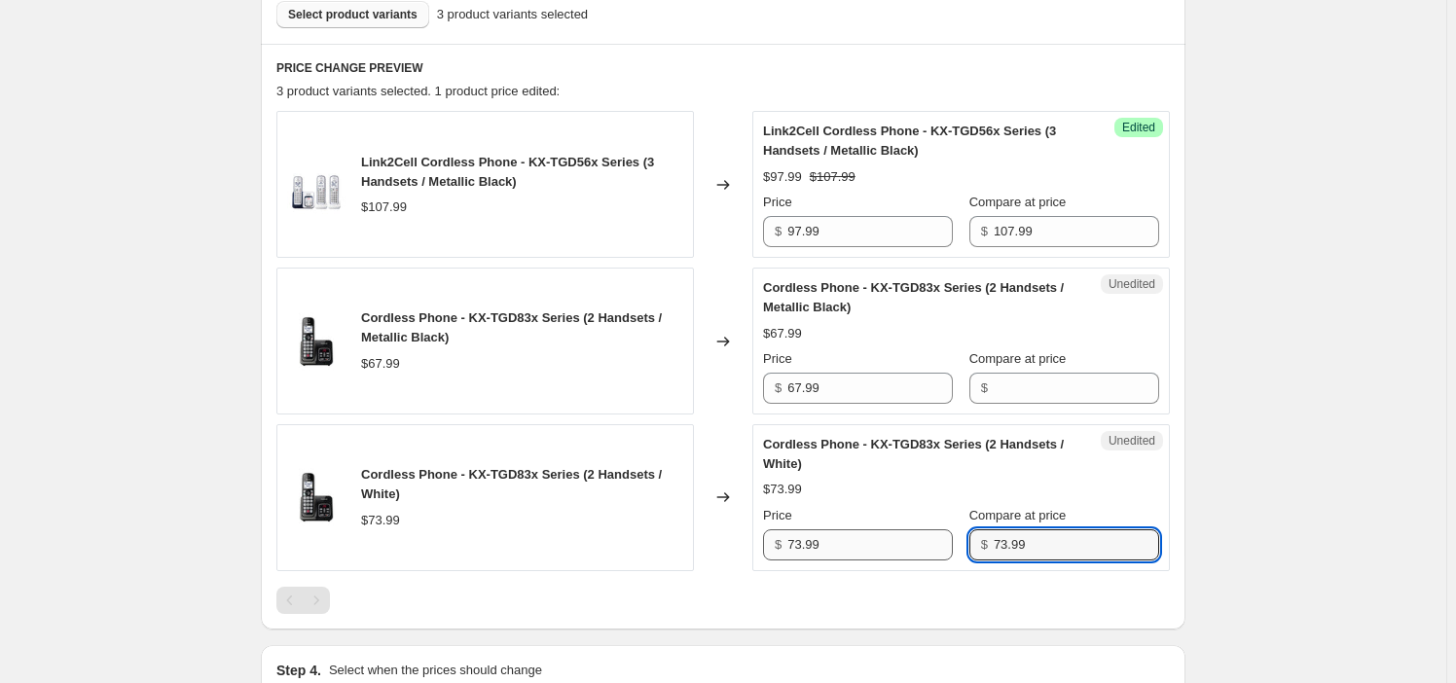
type input "73.99"
click at [928, 535] on input "73.99" at bounding box center [871, 545] width 166 height 31
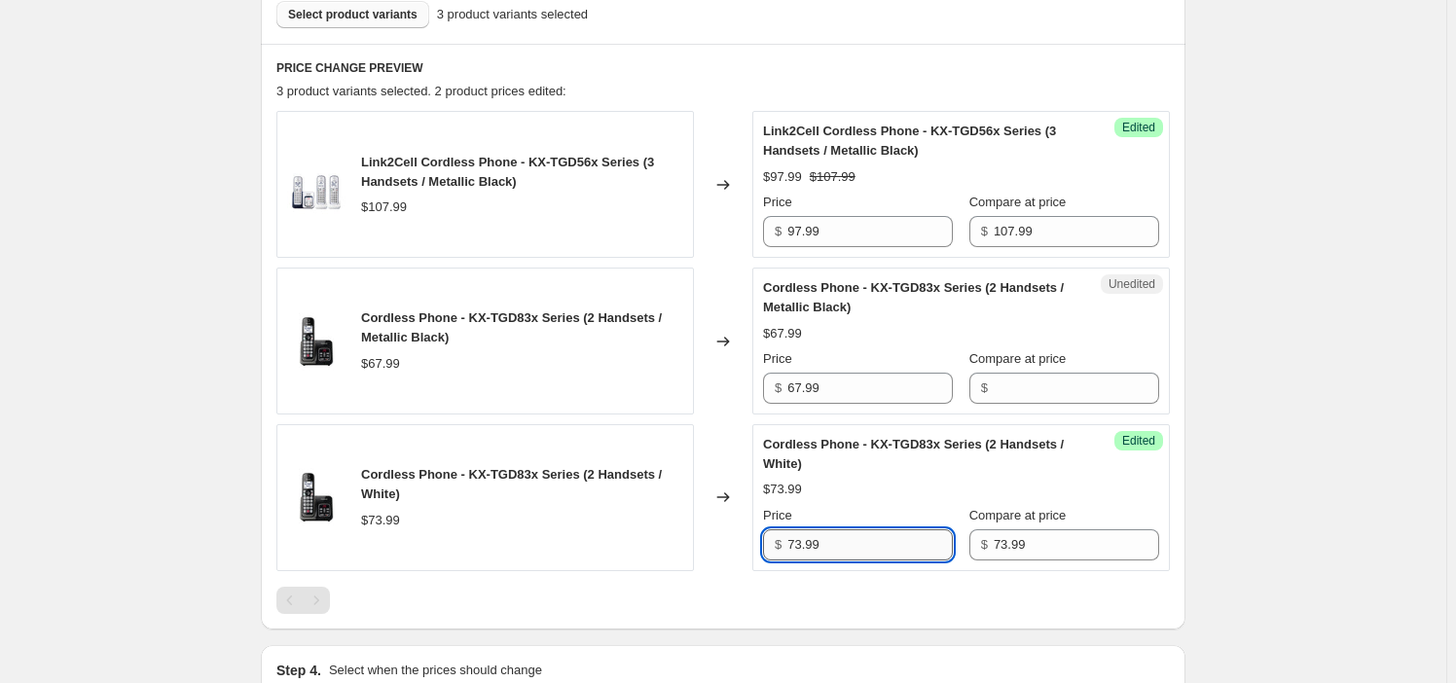
click at [928, 535] on input "73.99" at bounding box center [871, 545] width 166 height 31
paste input "6"
type input "63.99"
click at [829, 387] on input "67.99" at bounding box center [871, 388] width 166 height 31
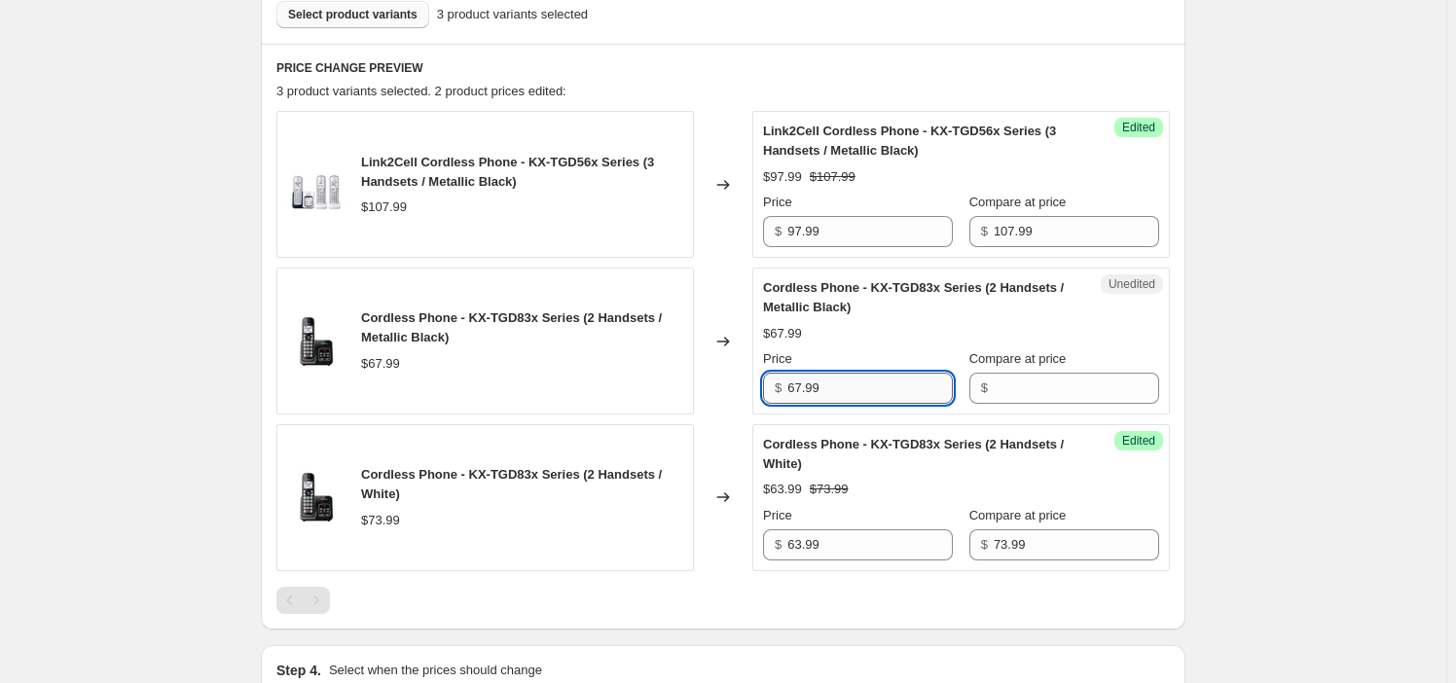
click at [829, 387] on input "67.99" at bounding box center [871, 388] width 166 height 31
type input "67.99"
click at [896, 379] on input "67.99" at bounding box center [871, 388] width 166 height 31
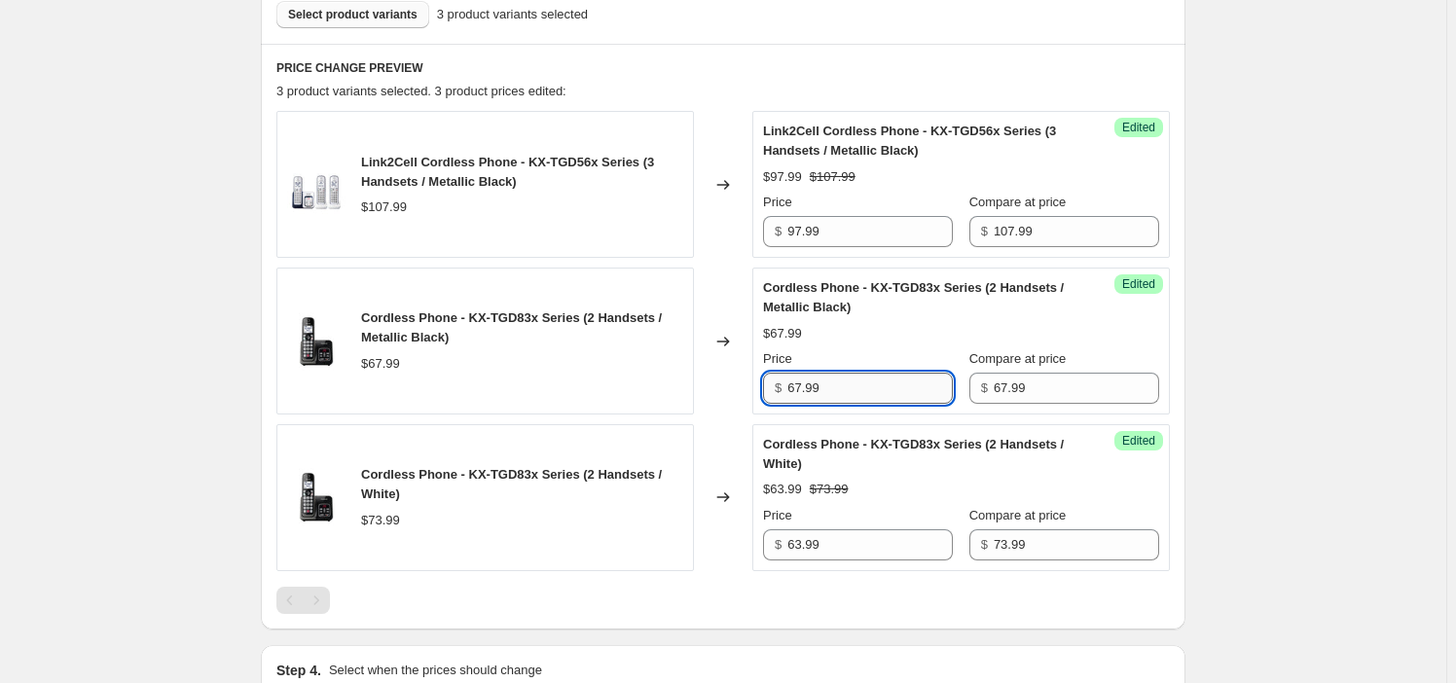
paste input "5"
type input "57.99"
click at [861, 402] on div "Success Edited Cordless Phone - KX-TGD83x Series (2 Handsets / Metallic Black) …" at bounding box center [962, 341] width 418 height 147
click at [358, 9] on span "Select product variants" at bounding box center [352, 15] width 129 height 16
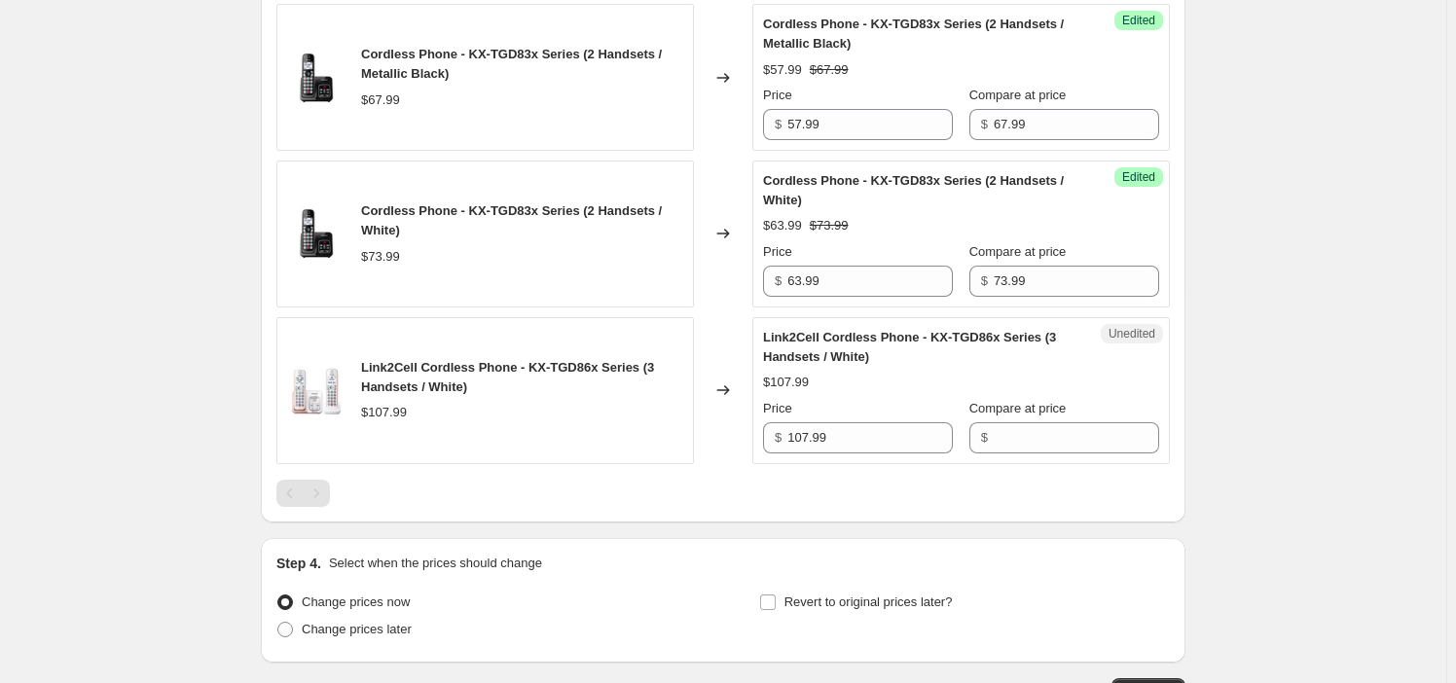
scroll to position [869, 0]
click at [878, 444] on input "107.99" at bounding box center [871, 436] width 166 height 31
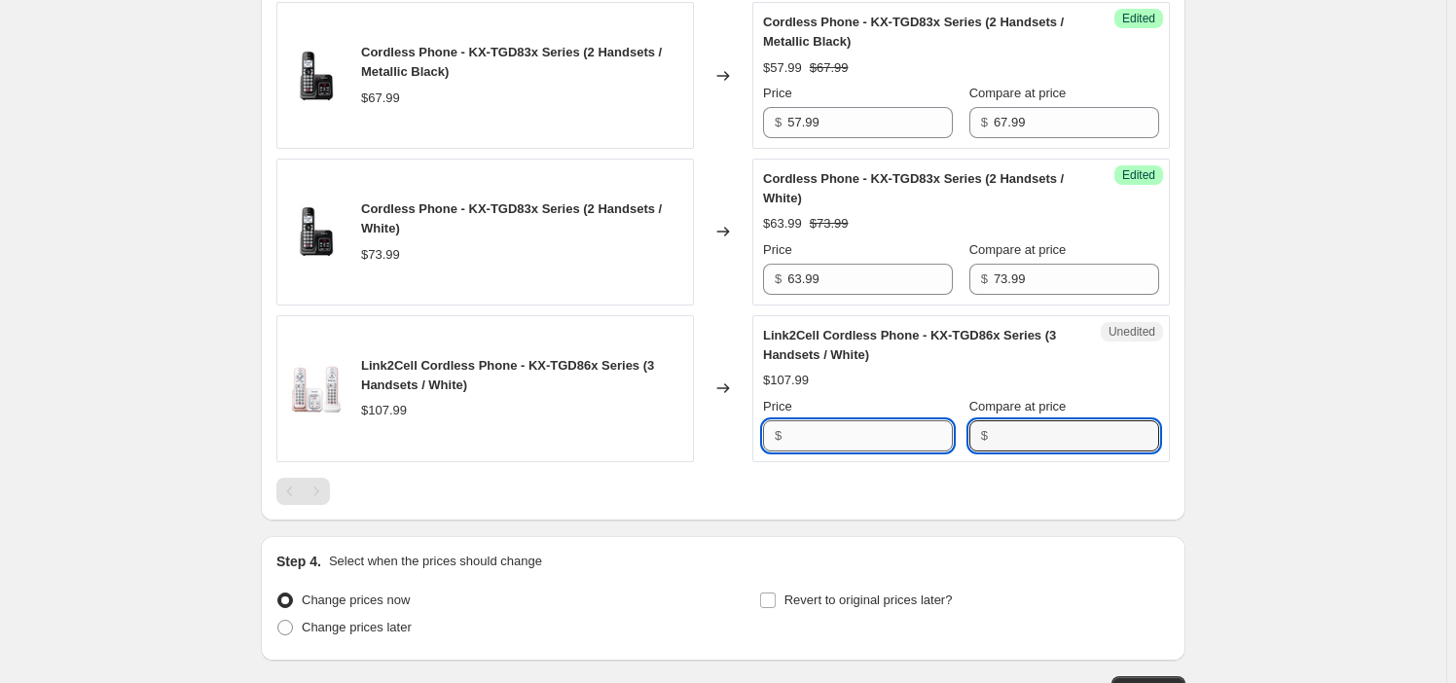
type input "107.99"
click at [874, 438] on input "107.99" at bounding box center [871, 436] width 166 height 31
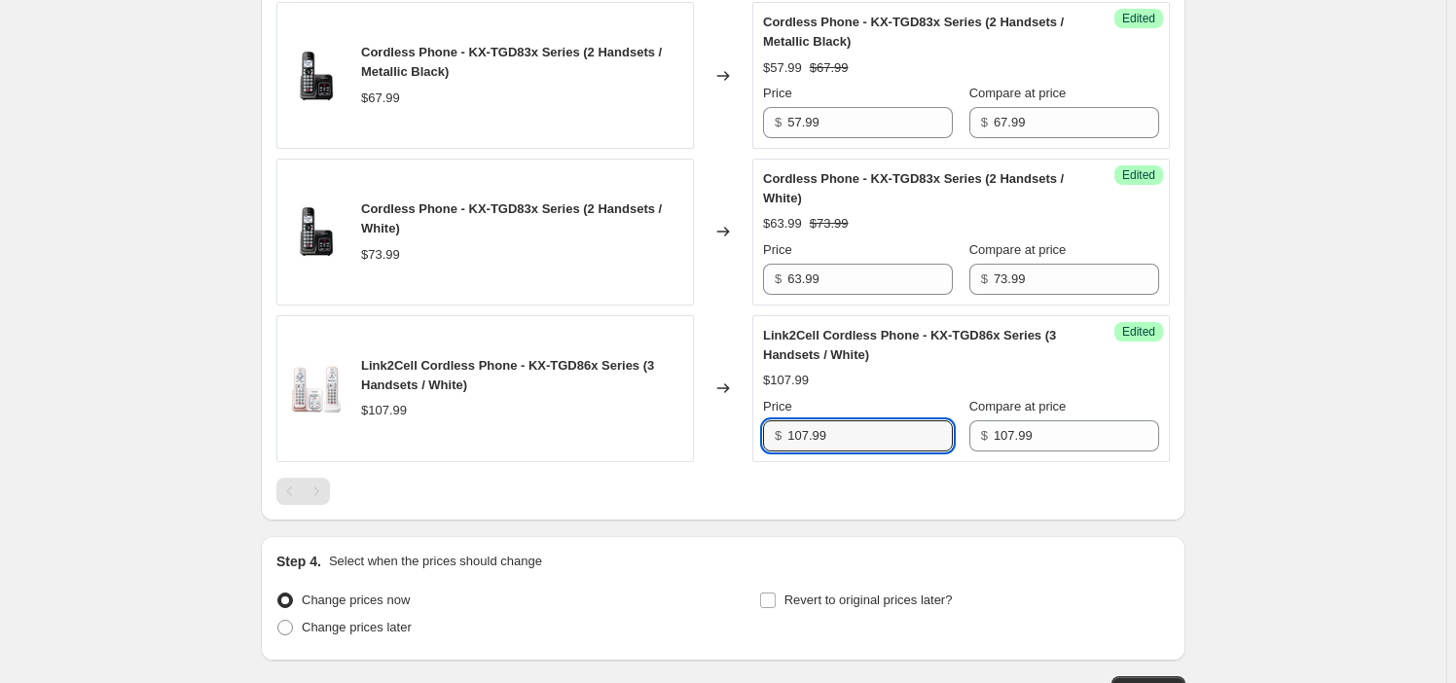
paste input "92"
type input "92.99"
click at [865, 469] on div "Link2Cell Cordless Phone - KX-TGD56x Series (3 Handsets / Metallic Black) $107.…" at bounding box center [723, 174] width 894 height 659
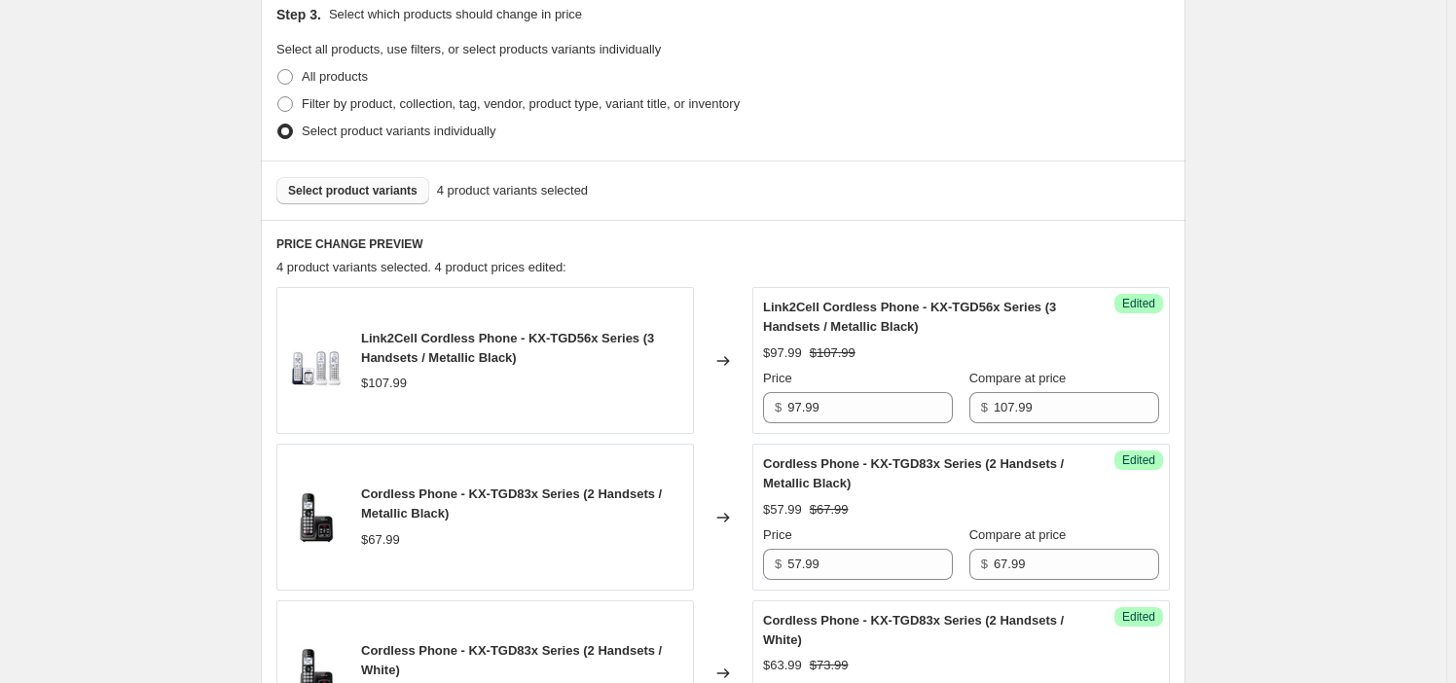
click at [396, 214] on div "Select product variants 4 product variants selected" at bounding box center [723, 190] width 925 height 59
click at [394, 192] on span "Select product variants" at bounding box center [352, 191] width 129 height 16
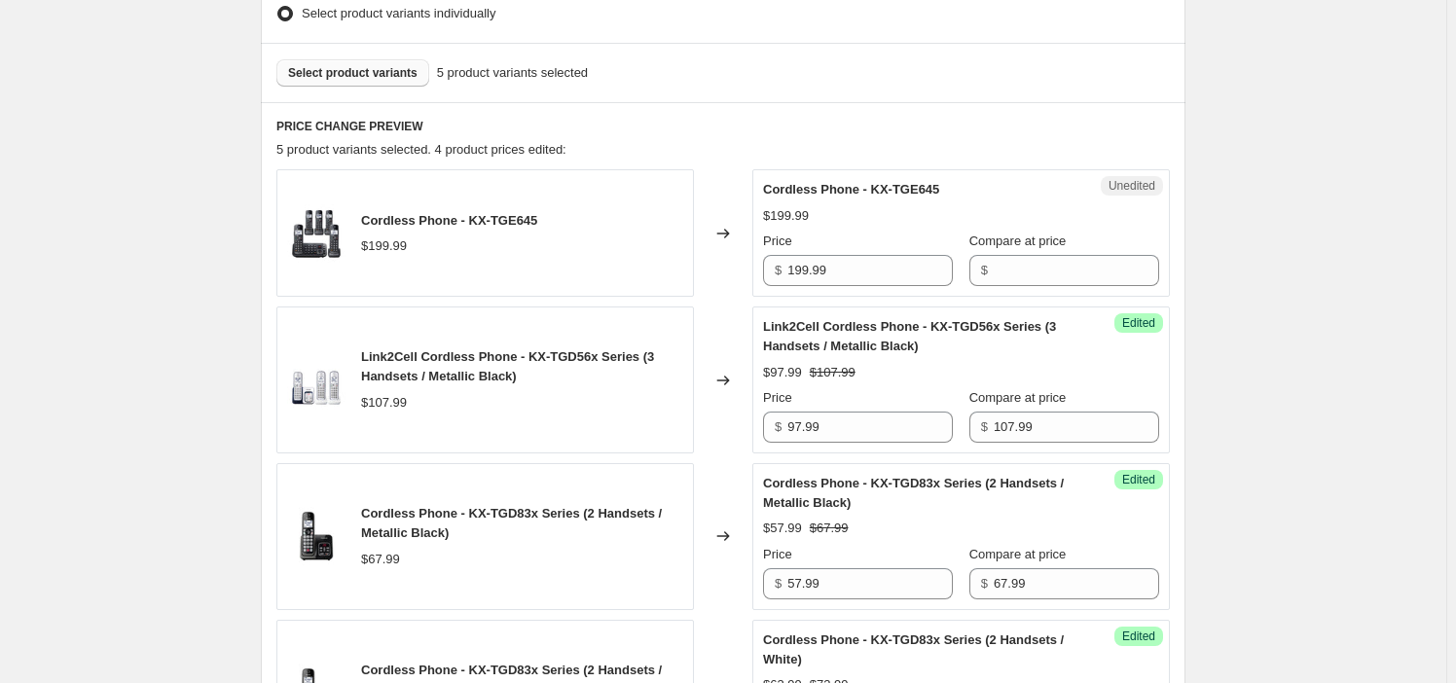
scroll to position [692, 0]
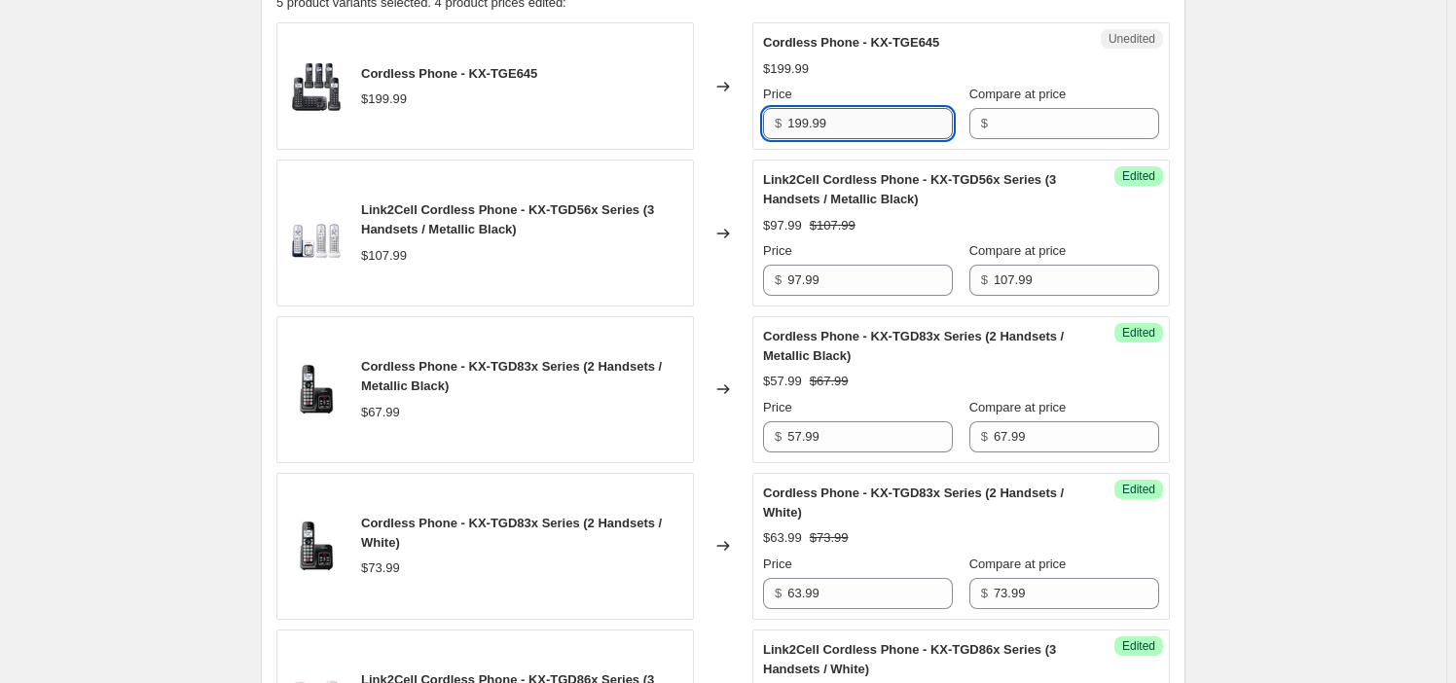
click at [835, 130] on input "199.99" at bounding box center [871, 123] width 166 height 31
type input "199.99"
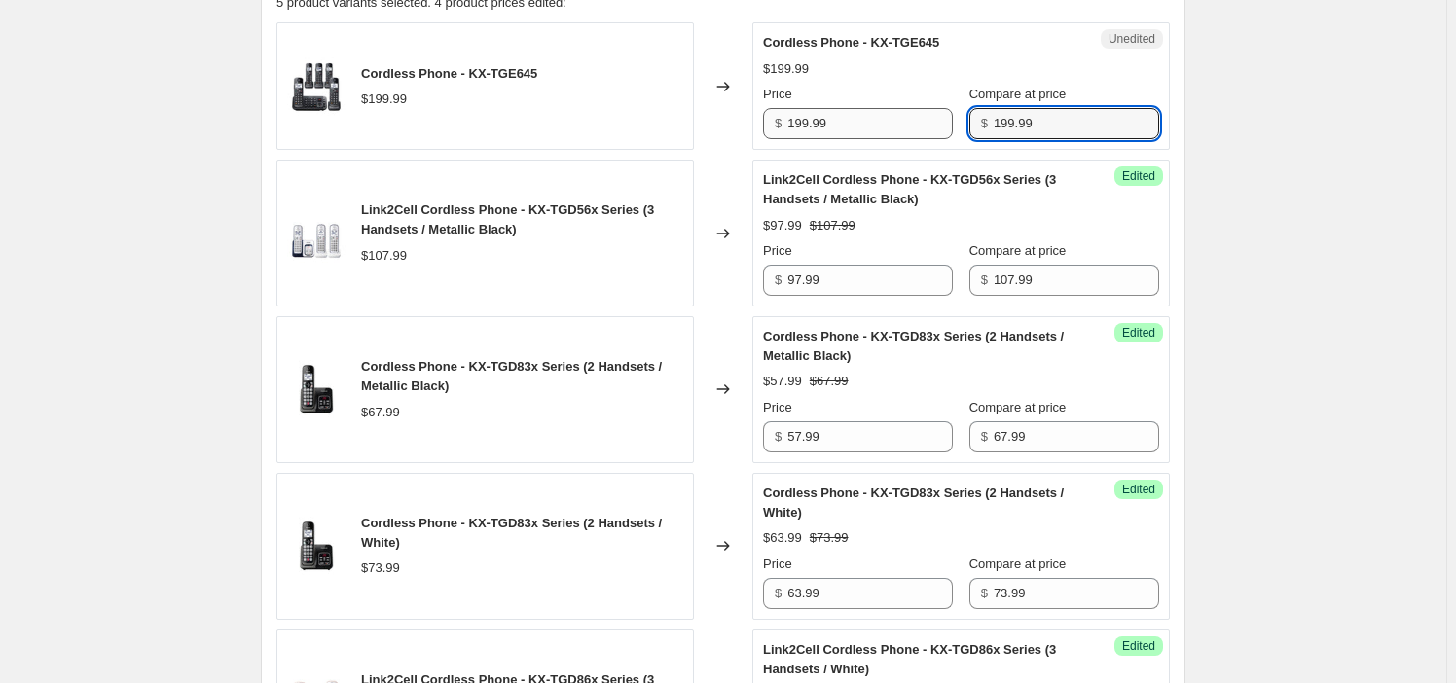
type input "199.99"
click at [875, 127] on input "199.99" at bounding box center [871, 123] width 166 height 31
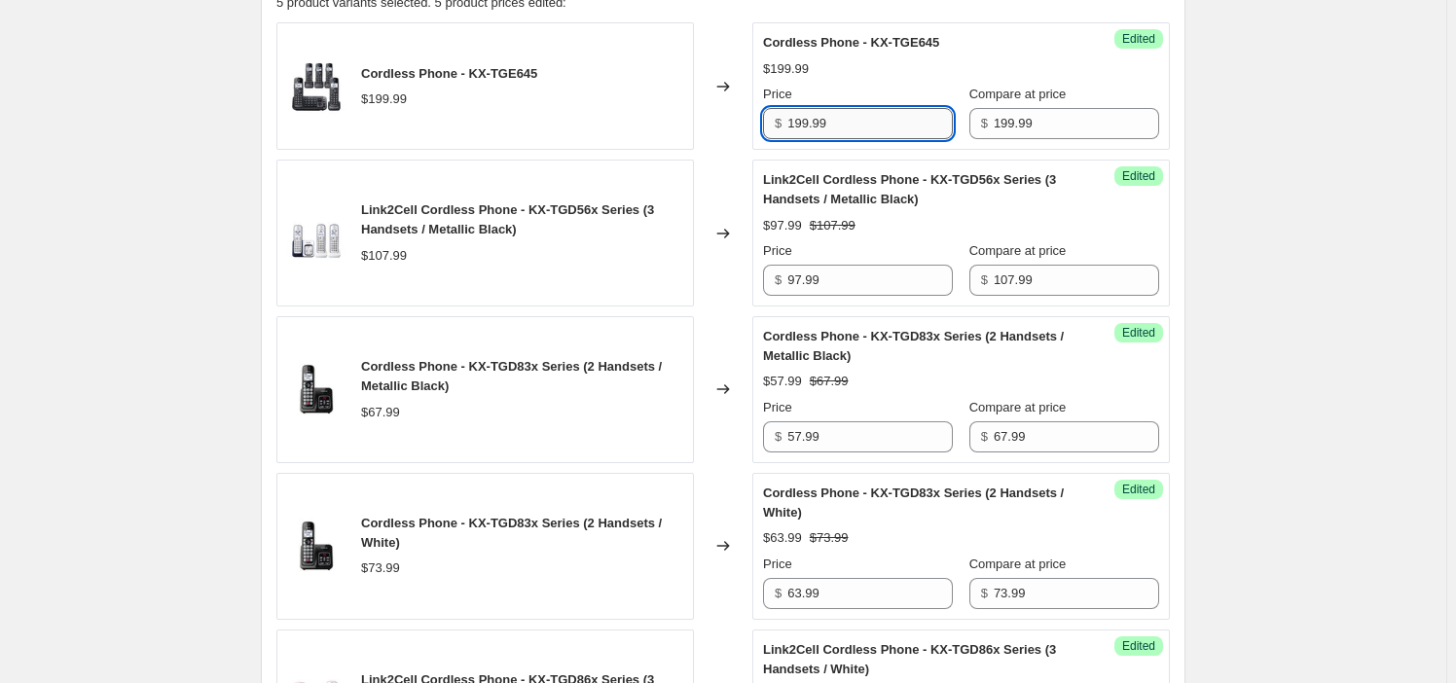
click at [875, 127] on input "199.99" at bounding box center [871, 123] width 166 height 31
paste input "184.99"
click at [878, 166] on div "Success Edited Link2Cell Cordless Phone - KX-TGD56x Series (3 Handsets / Metall…" at bounding box center [962, 233] width 418 height 147
click at [847, 129] on input "199.99" at bounding box center [871, 123] width 166 height 31
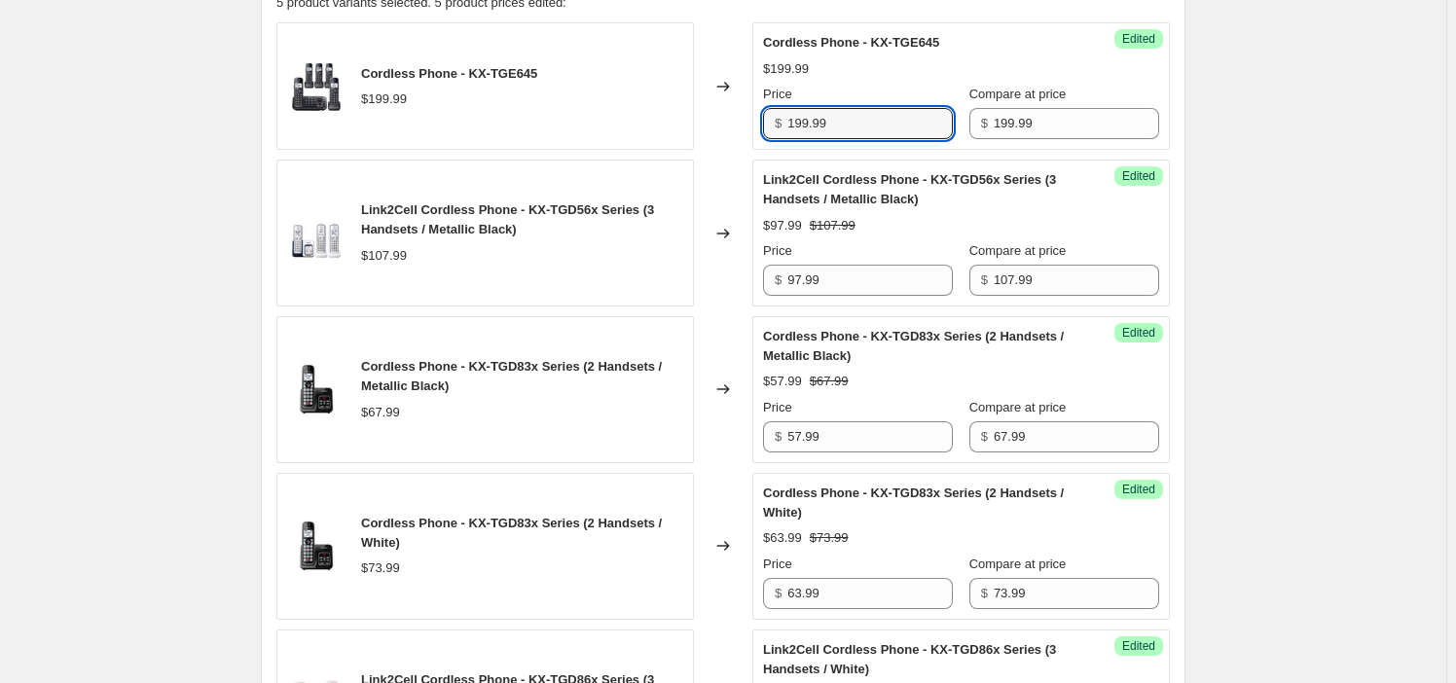
paste input "84"
type input "184.99"
click at [895, 88] on div "Price" at bounding box center [858, 94] width 190 height 19
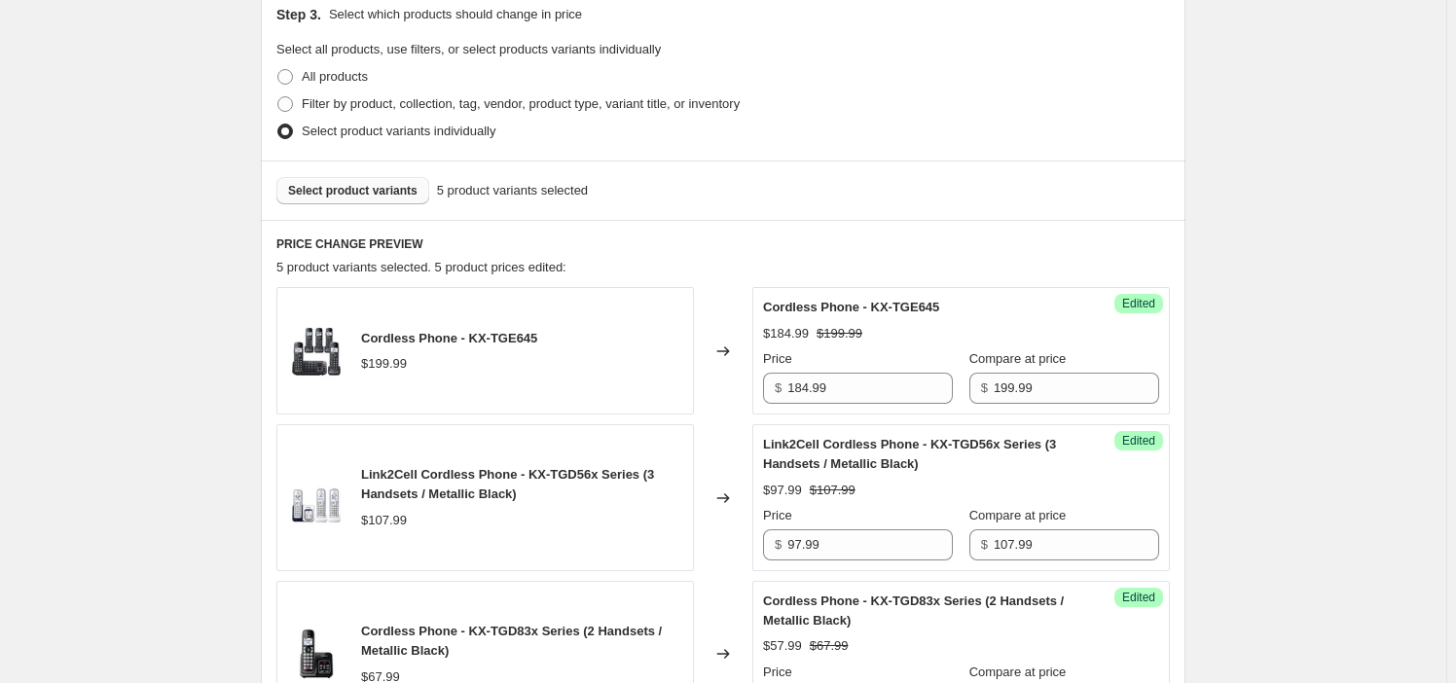
click at [360, 203] on button "Select product variants" at bounding box center [352, 190] width 153 height 27
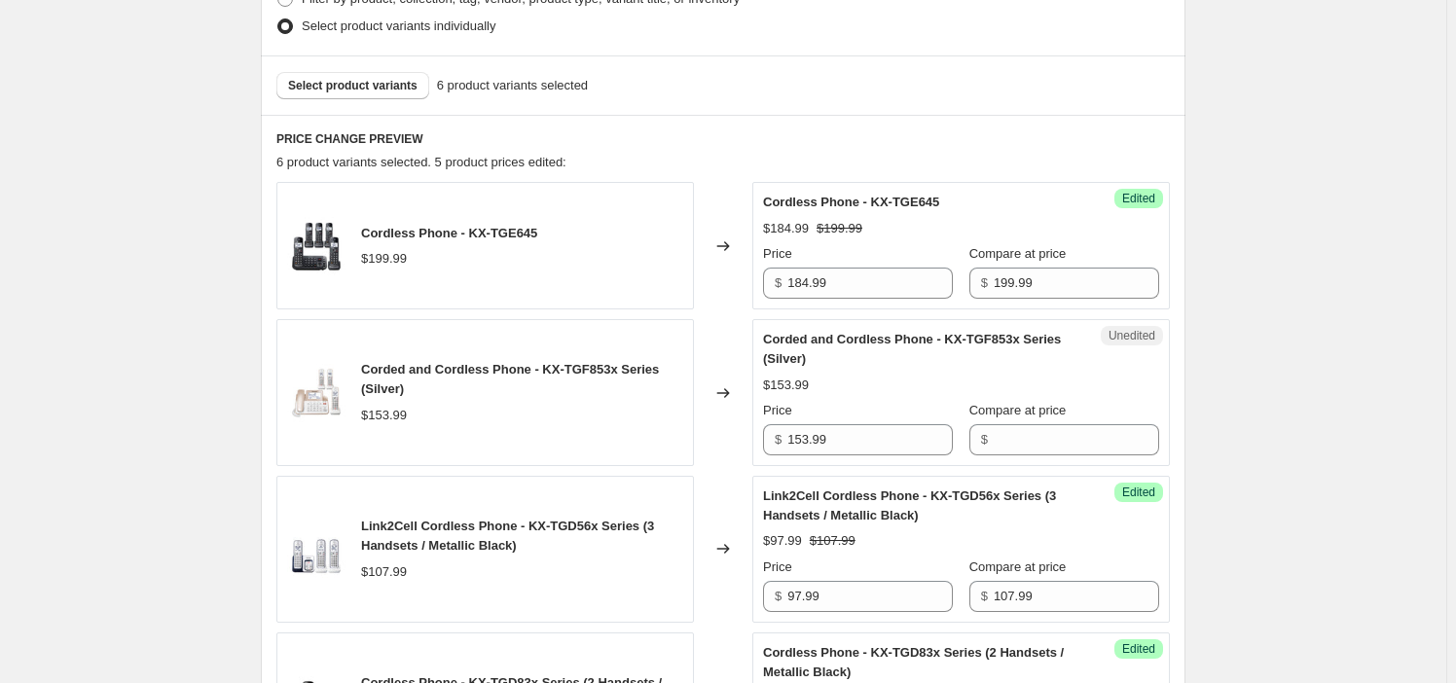
scroll to position [692, 0]
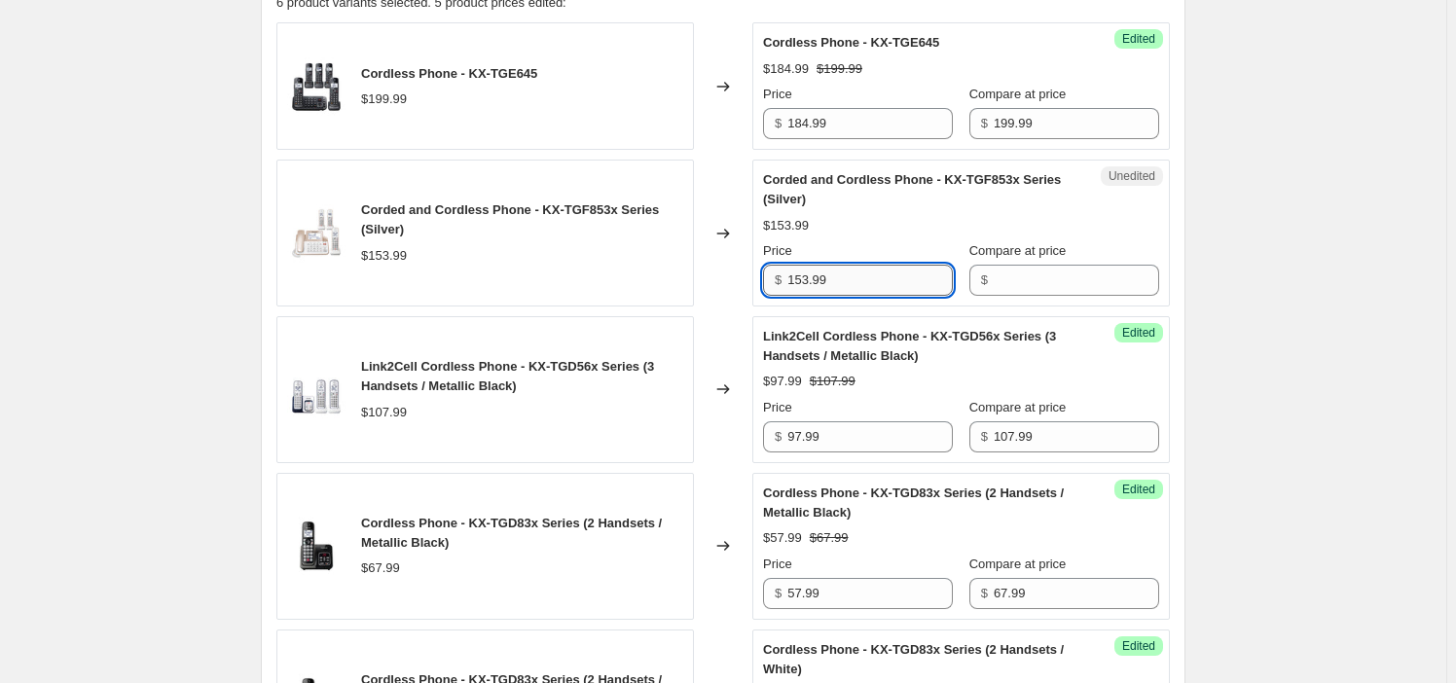
click at [885, 265] on input "153.99" at bounding box center [871, 280] width 166 height 31
type input "153.99"
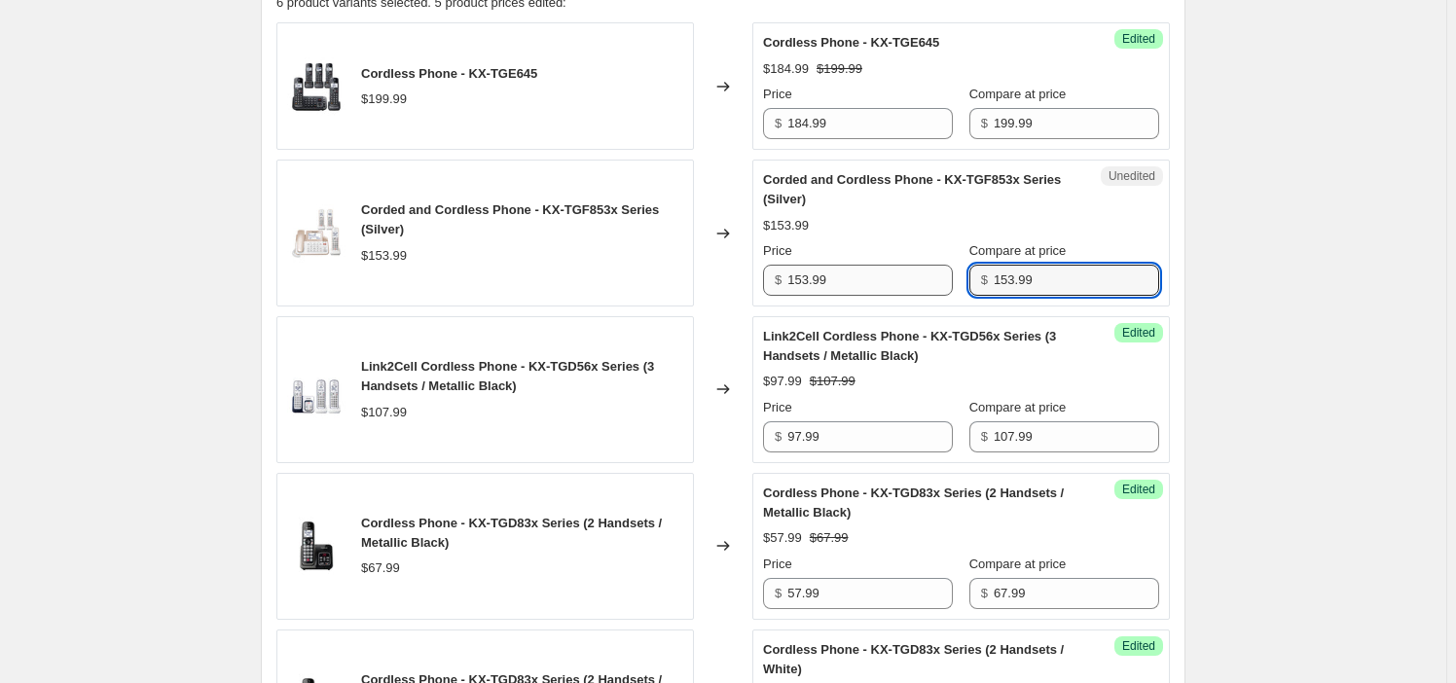
type input "153.99"
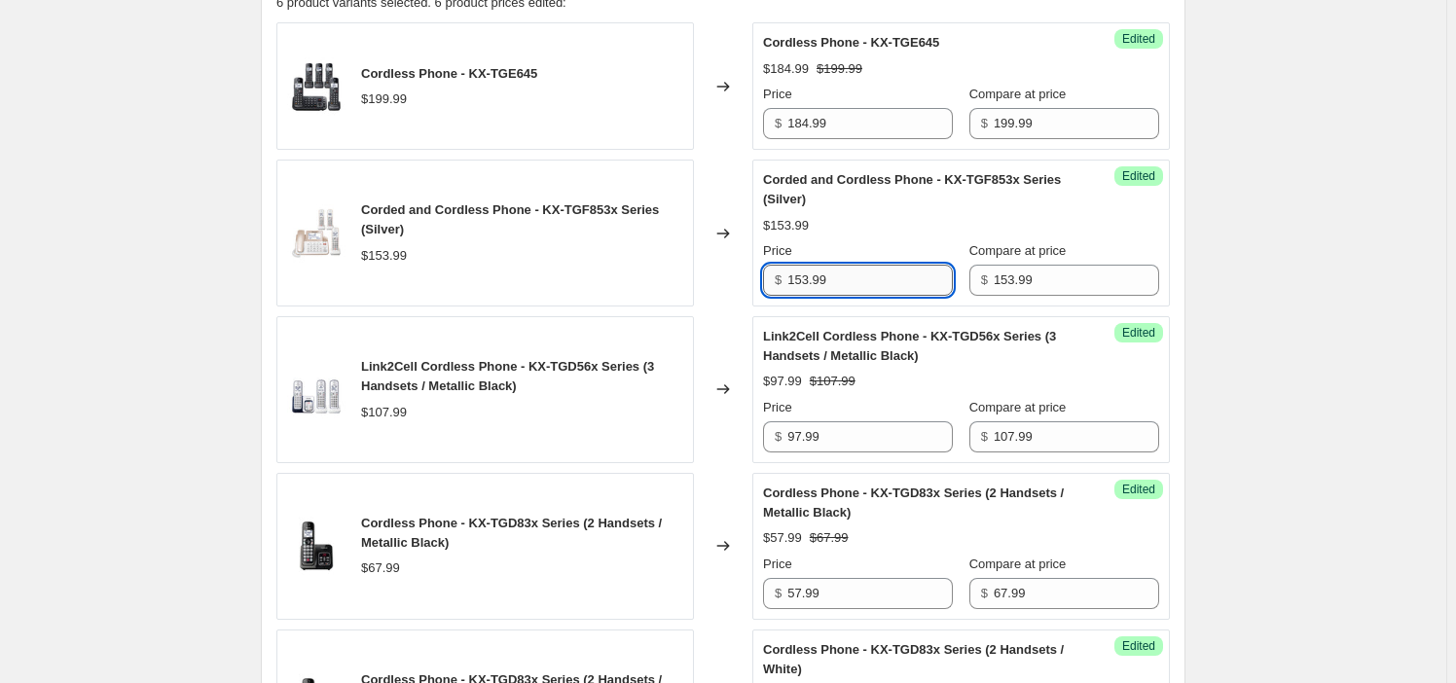
click at [853, 281] on input "153.99" at bounding box center [871, 280] width 166 height 31
paste input "4"
type input "143.99"
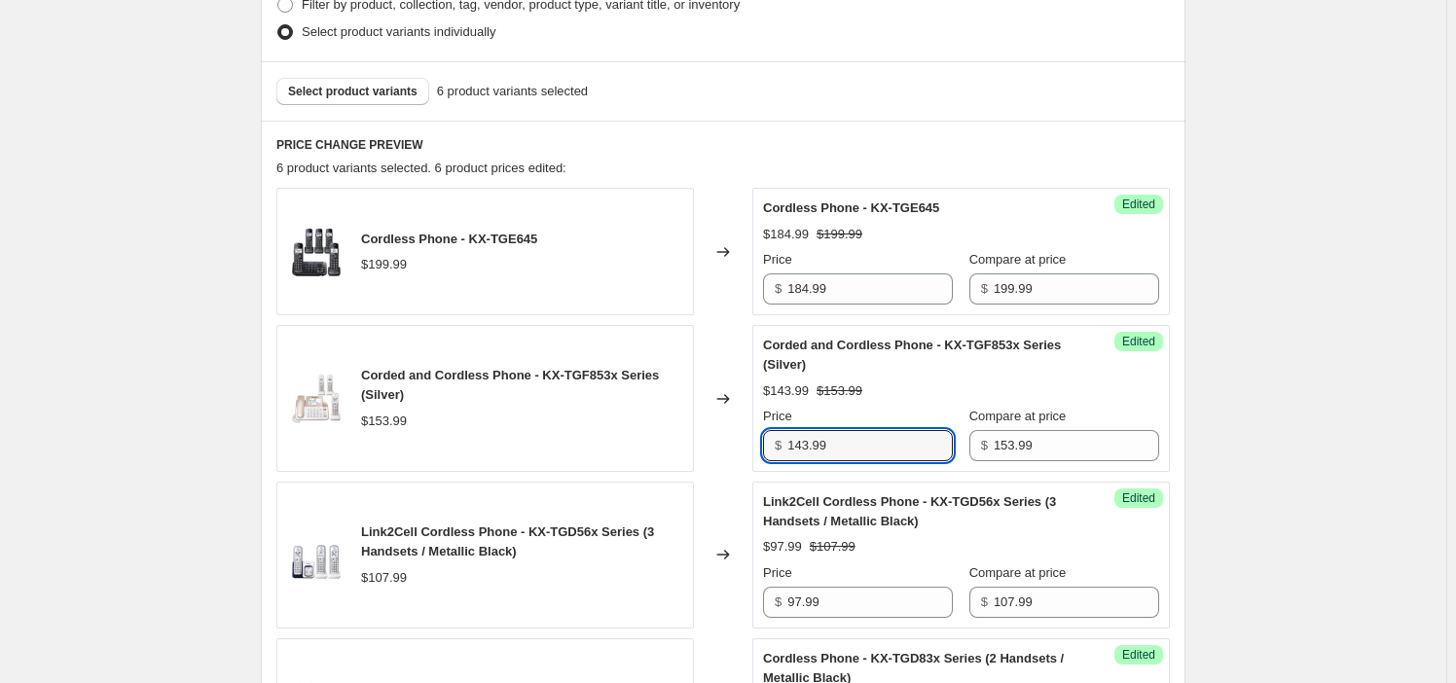
scroll to position [339, 0]
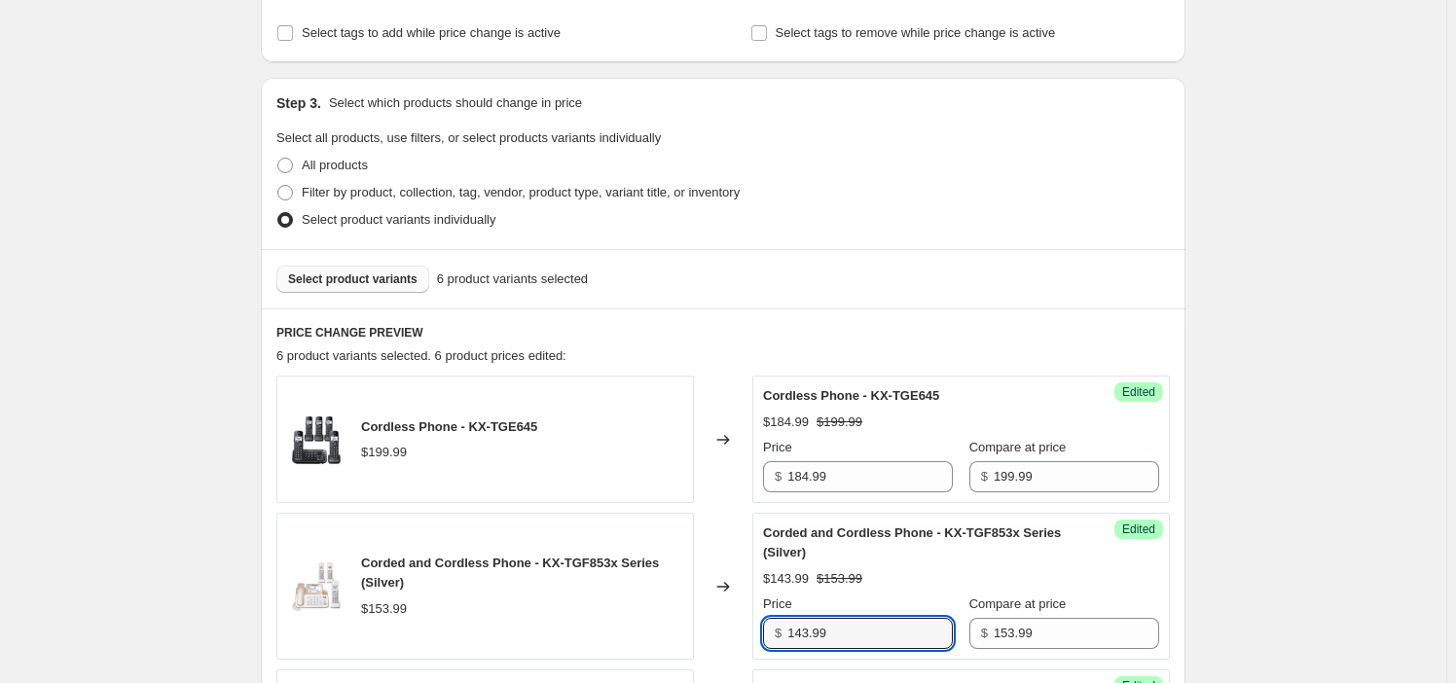
click at [377, 281] on span "Select product variants" at bounding box center [352, 280] width 129 height 16
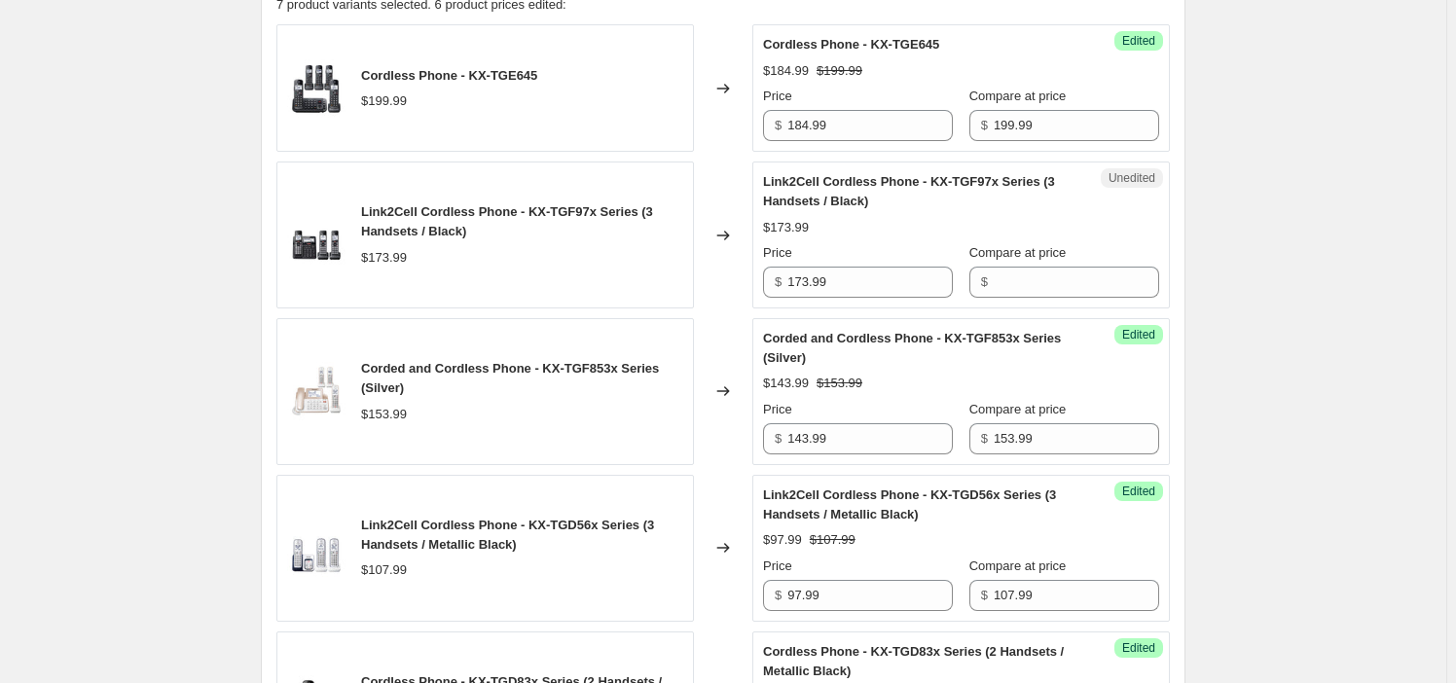
scroll to position [692, 0]
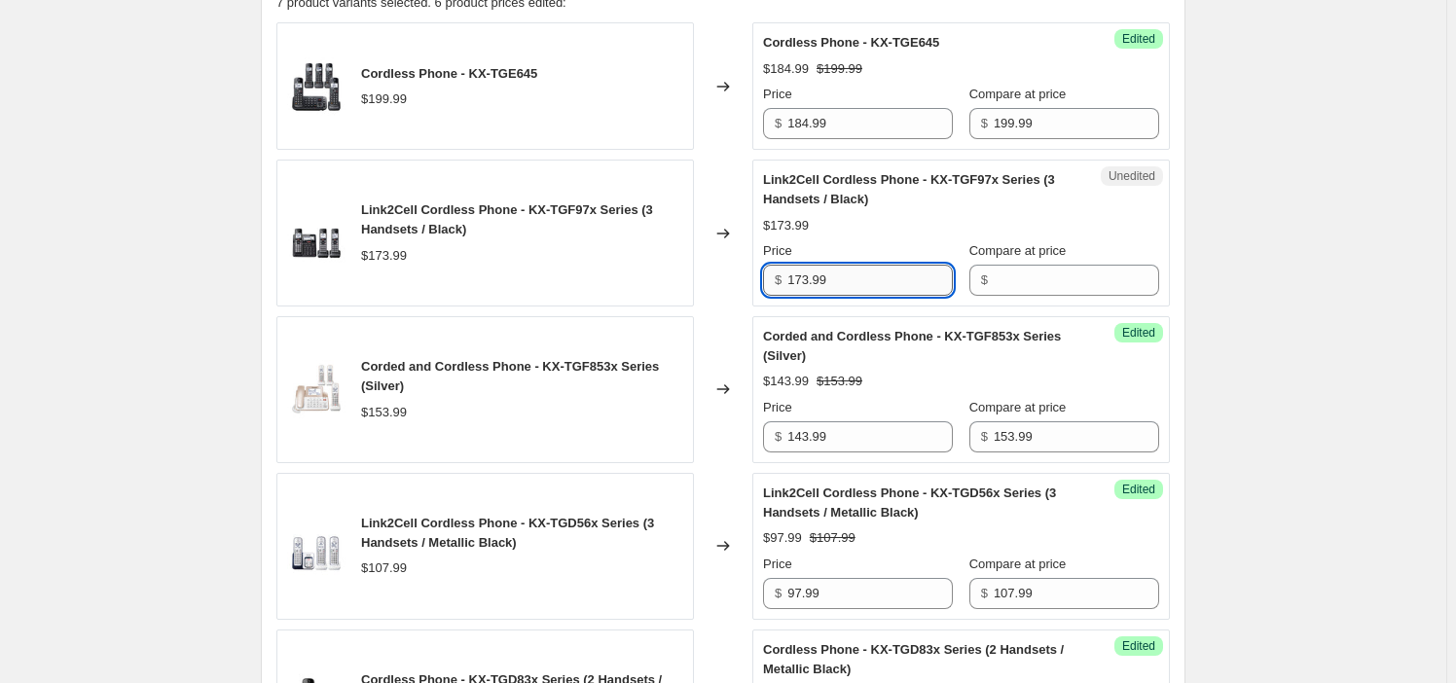
click at [831, 282] on input "173.99" at bounding box center [871, 280] width 166 height 31
type input "173.99"
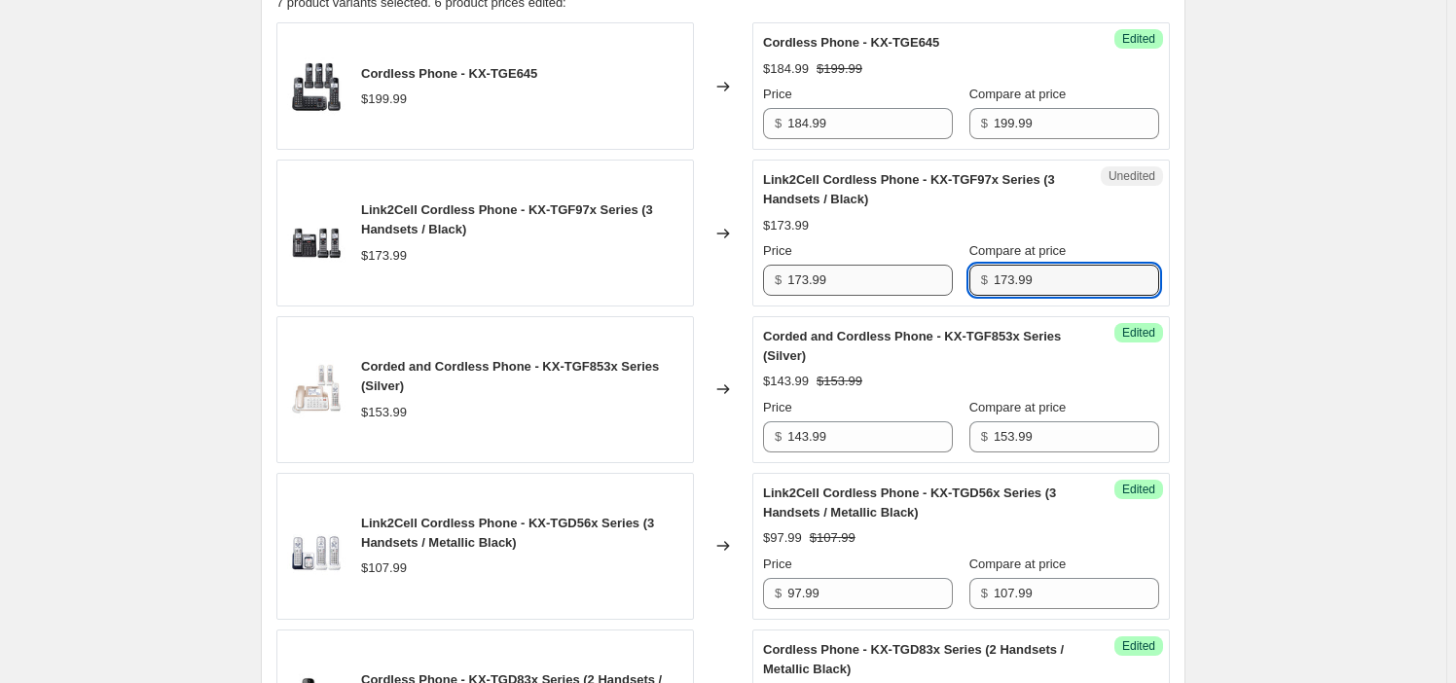
type input "173.99"
click at [837, 275] on input "173.99" at bounding box center [871, 280] width 166 height 31
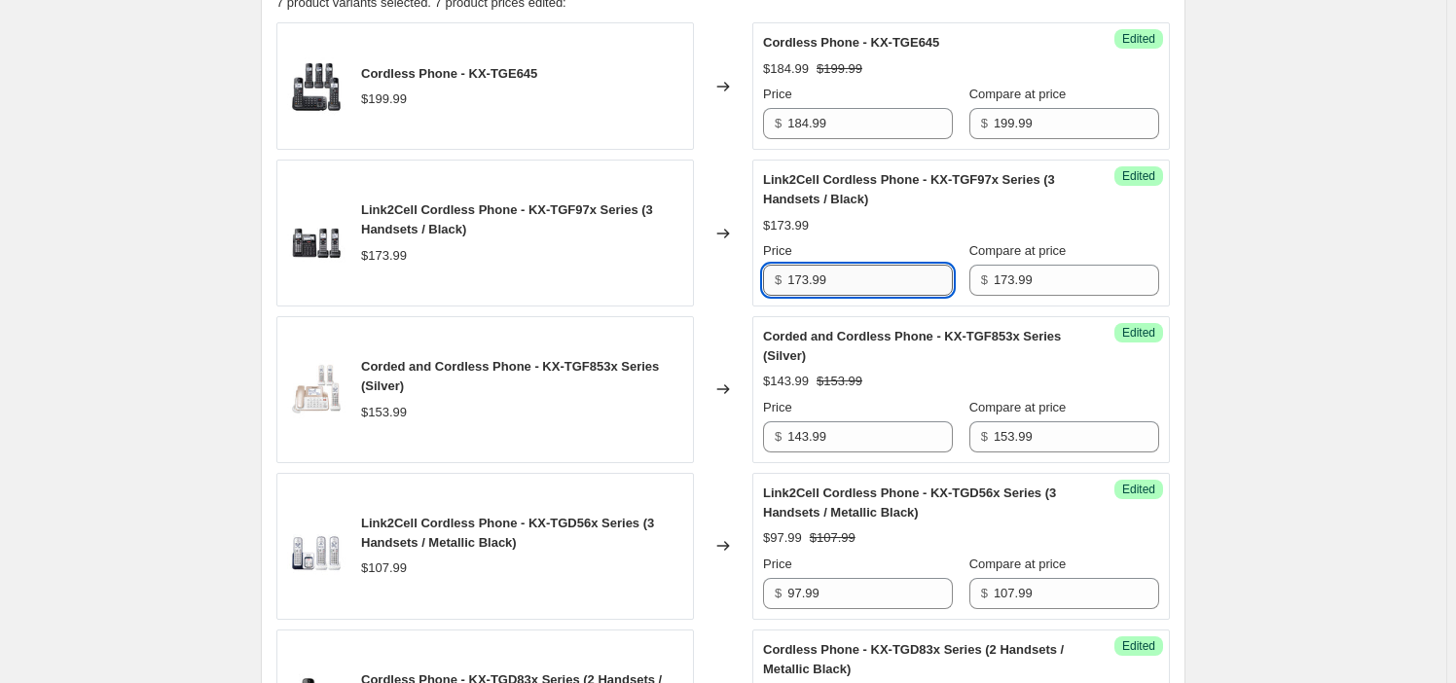
click at [837, 275] on input "173.99" at bounding box center [871, 280] width 166 height 31
paste input "5"
type input "153.99"
click at [843, 324] on div "Success Edited Corded and Cordless Phone - KX-TGF853x Series (Silver) $143.99 $…" at bounding box center [962, 389] width 418 height 147
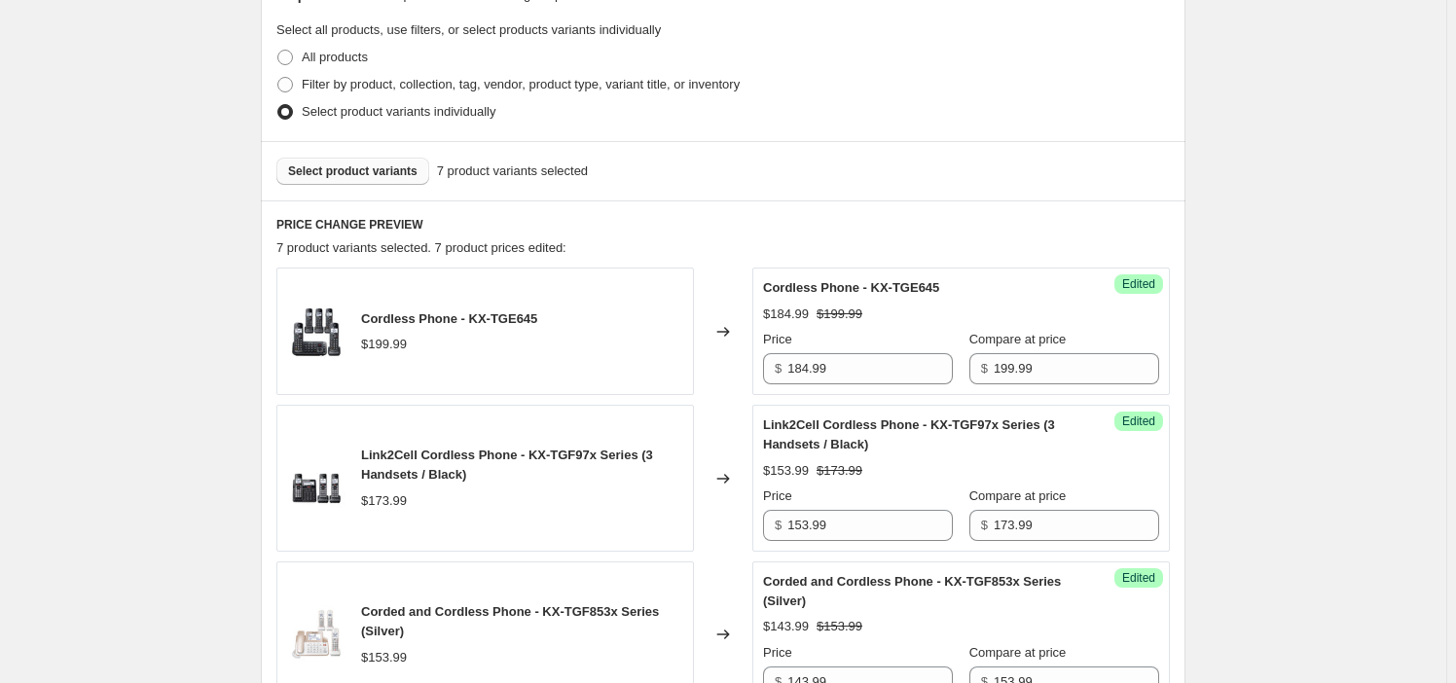
scroll to position [427, 0]
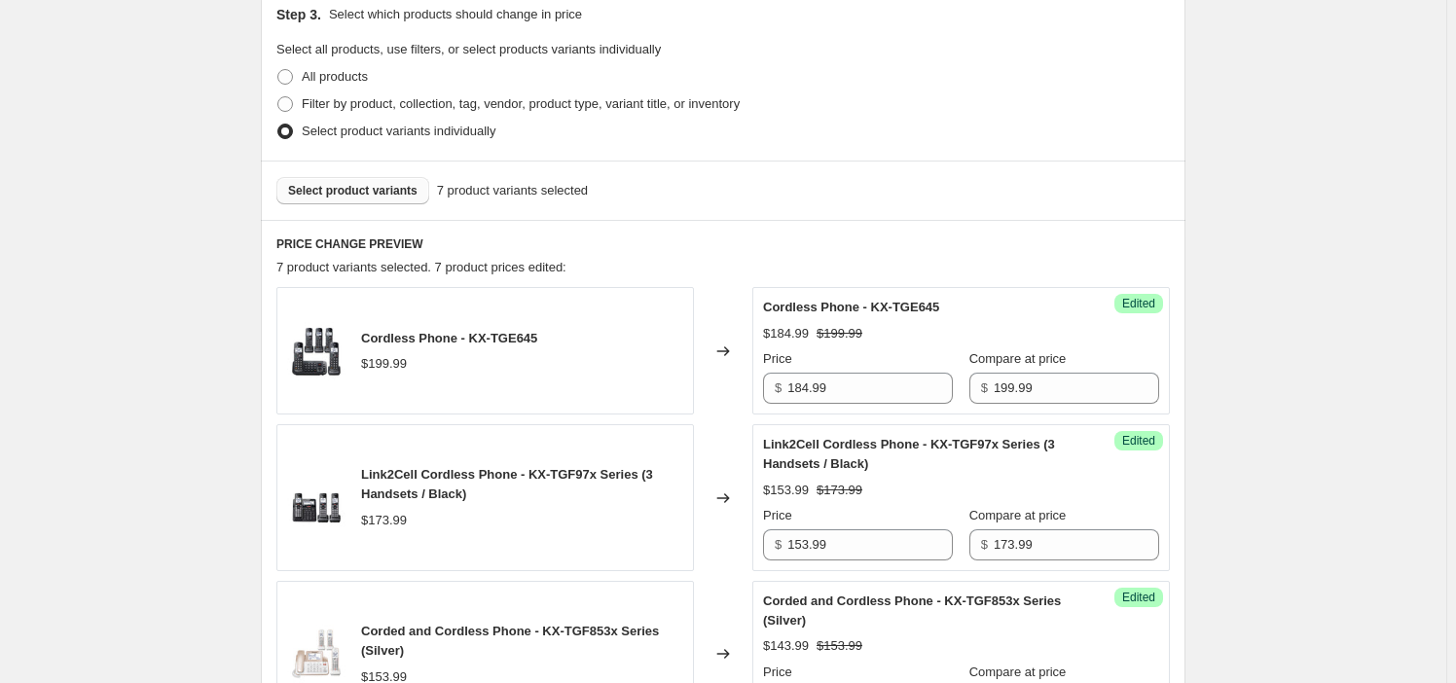
click at [346, 197] on span "Select product variants" at bounding box center [352, 191] width 129 height 16
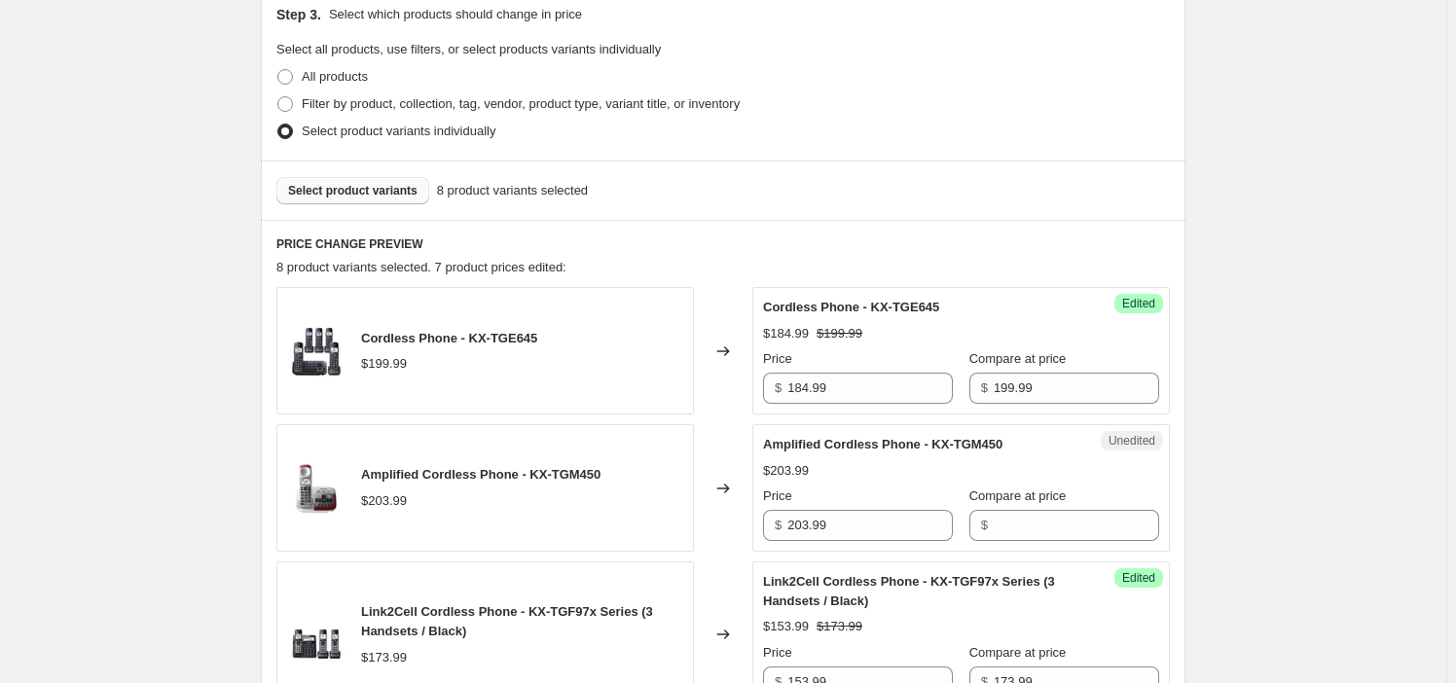
scroll to position [781, 0]
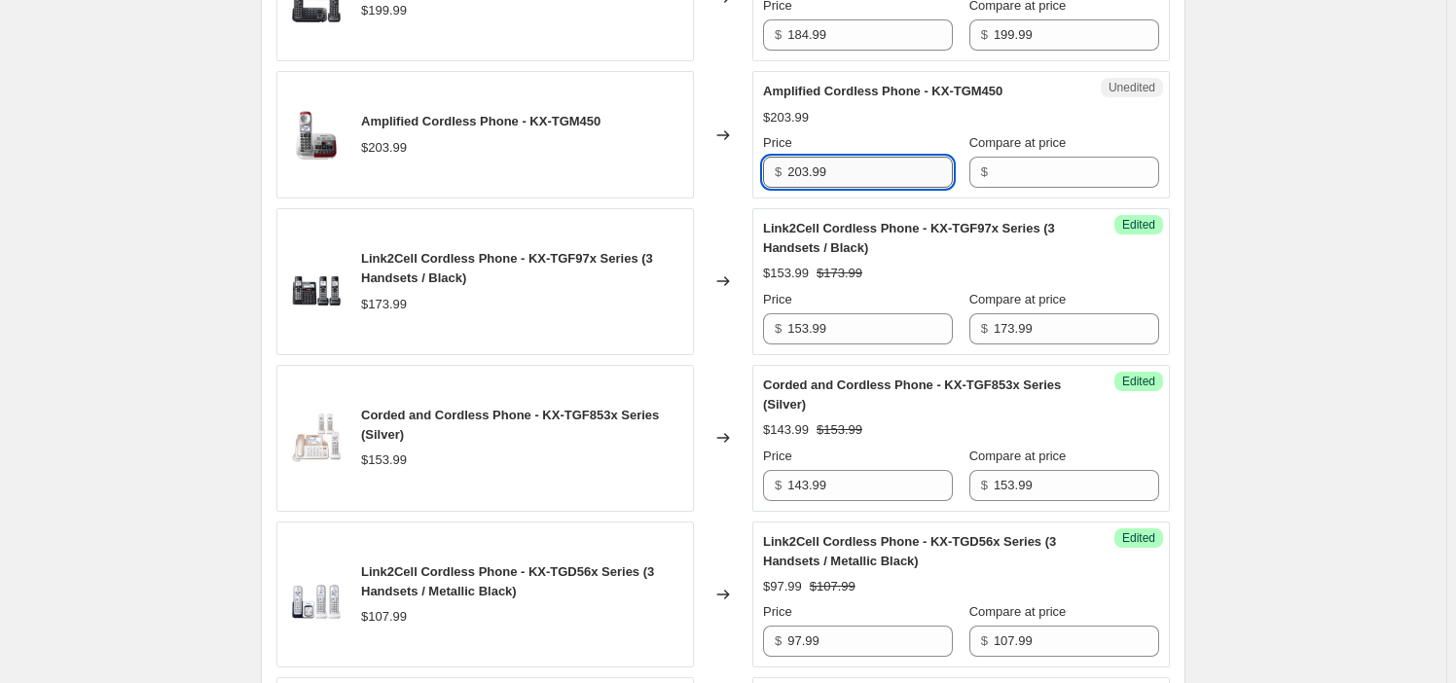
click at [850, 178] on input "203.99" at bounding box center [871, 172] width 166 height 31
type input "203.99"
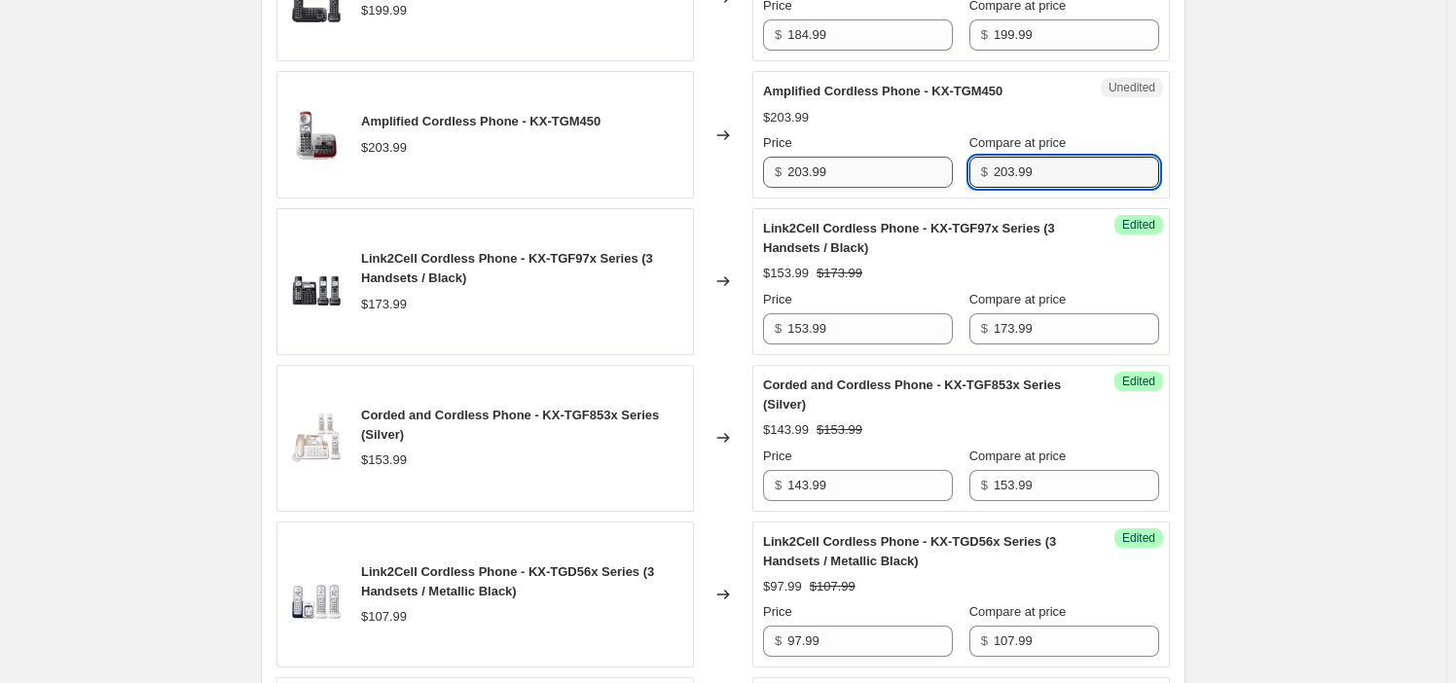
type input "203.99"
click at [886, 175] on input "203.99" at bounding box center [871, 172] width 166 height 31
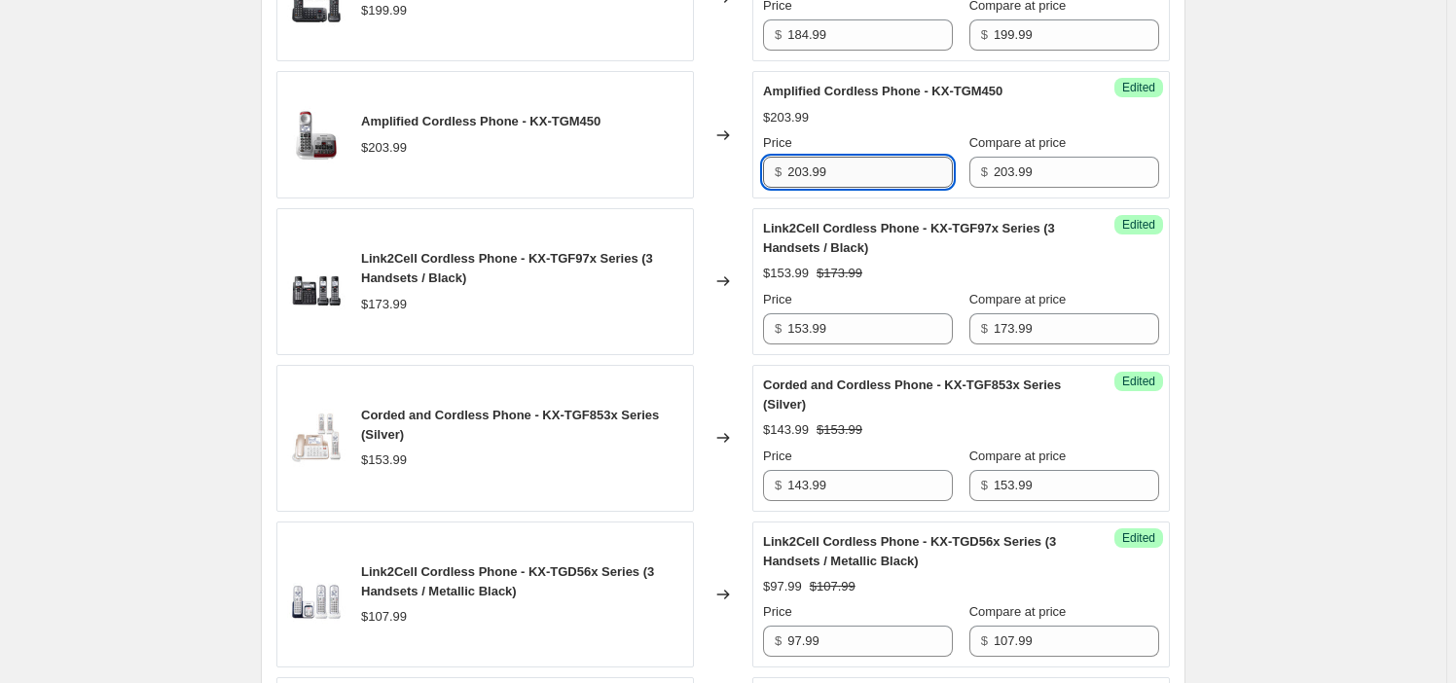
click at [886, 175] on input "203.99" at bounding box center [871, 172] width 166 height 31
paste input "18"
type input "183.99"
click at [906, 210] on div "Success Edited Link2Cell Cordless Phone - KX-TGF97x Series (3 Handsets / Black)…" at bounding box center [962, 281] width 418 height 147
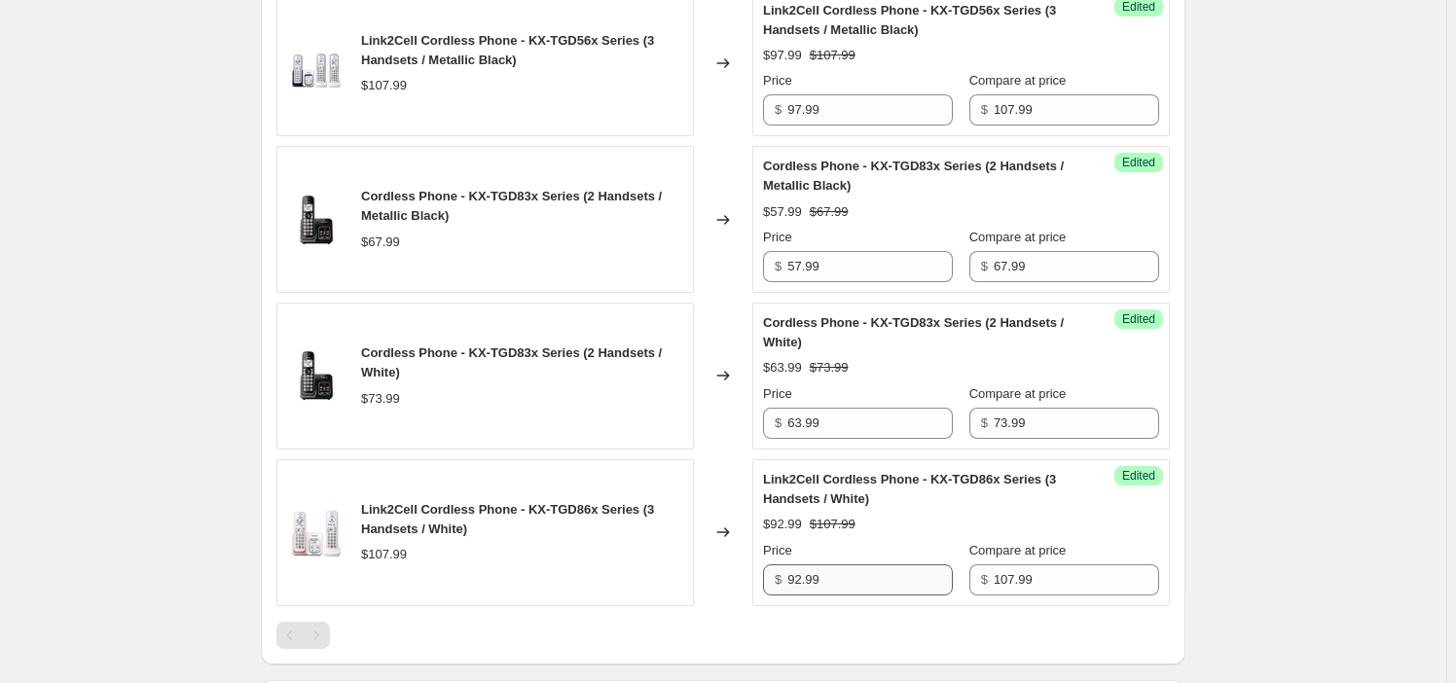
scroll to position [1593, 0]
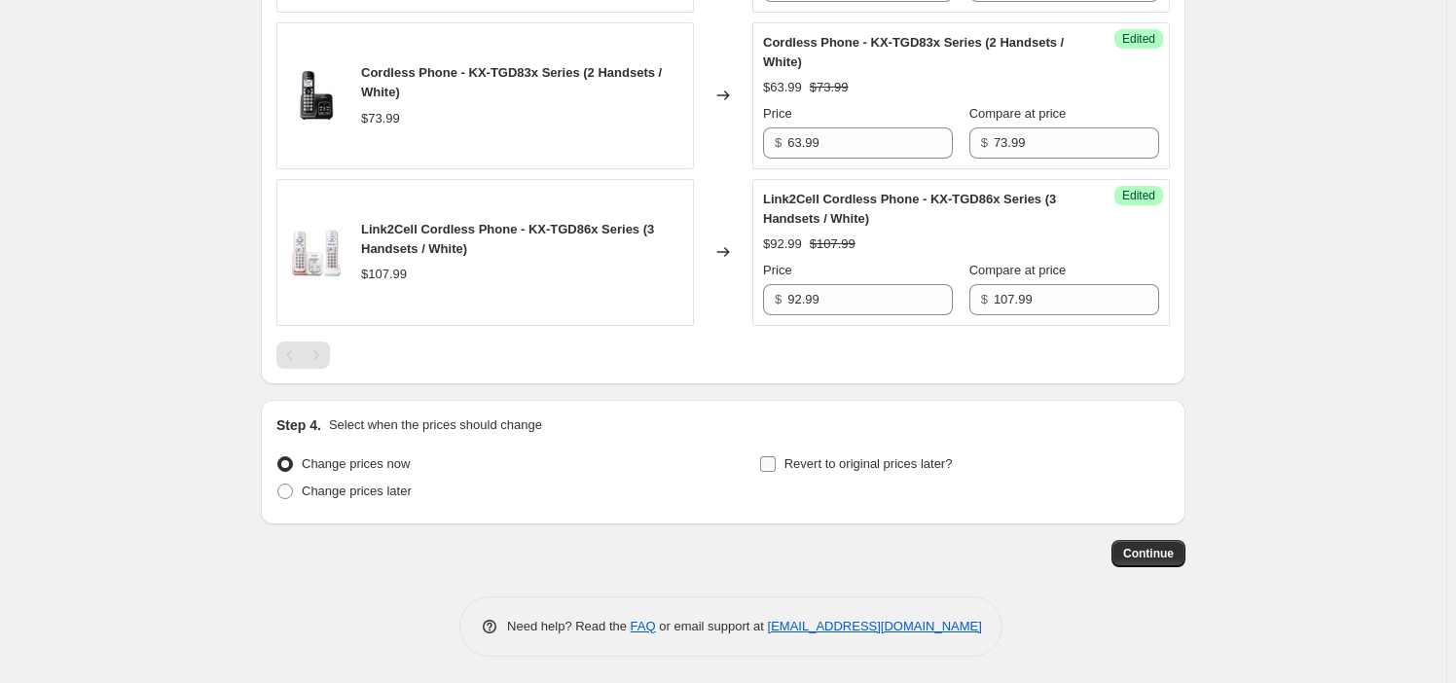
click at [859, 463] on span "Revert to original prices later?" at bounding box center [869, 464] width 168 height 15
click at [776, 463] on input "Revert to original prices later?" at bounding box center [768, 465] width 16 height 16
checkbox input "true"
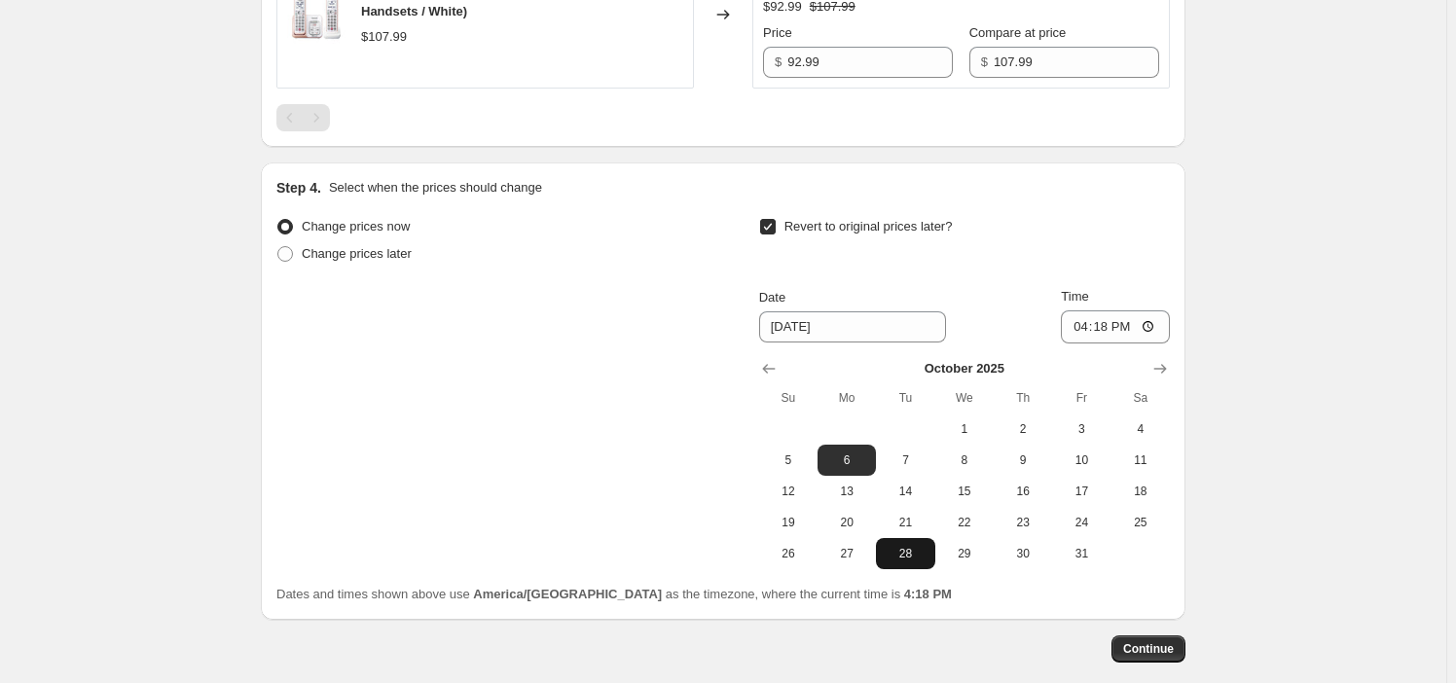
scroll to position [1926, 0]
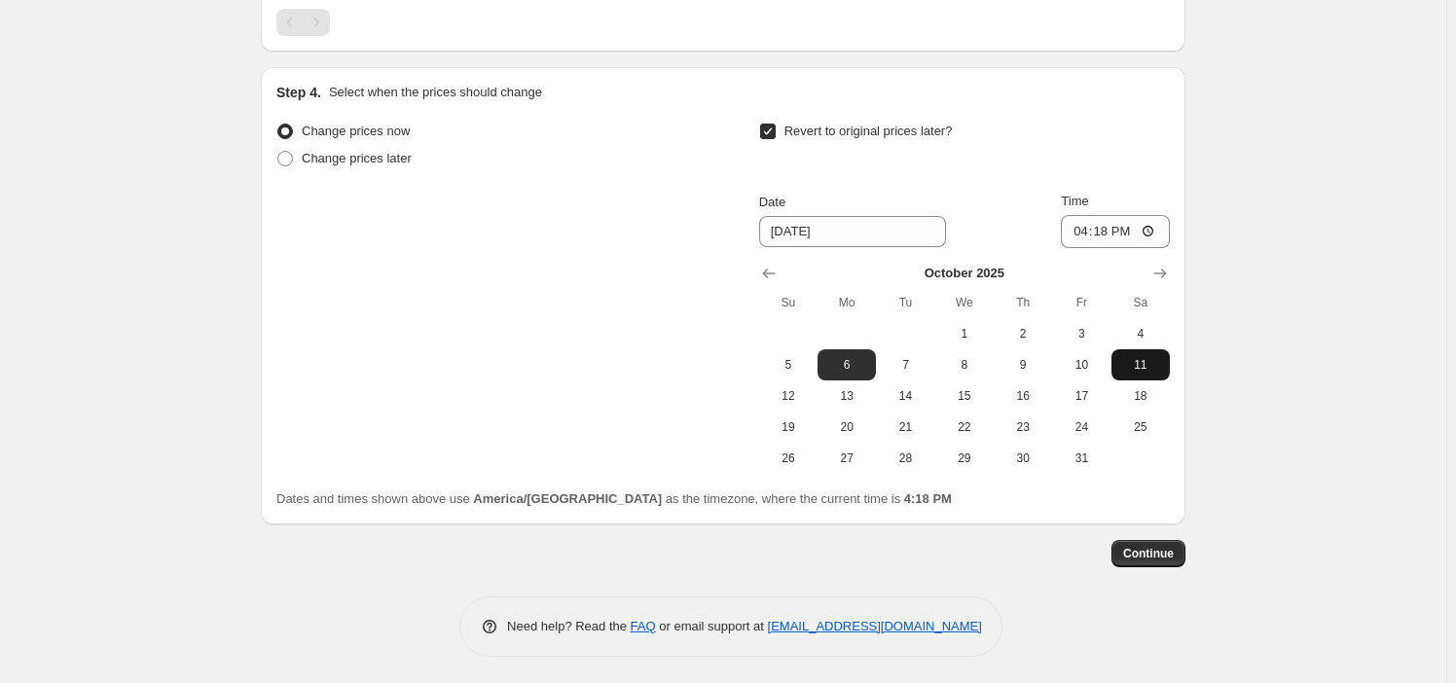
click at [1147, 350] on button "11" at bounding box center [1141, 365] width 58 height 31
click at [1147, 326] on span "4" at bounding box center [1141, 334] width 43 height 16
type input "[DATE]"
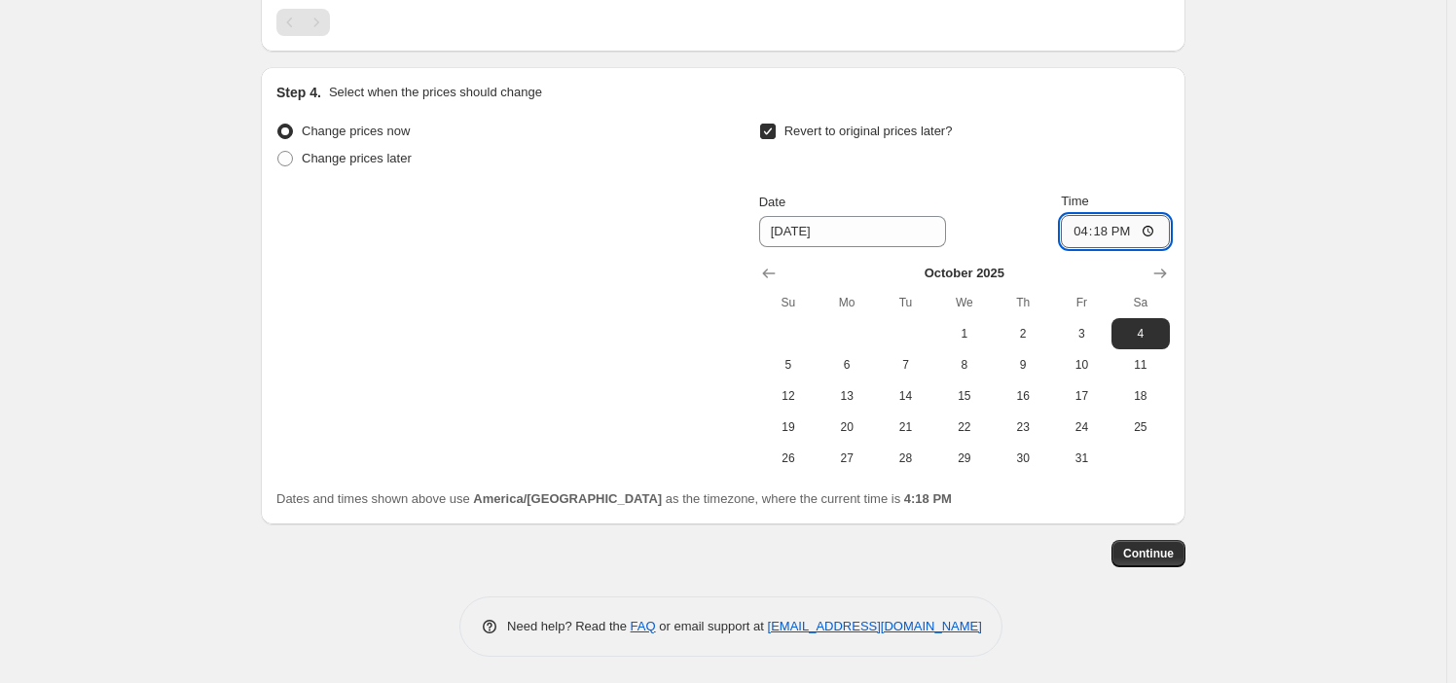
click at [1081, 230] on input "16:18" at bounding box center [1115, 231] width 109 height 33
type input "22:59"
click at [1164, 554] on span "Continue" at bounding box center [1148, 554] width 51 height 16
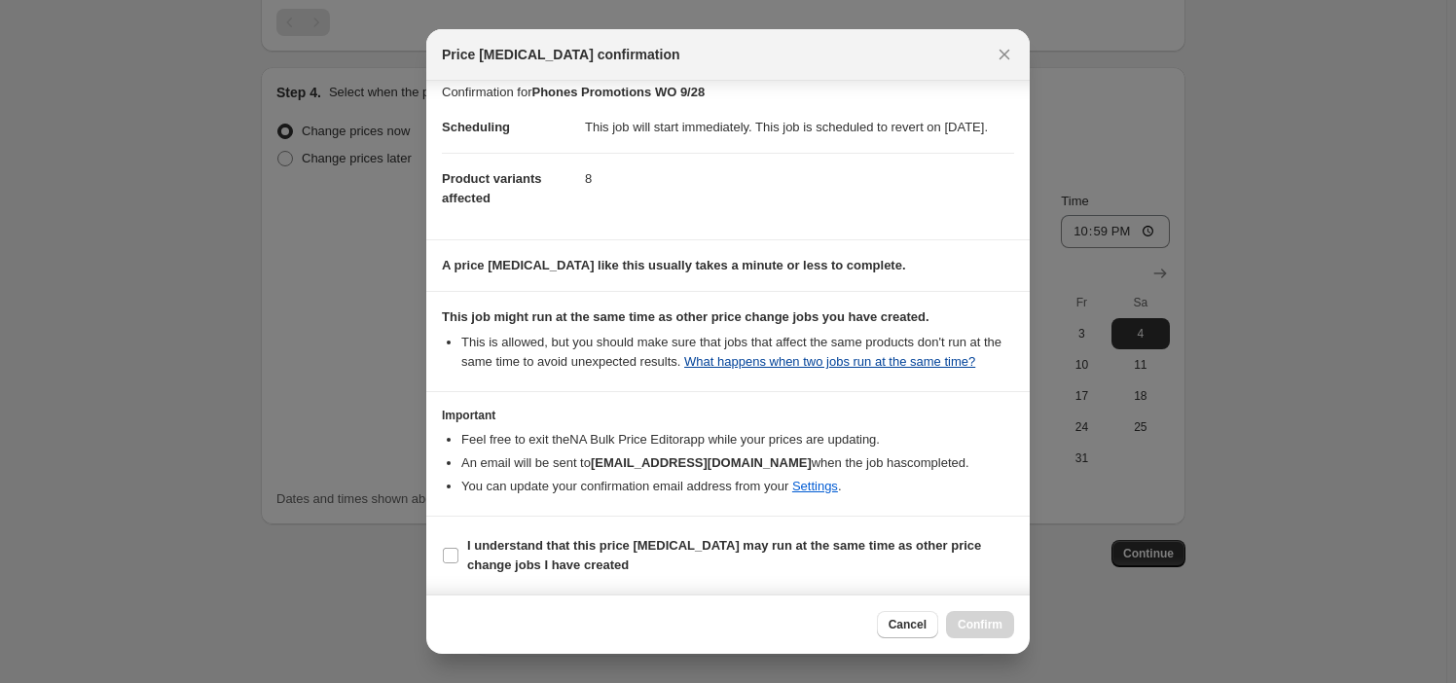
scroll to position [31, 0]
click at [553, 579] on section "I understand that this price [MEDICAL_DATA] may run at the same time as other p…" at bounding box center [728, 556] width 604 height 78
click at [629, 539] on b "I understand that this price [MEDICAL_DATA] may run at the same time as other p…" at bounding box center [724, 555] width 514 height 34
click at [459, 548] on input "I understand that this price [MEDICAL_DATA] may run at the same time as other p…" at bounding box center [451, 556] width 16 height 16
checkbox input "true"
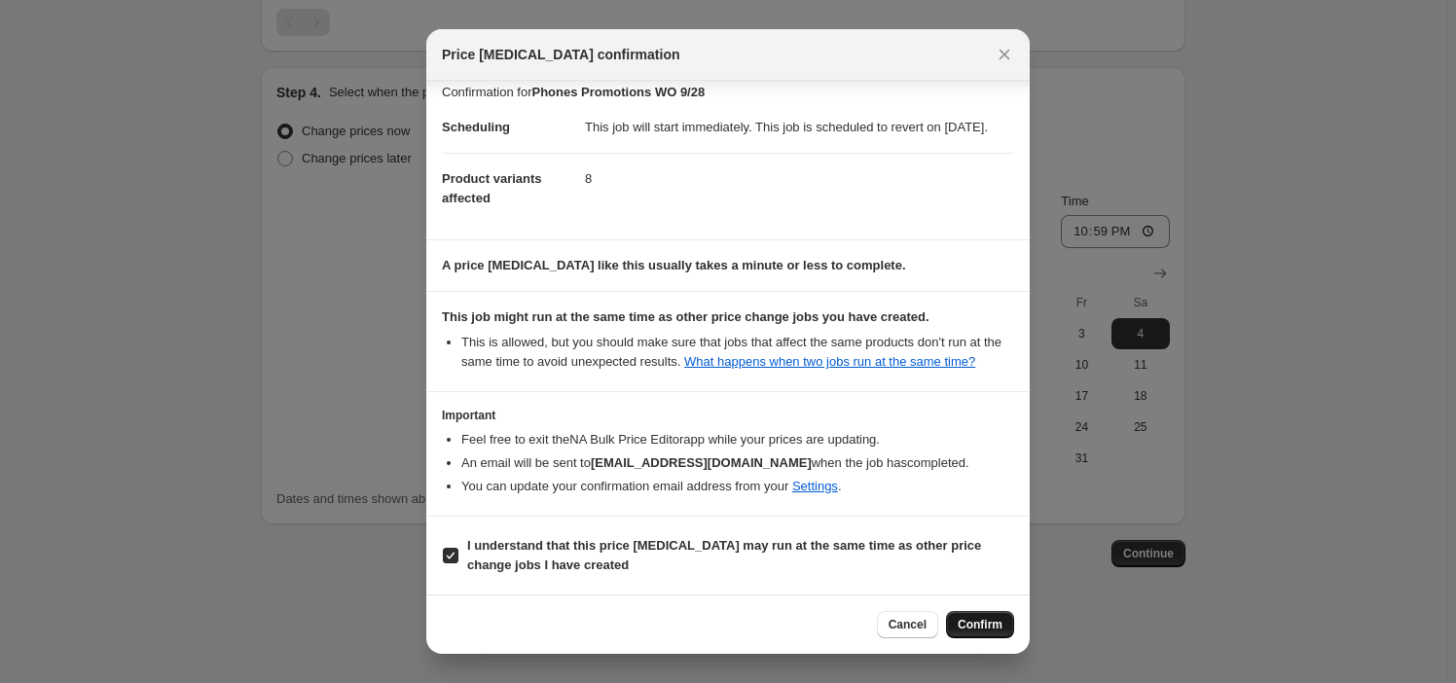
click at [996, 618] on span "Confirm" at bounding box center [980, 625] width 45 height 16
